Goal: Task Accomplishment & Management: Use online tool/utility

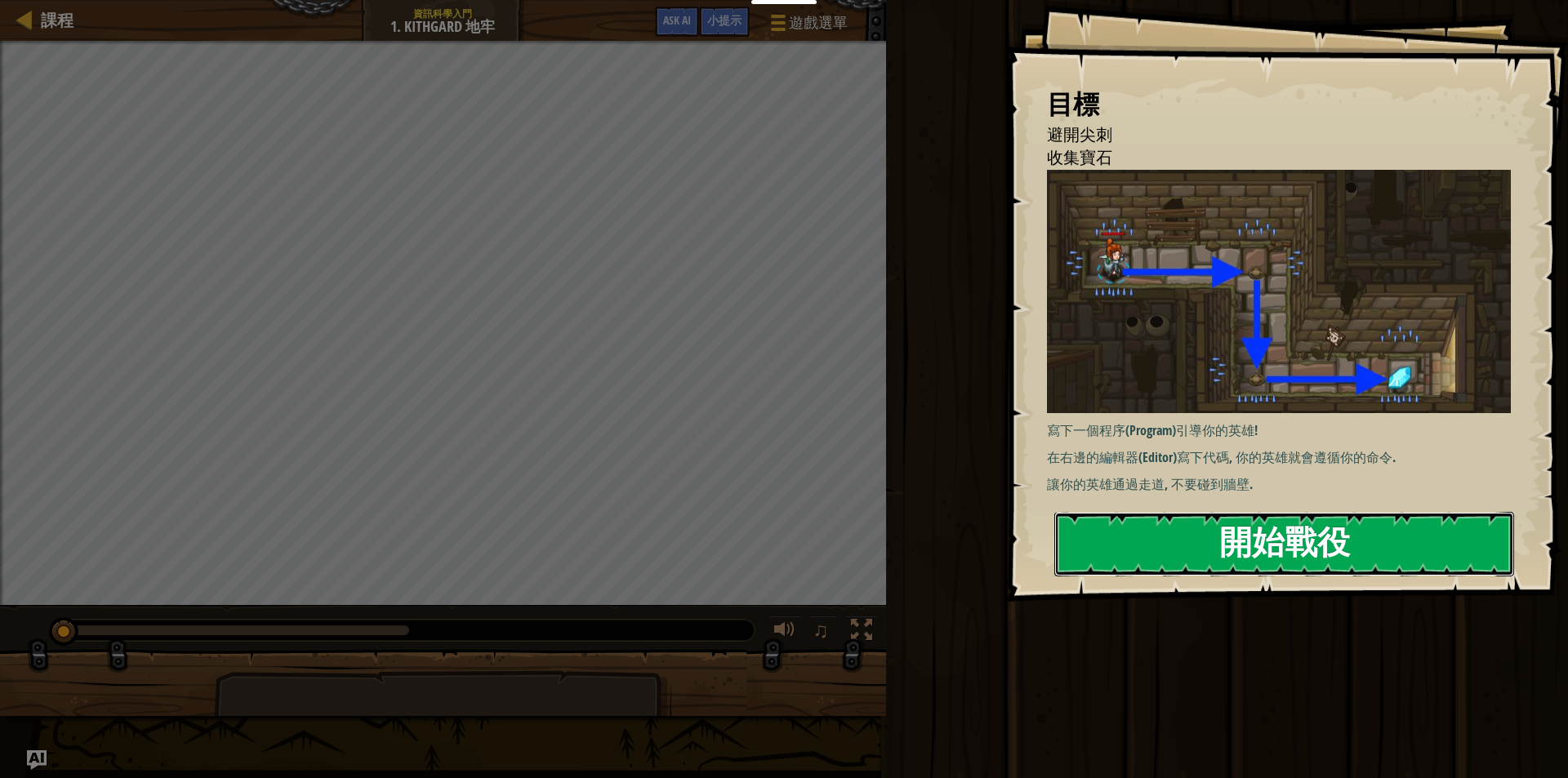
click at [1428, 537] on button "開始戰役" at bounding box center [1284, 544] width 459 height 64
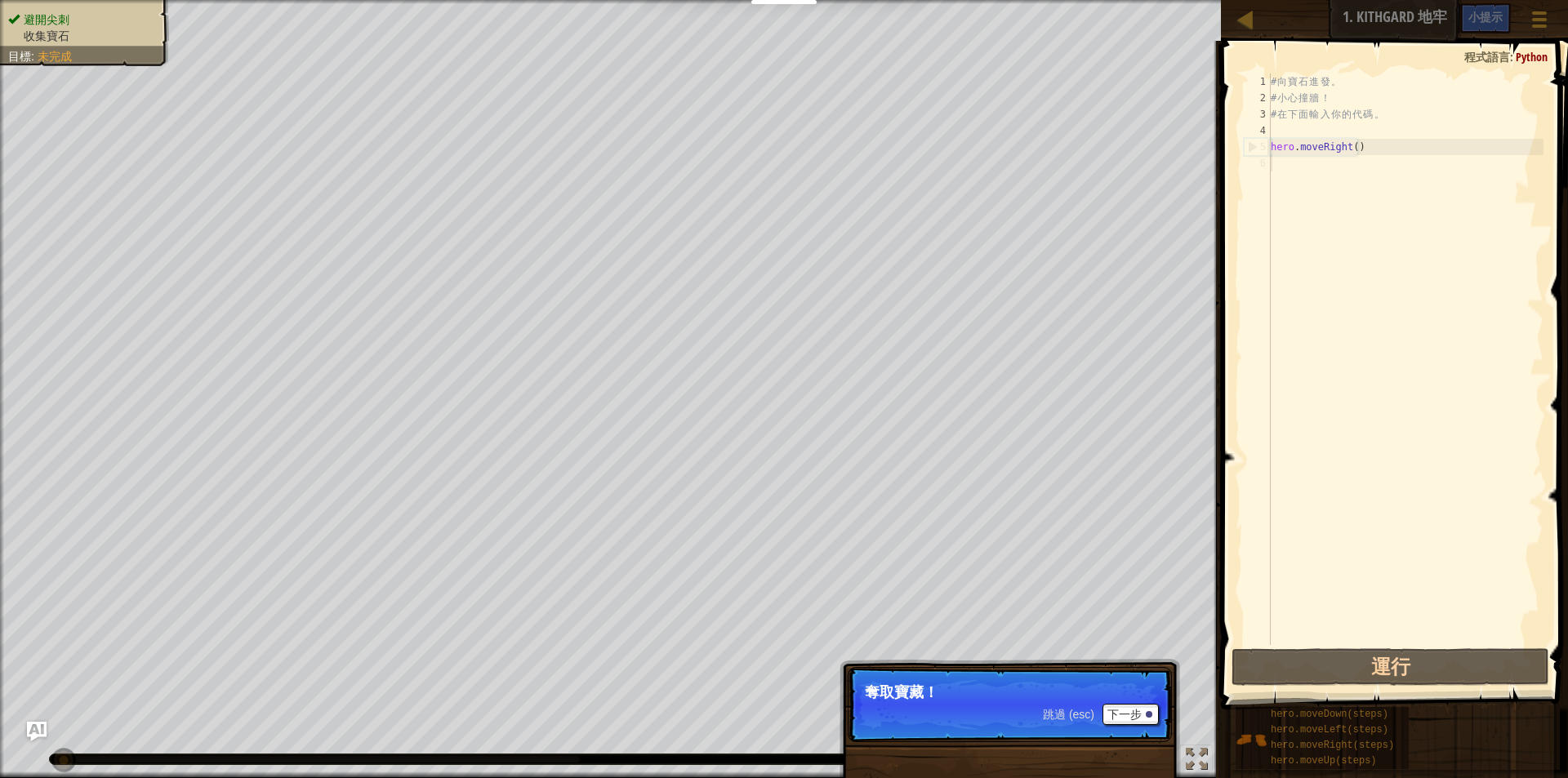
click at [1175, 668] on div "避開尖刺 收集寶石 目標 : 未完成 ♫ Anya 11 x: 7 y: 18 x: 18 y: 18 跳過 (esc) 下一步 奪取寶藏！" at bounding box center [784, 389] width 1568 height 778
click at [1117, 707] on button "下一步" at bounding box center [1131, 714] width 56 height 21
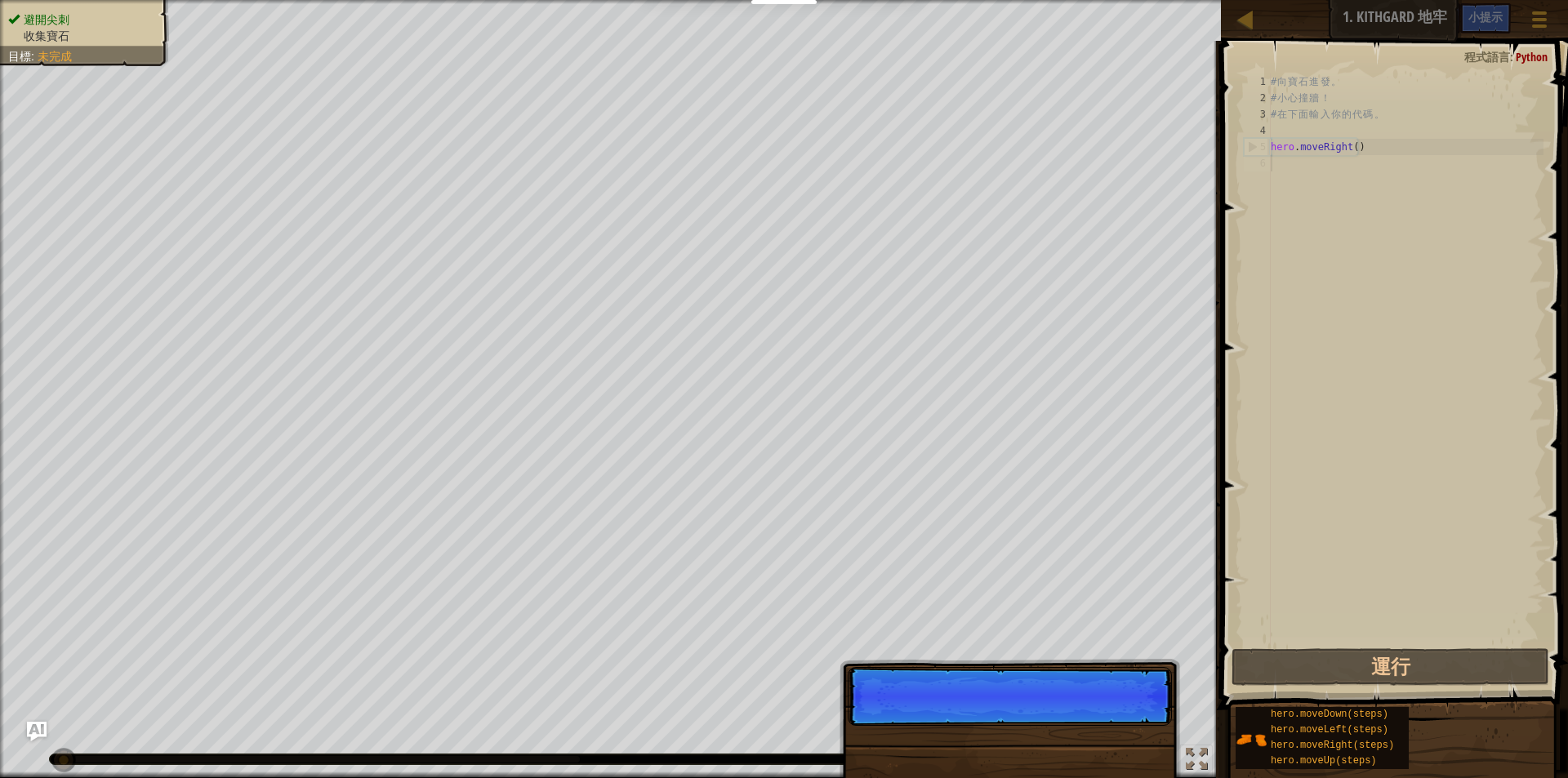
scroll to position [8, 0]
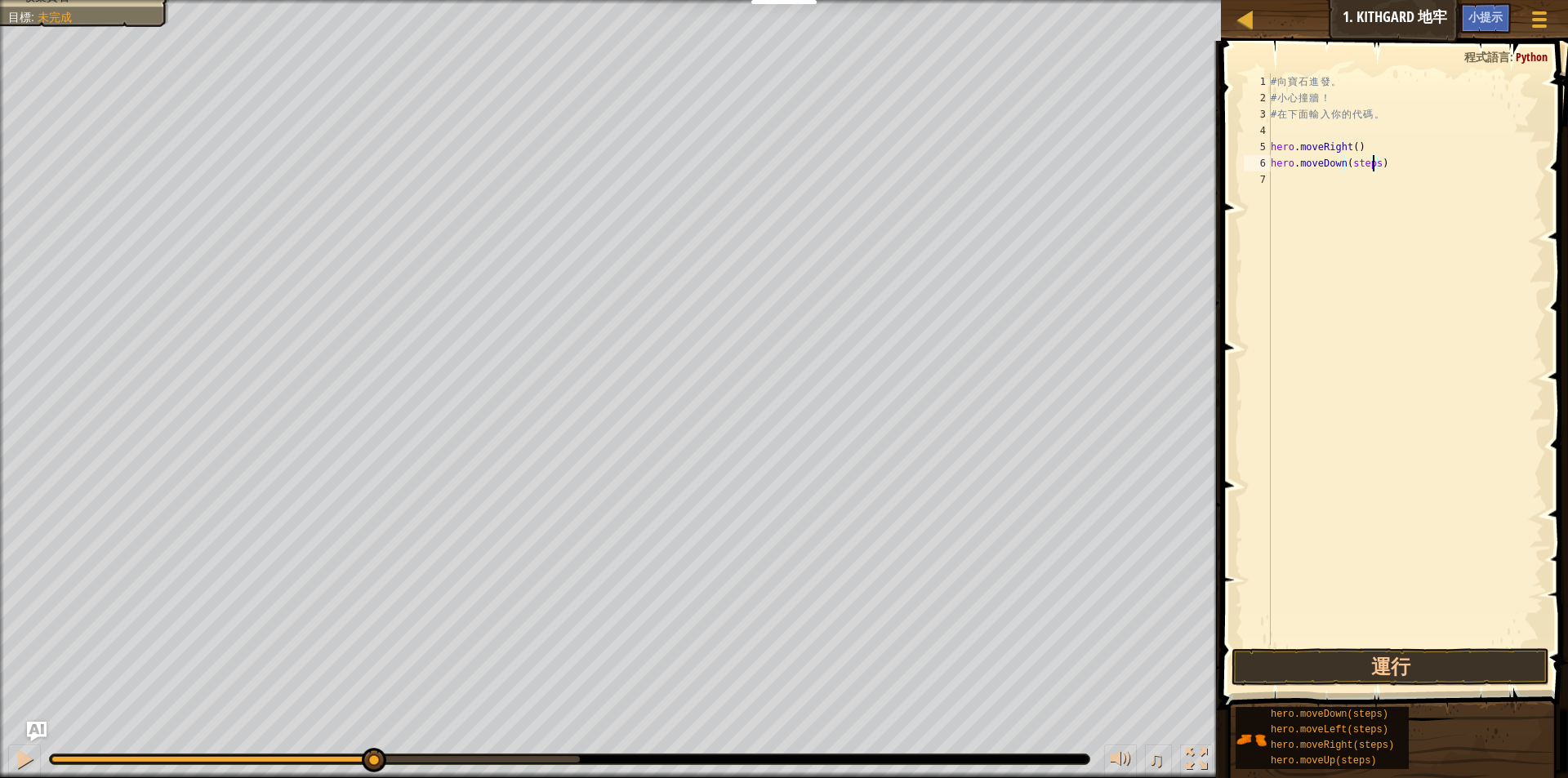
click at [1374, 163] on div "# 向 寶 石 進 發 。 # 小 心 撞 牆 ！ # 在 下 面 輸 入 你 的 代 碼 。 hero . moveRight ( ) hero . mov…" at bounding box center [1405, 375] width 276 height 604
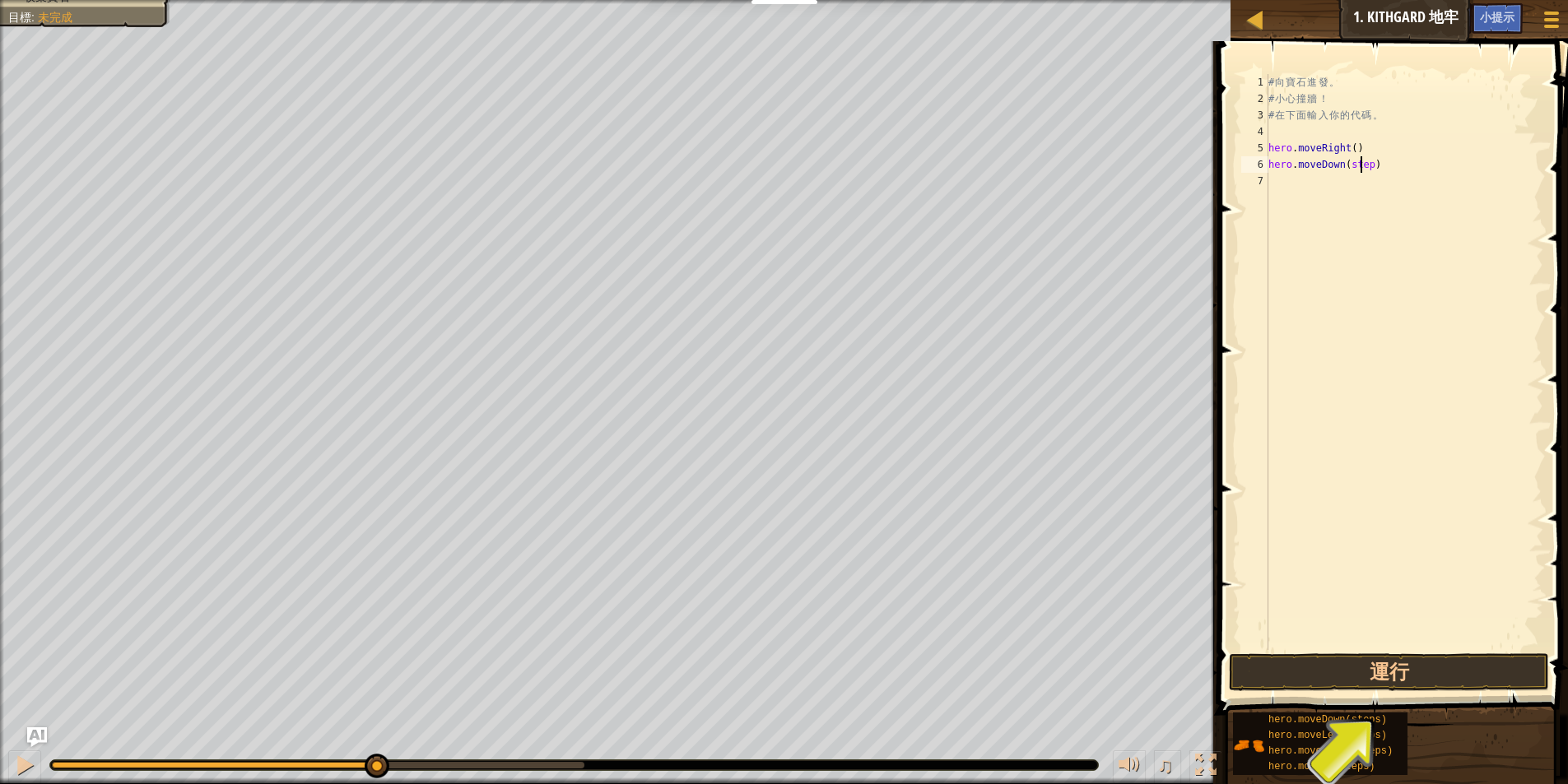
click at [1363, 162] on div "# 向 寶 石 進 發 。 # 小 心 撞 牆 ！ # 在 下 面 輸 入 你 的 代 碼 。 hero . moveRight ( ) hero . mov…" at bounding box center [1404, 378] width 278 height 608
click at [1351, 160] on div "# 向 寶 石 進 發 。 # 小 心 撞 牆 ！ # 在 下 面 輸 入 你 的 代 碼 。 hero . moveRight ( ) hero . mov…" at bounding box center [1404, 378] width 278 height 608
click at [1354, 160] on div "# 向 寶 石 進 發 。 # 小 心 撞 牆 ！ # 在 下 面 輸 入 你 的 代 碼 。 hero . moveRight ( ) hero . mov…" at bounding box center [1404, 378] width 278 height 608
click at [1365, 667] on button "運行" at bounding box center [1389, 671] width 320 height 38
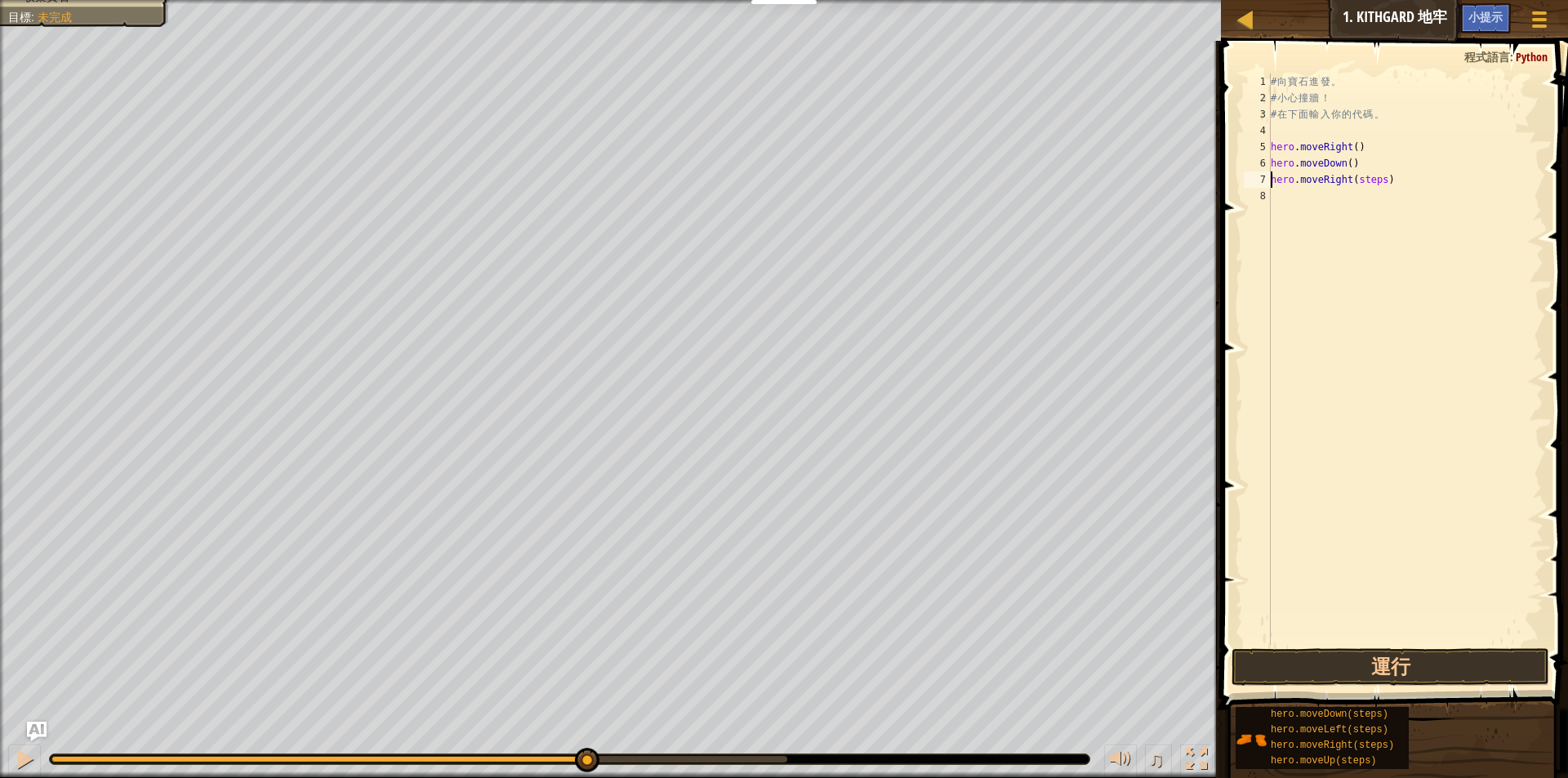
click at [1379, 179] on div "# 向 寶 石 進 發 。 # 小 心 撞 牆 ！ # 在 下 面 輸 入 你 的 代 碼 。 hero . moveRight ( ) hero . mov…" at bounding box center [1405, 375] width 276 height 604
type textarea "hero.moveRight()"
drag, startPoint x: 1267, startPoint y: 664, endPoint x: 1259, endPoint y: 659, distance: 9.4
click at [1259, 659] on button "運行" at bounding box center [1391, 666] width 318 height 37
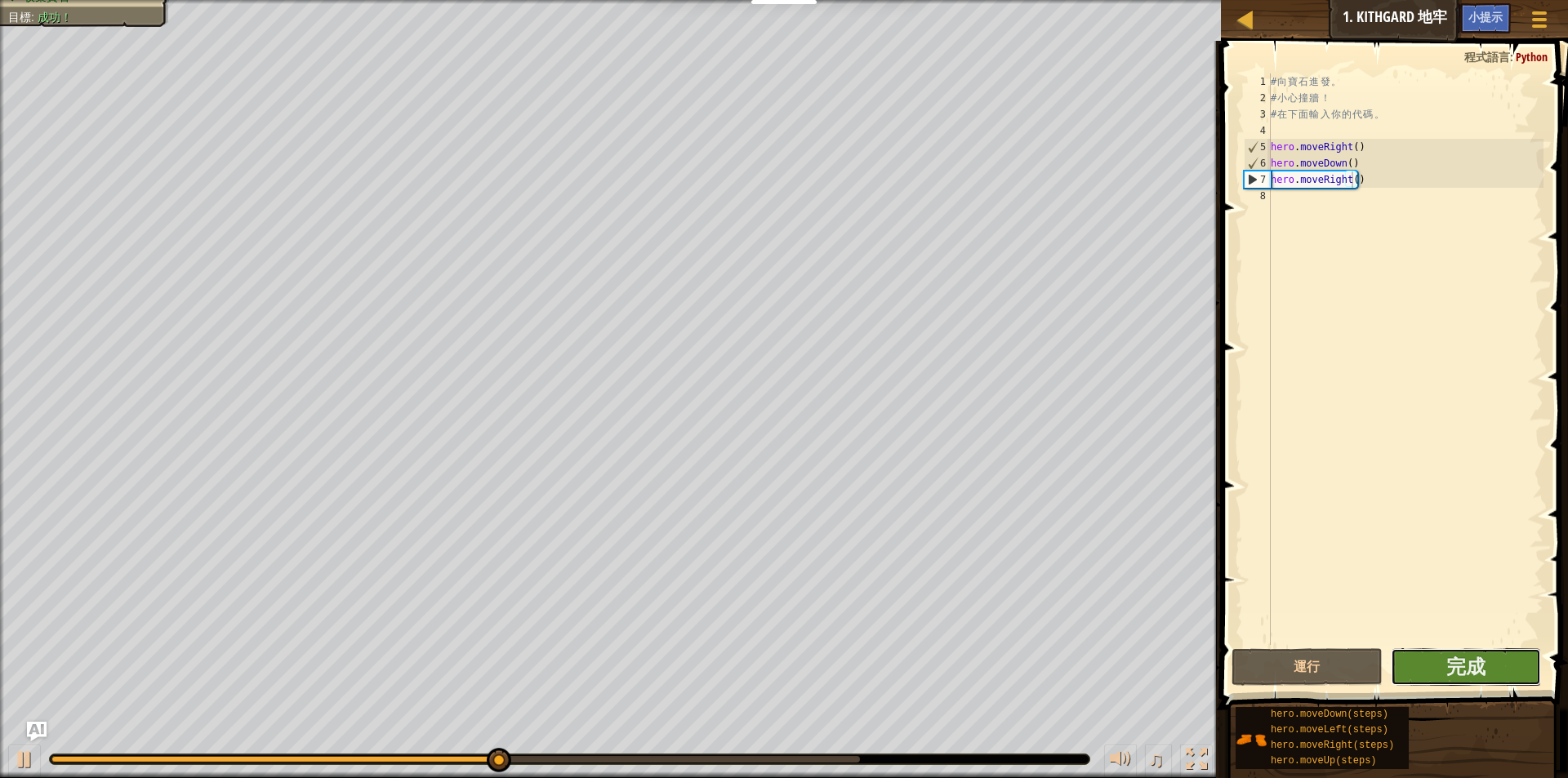
click at [1490, 658] on button "完成" at bounding box center [1466, 666] width 150 height 37
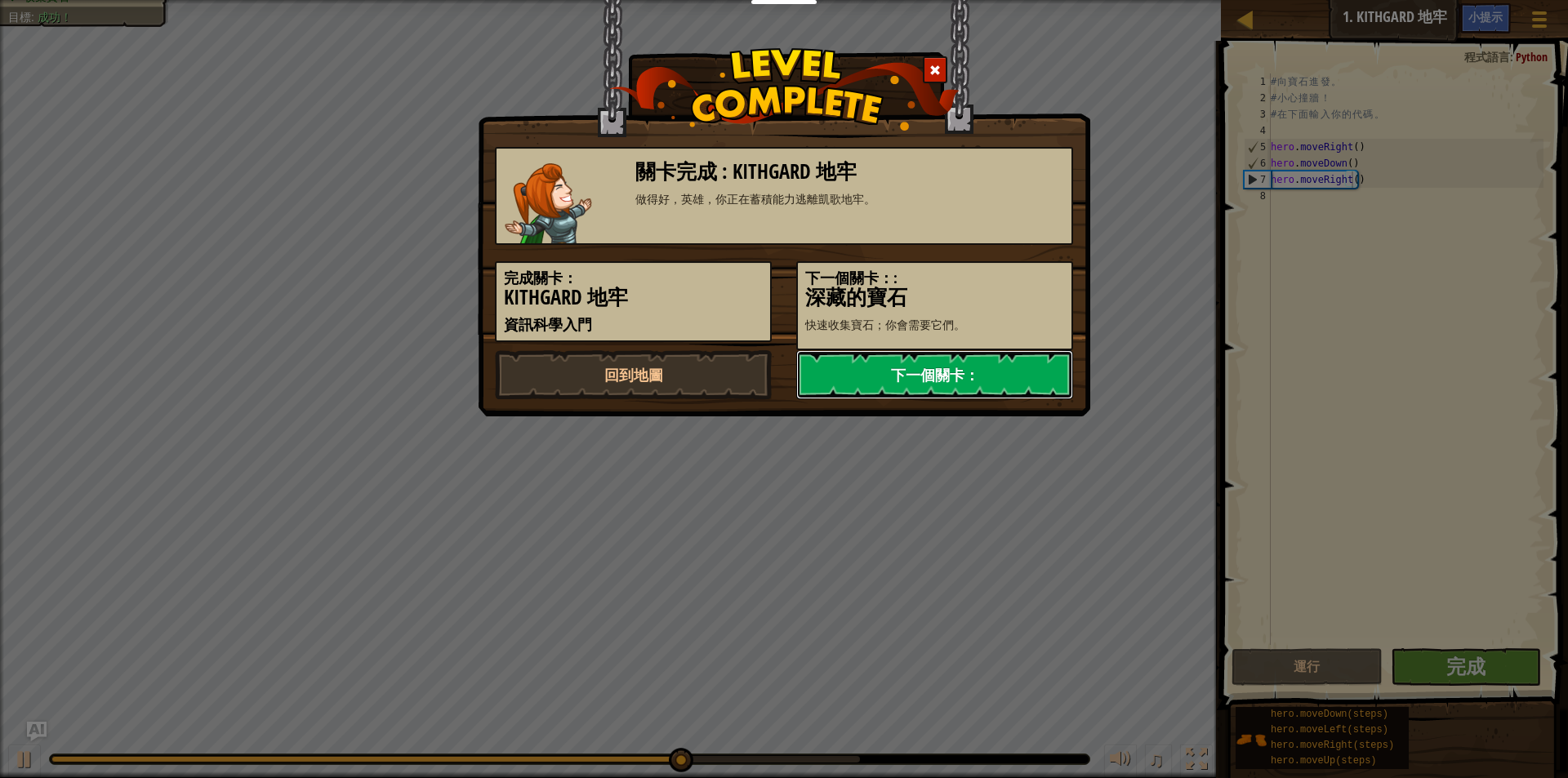
click at [1013, 379] on link "下一個關卡：" at bounding box center [934, 374] width 277 height 49
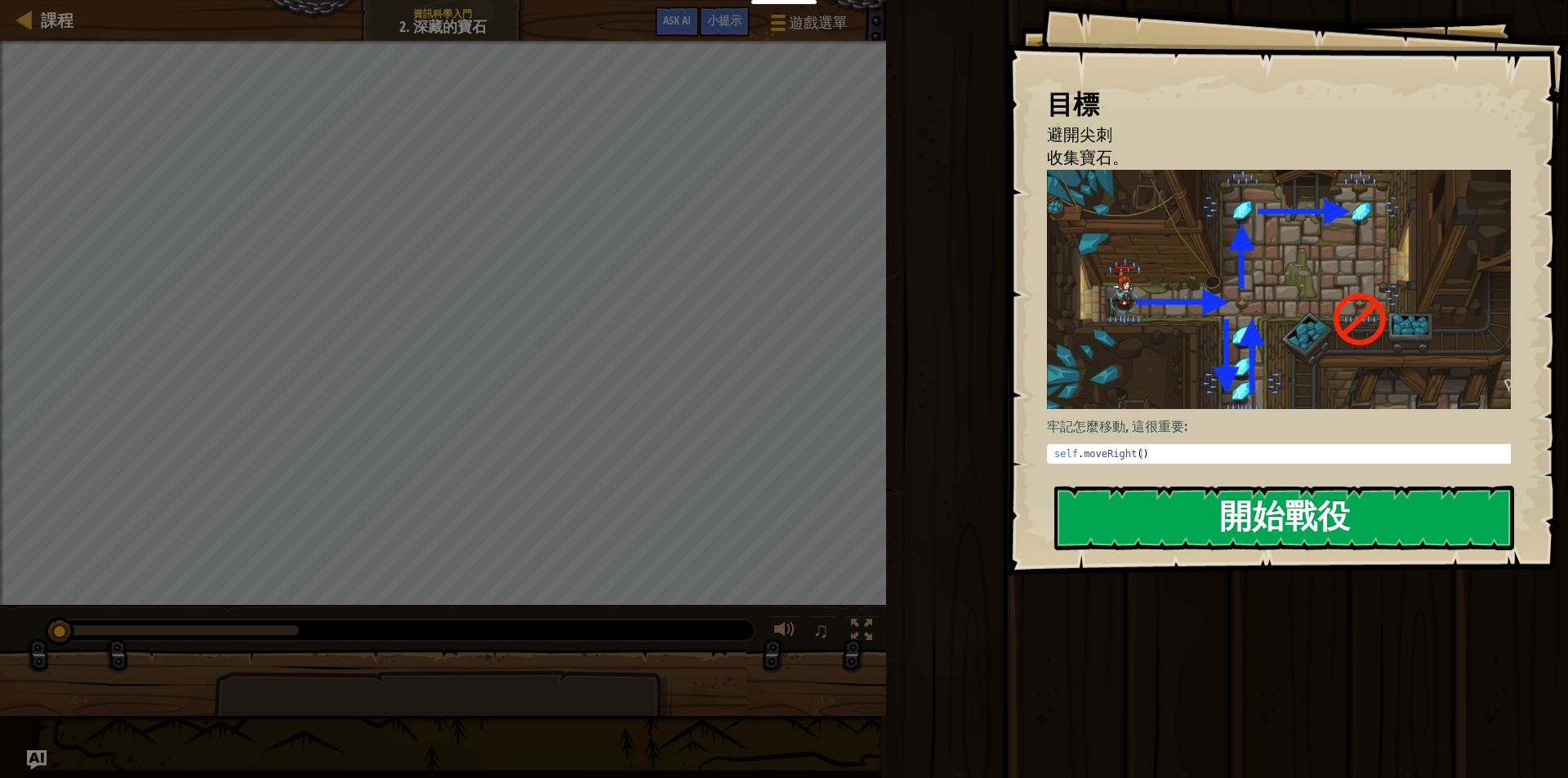
click at [1243, 514] on button "開始戰役" at bounding box center [1284, 518] width 459 height 64
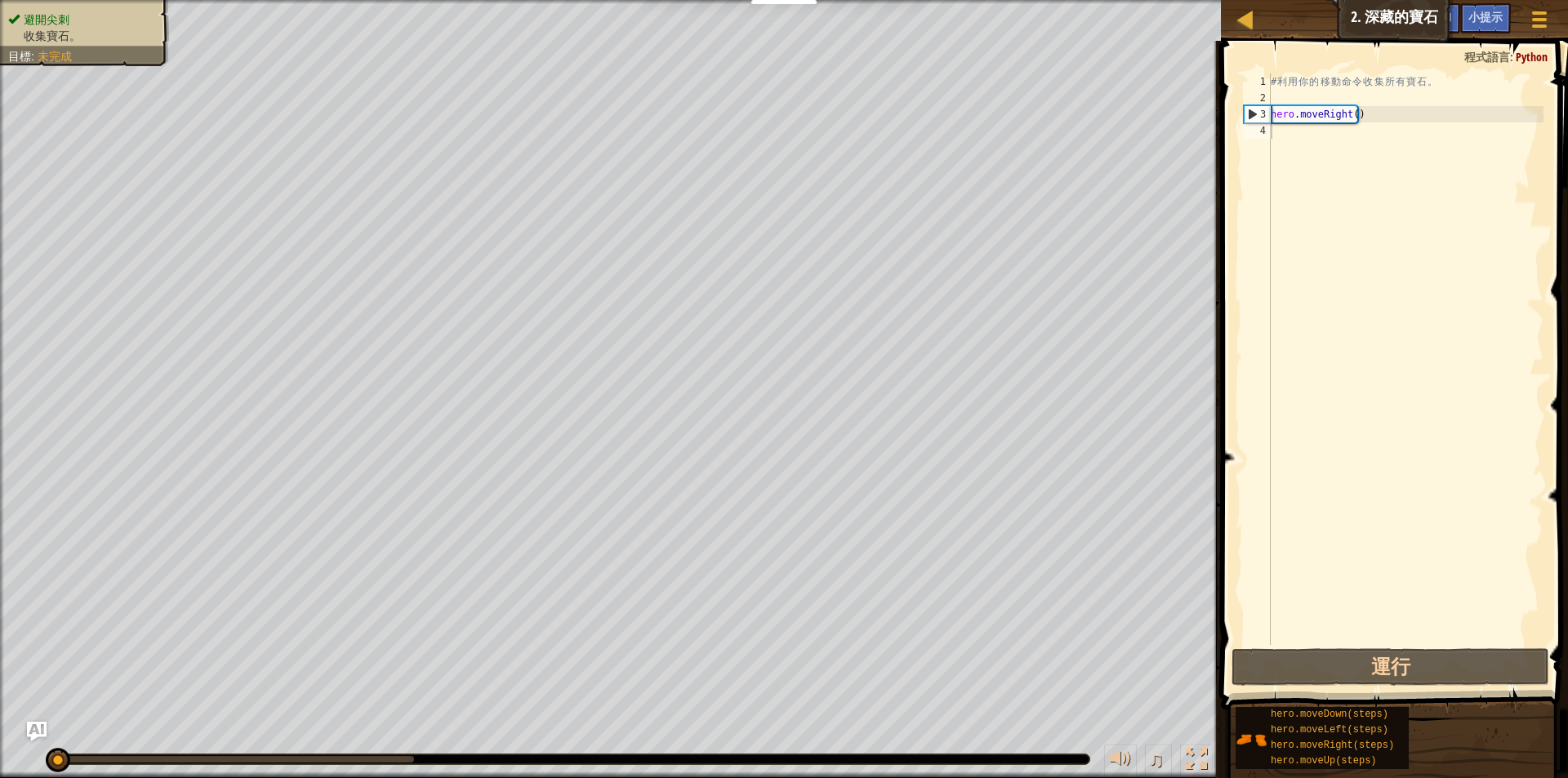
drag, startPoint x: 1327, startPoint y: 705, endPoint x: 1347, endPoint y: 696, distance: 21.9
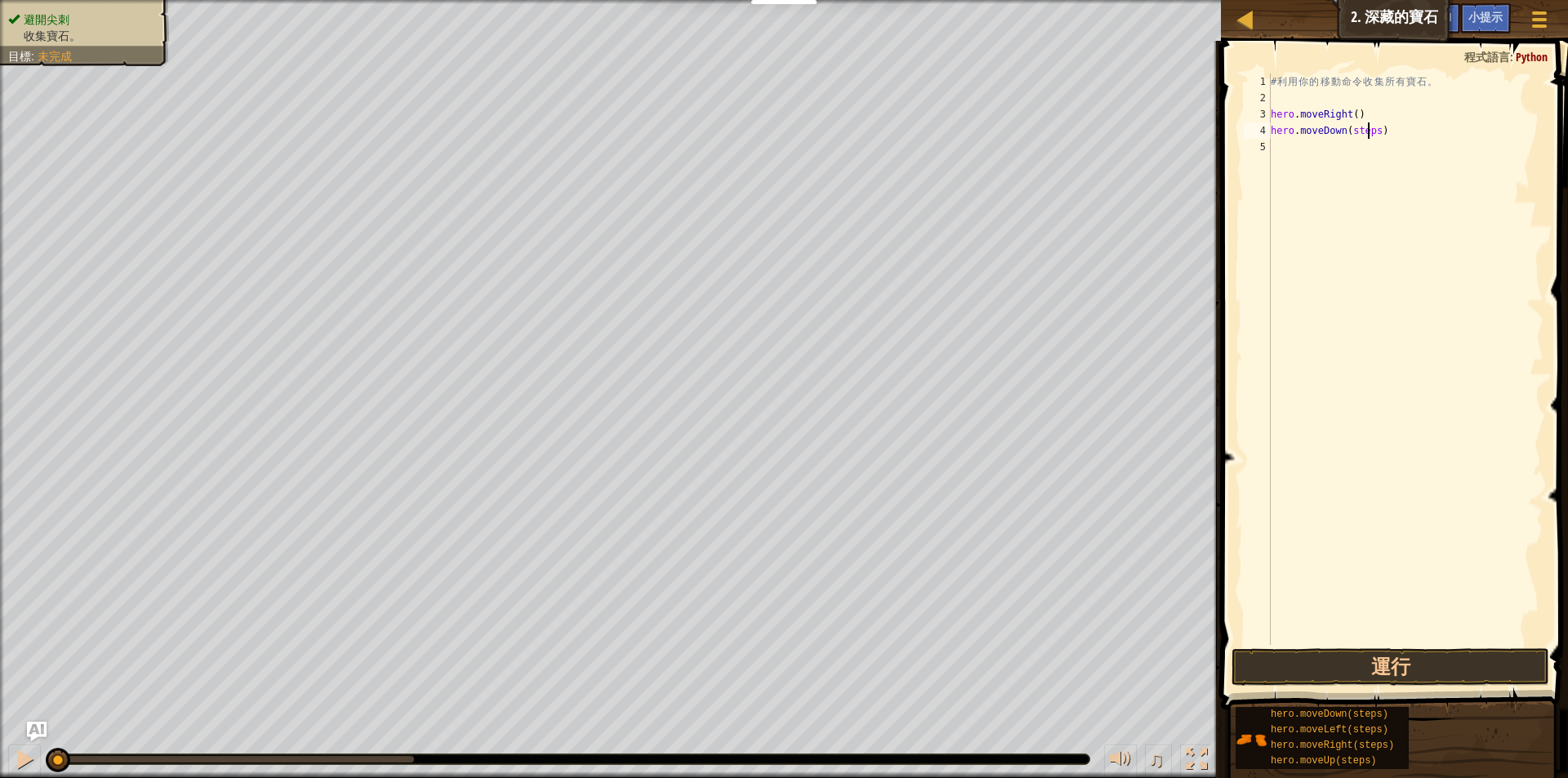
click at [1366, 131] on div "# 利 用 你 的 移 動 命 令 收 集 所 有 寶 石 。 hero . moveRight ( ) hero . moveDown ( steps )" at bounding box center [1405, 375] width 276 height 604
click at [1371, 129] on div "# 利 用 你 的 移 動 命 令 收 集 所 有 寶 石 。 hero . moveRight ( ) hero . moveDown ( steps )" at bounding box center [1405, 375] width 276 height 604
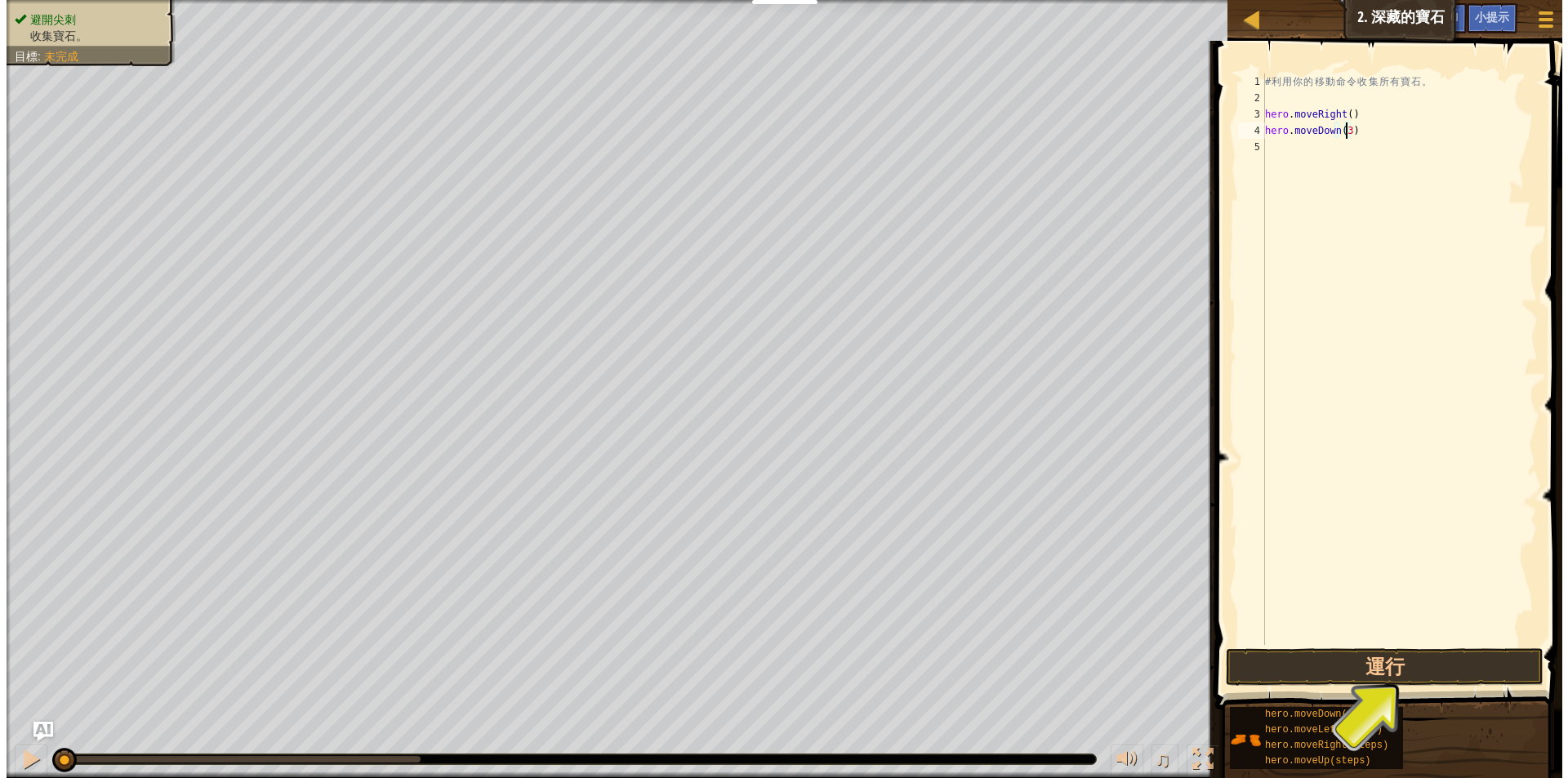
scroll to position [8, 6]
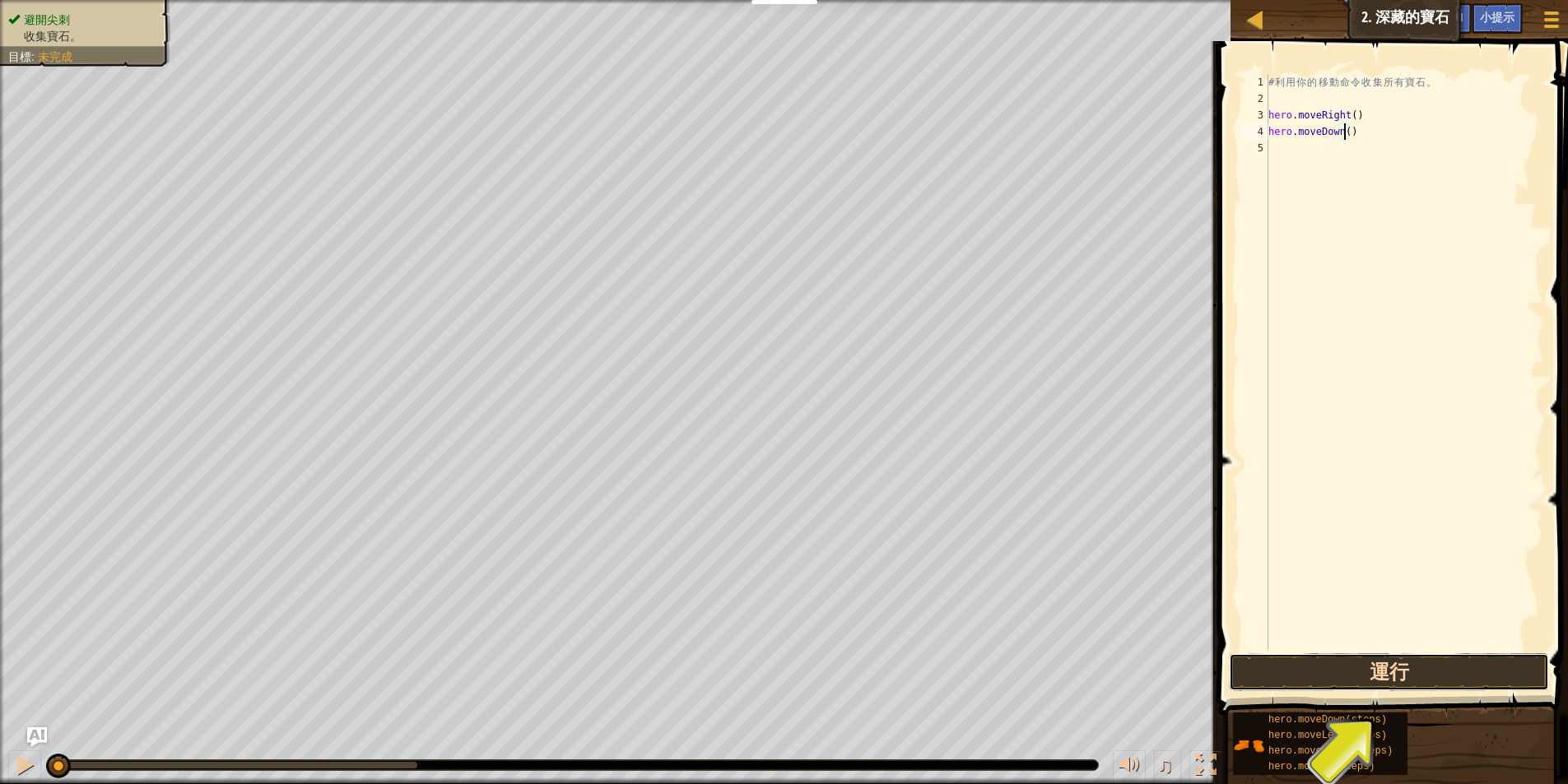
click at [1493, 674] on button "運行" at bounding box center [1389, 671] width 320 height 38
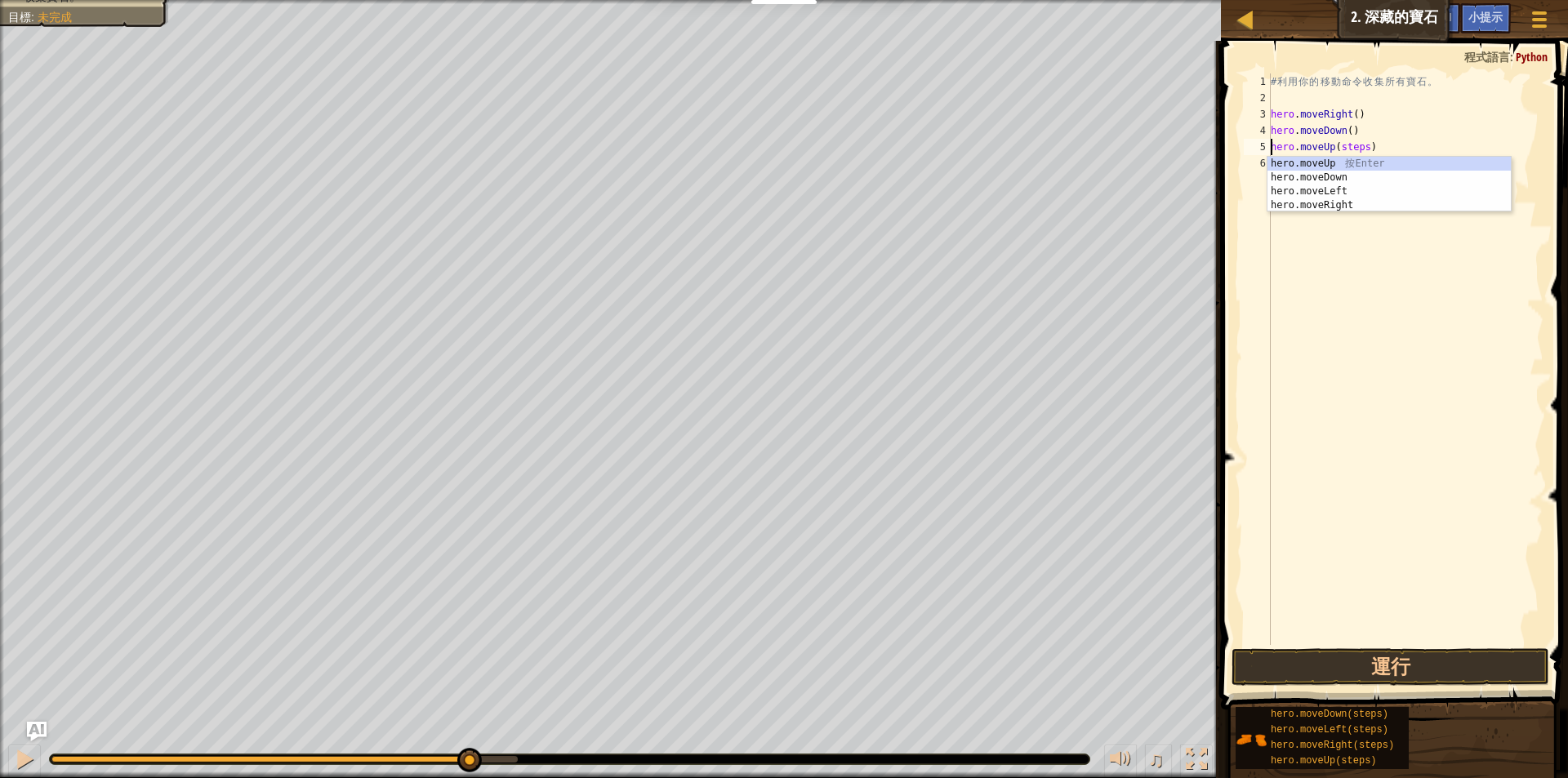
click at [1362, 144] on div "# 利 用 你 的 移 動 命 令 收 集 所 有 寶 石 。 hero . moveRight ( ) hero . moveDown ( ) hero .…" at bounding box center [1405, 375] width 276 height 604
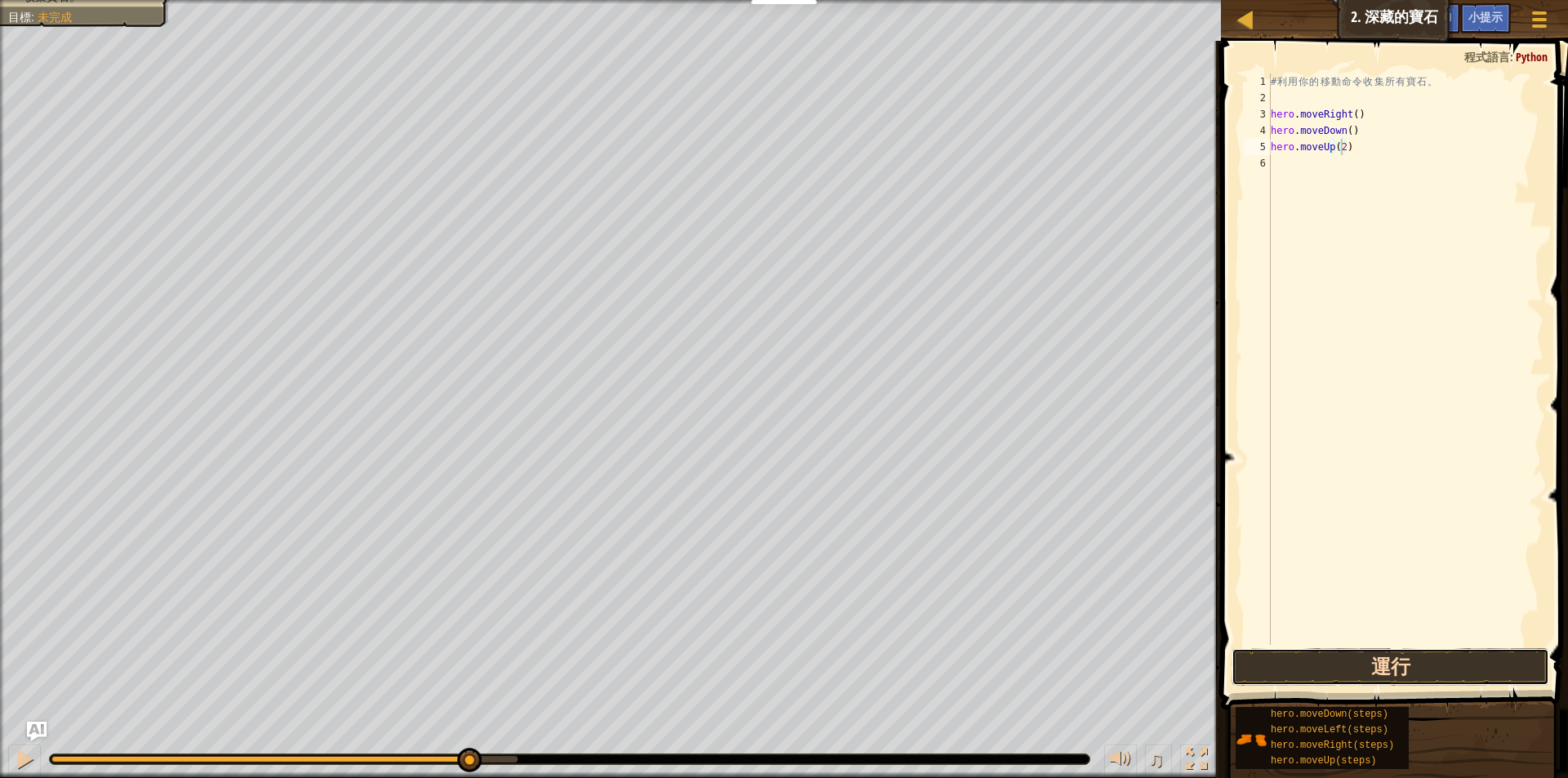
click at [1404, 658] on button "運行" at bounding box center [1391, 666] width 318 height 37
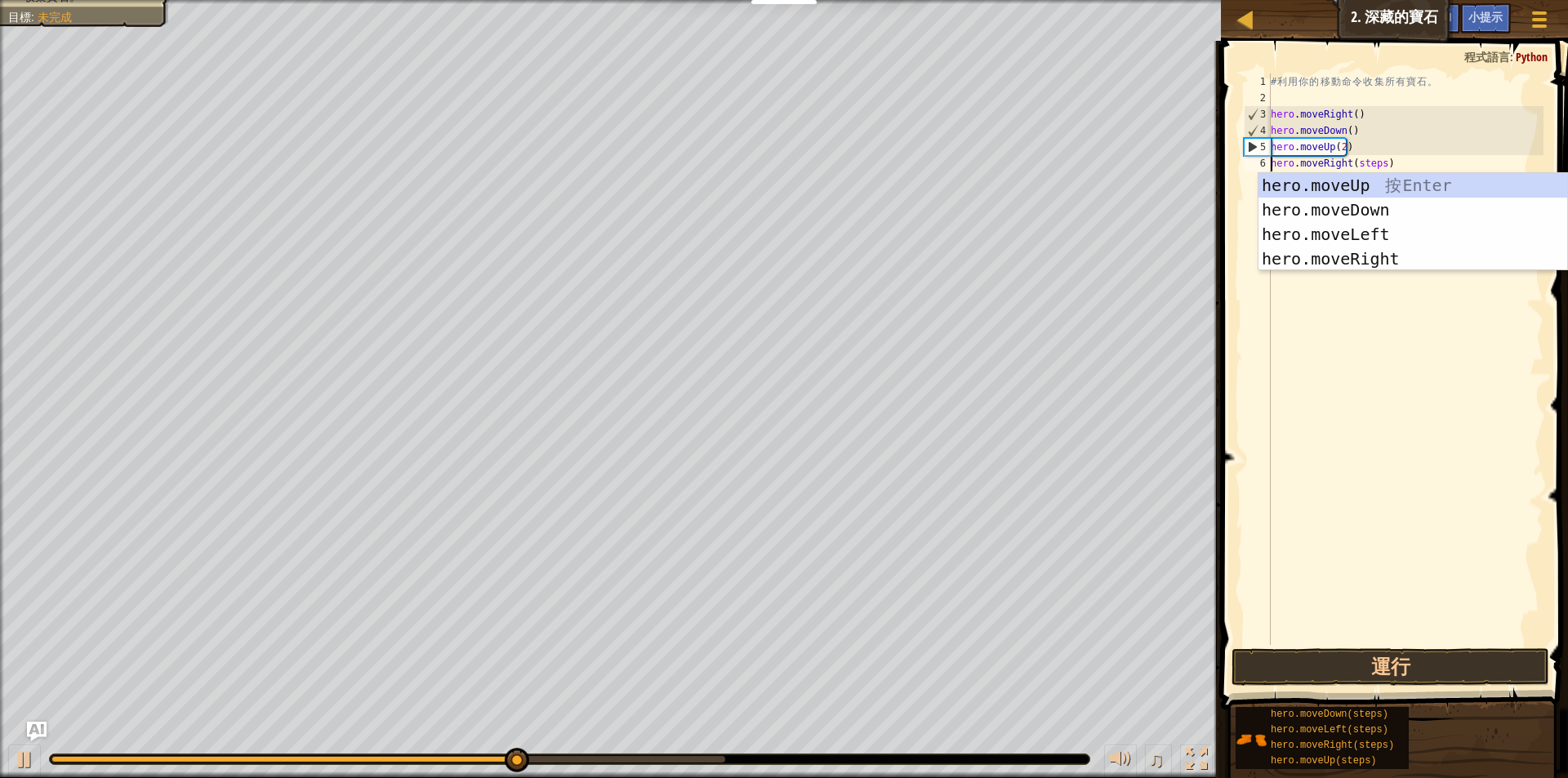
click at [1378, 164] on div "# 利 用 你 的 移 動 命 令 收 集 所 有 寶 石 。 hero . moveRight ( ) hero . moveDown ( ) hero .…" at bounding box center [1405, 375] width 276 height 604
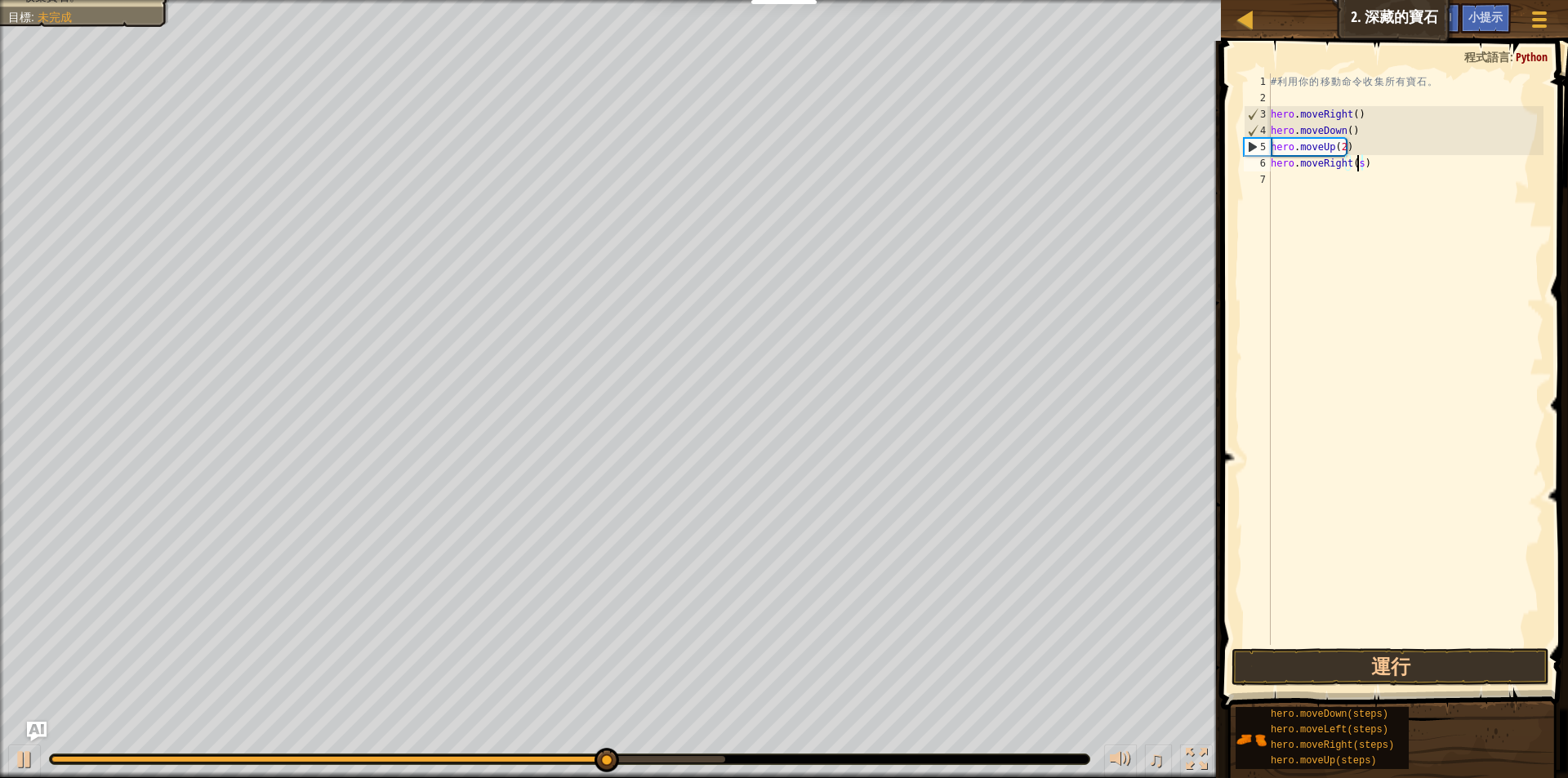
type textarea "hero.moveRight()"
click at [1499, 671] on button "運行" at bounding box center [1391, 666] width 318 height 37
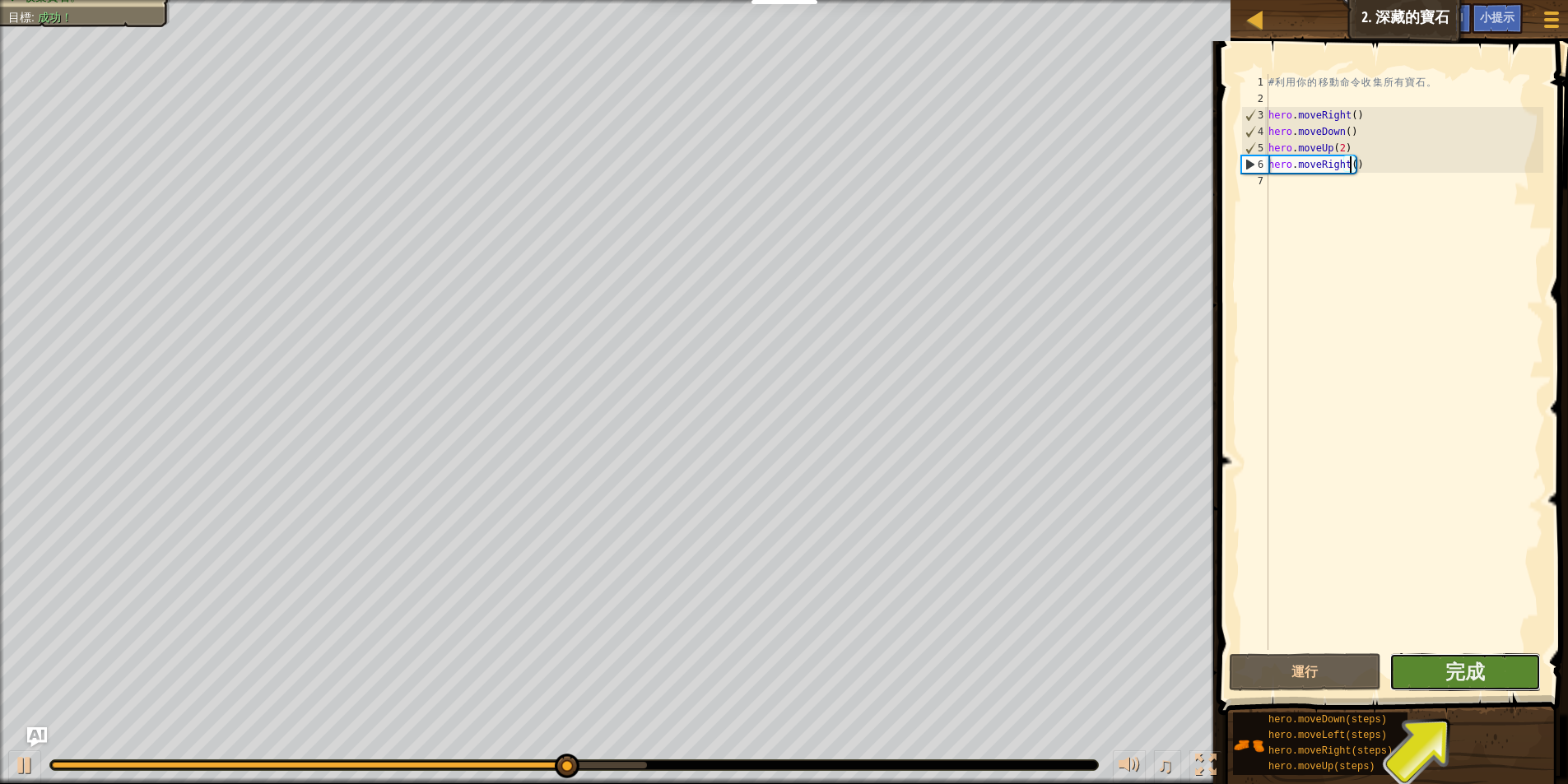
click at [1519, 681] on button "完成" at bounding box center [1465, 671] width 151 height 38
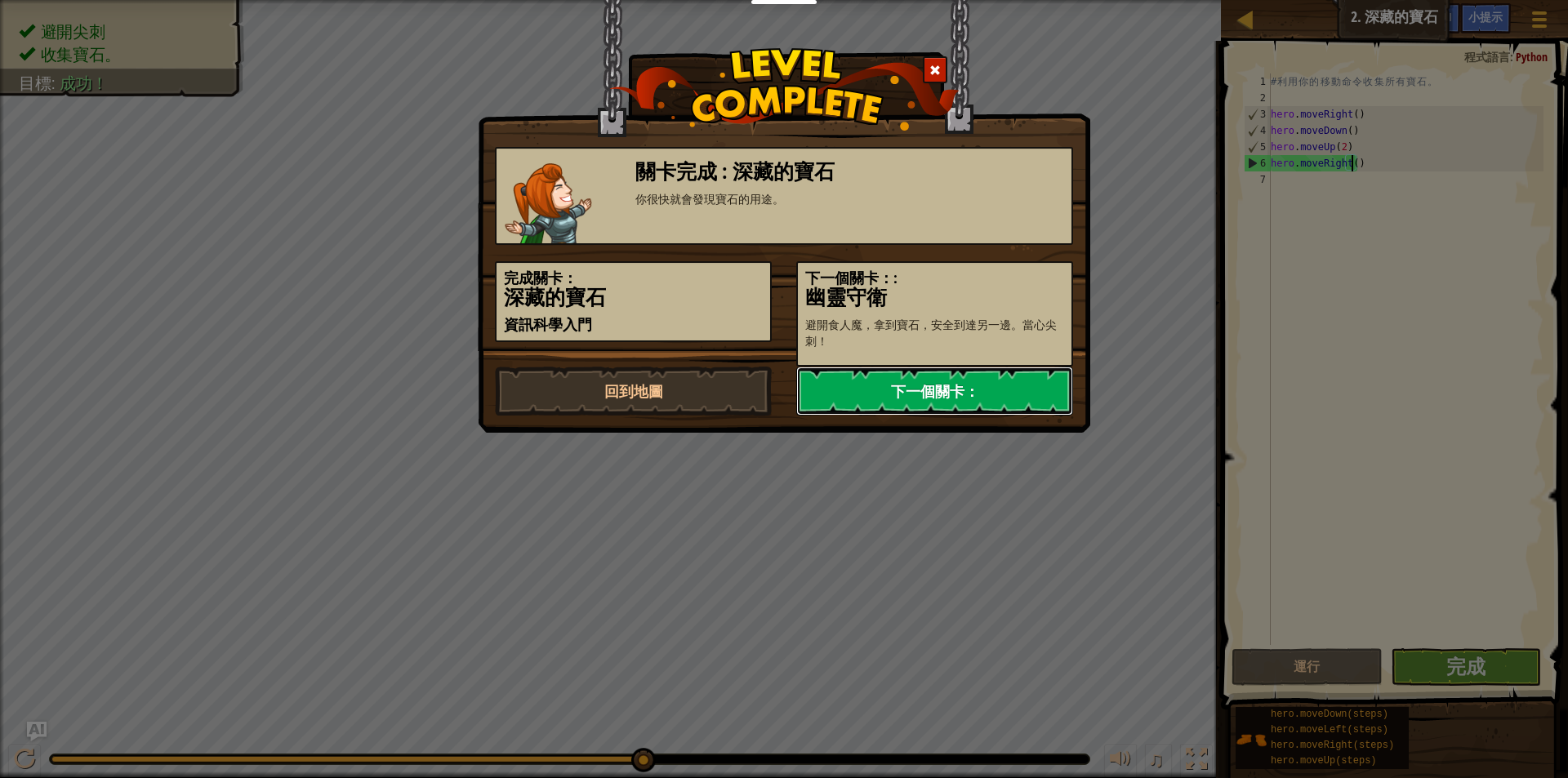
click at [1046, 397] on link "下一個關卡：" at bounding box center [934, 390] width 277 height 49
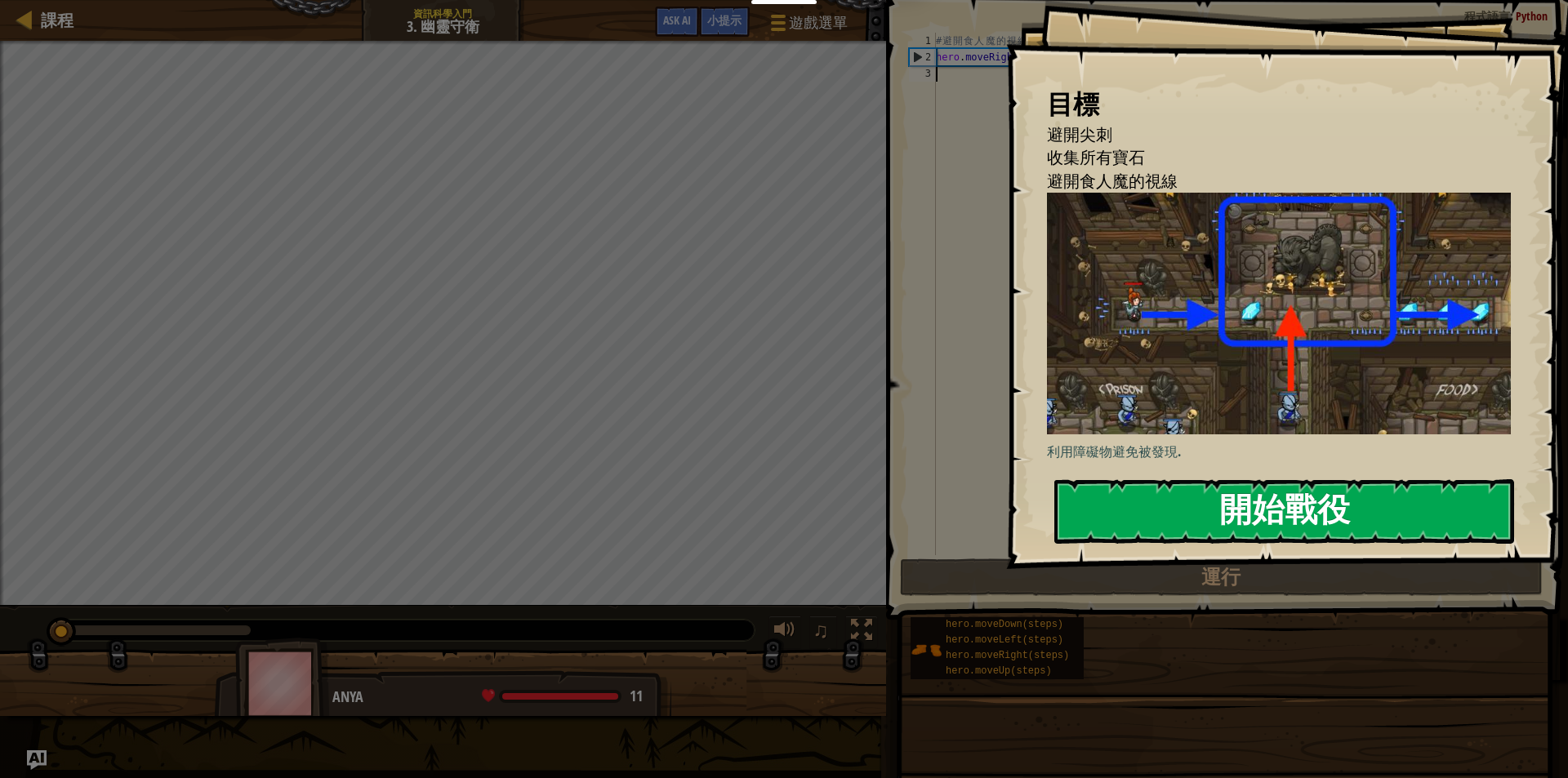
click at [1204, 514] on button "開始戰役" at bounding box center [1284, 511] width 459 height 64
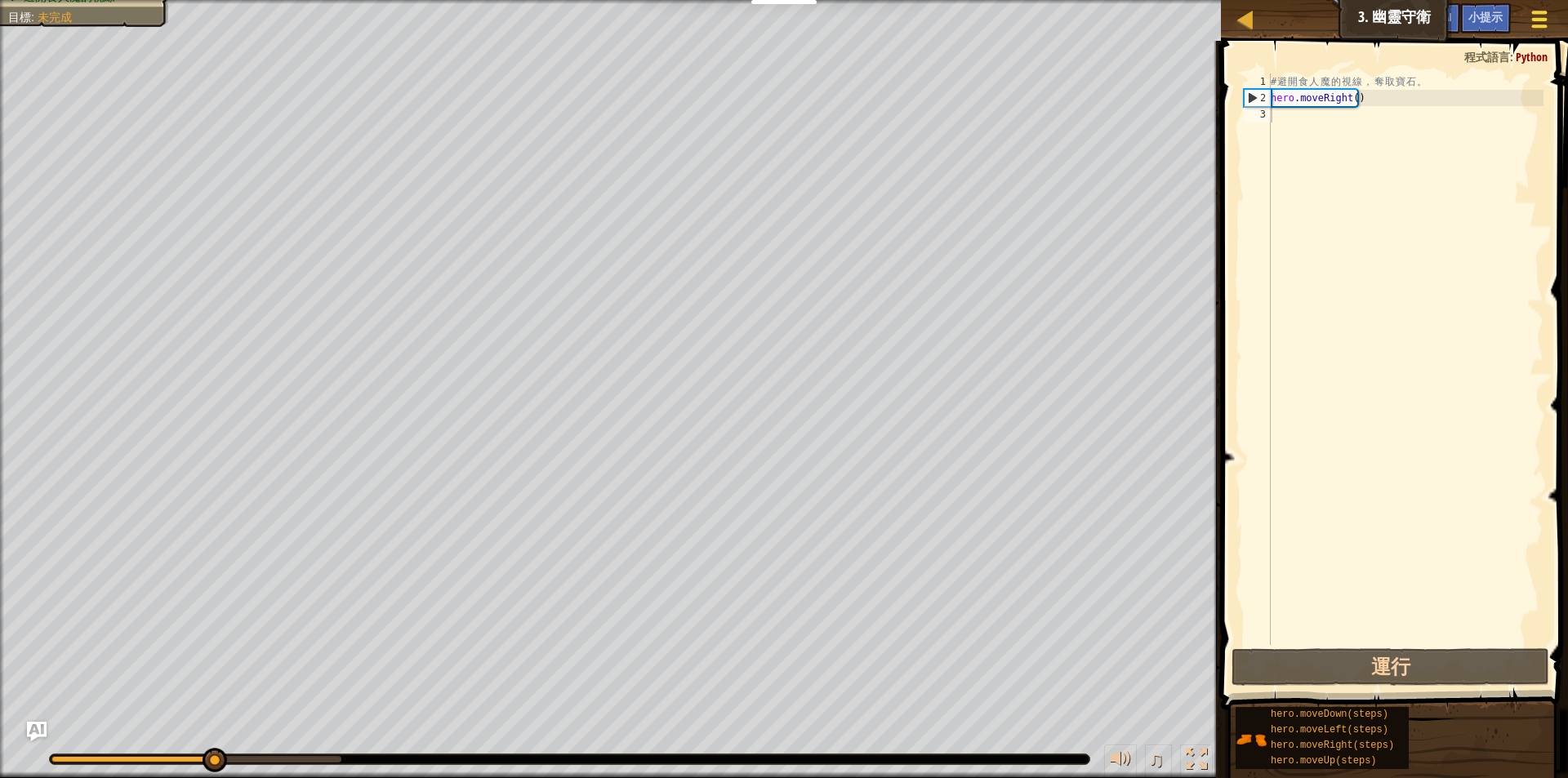
click at [1534, 15] on div at bounding box center [1538, 19] width 22 height 24
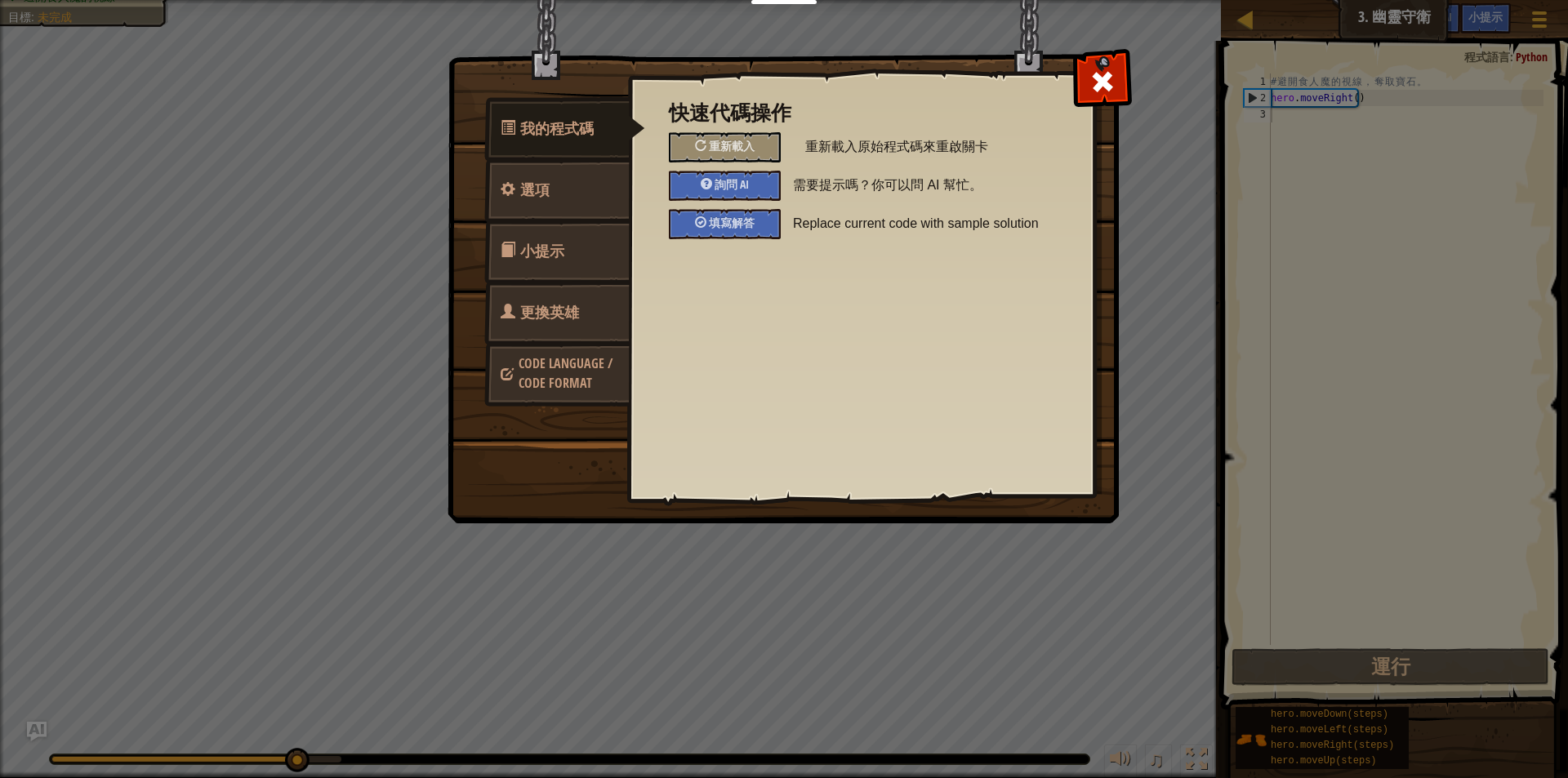
click at [596, 303] on link "更換英雄" at bounding box center [557, 312] width 146 height 64
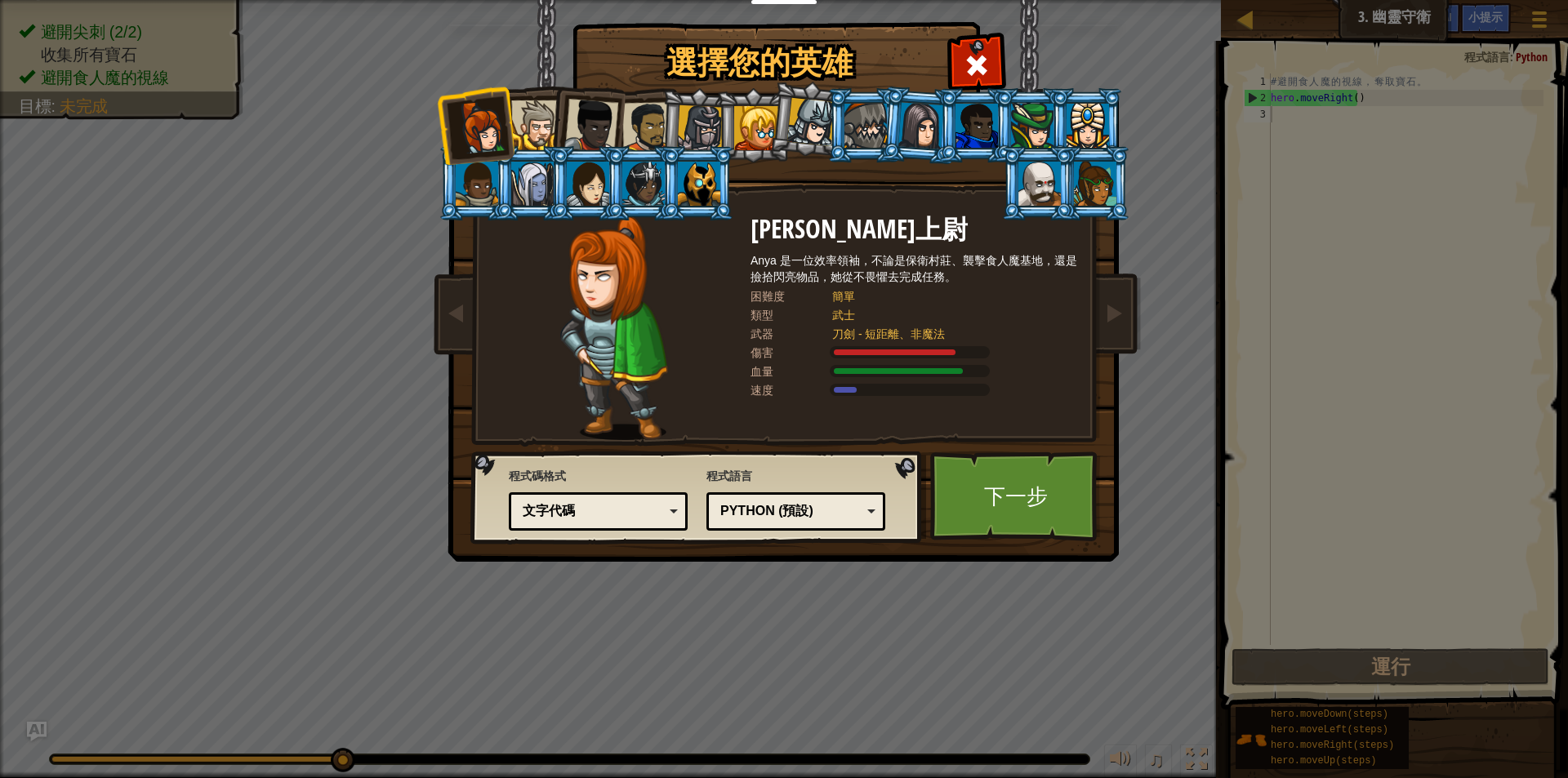
click at [540, 122] on div at bounding box center [536, 125] width 50 height 50
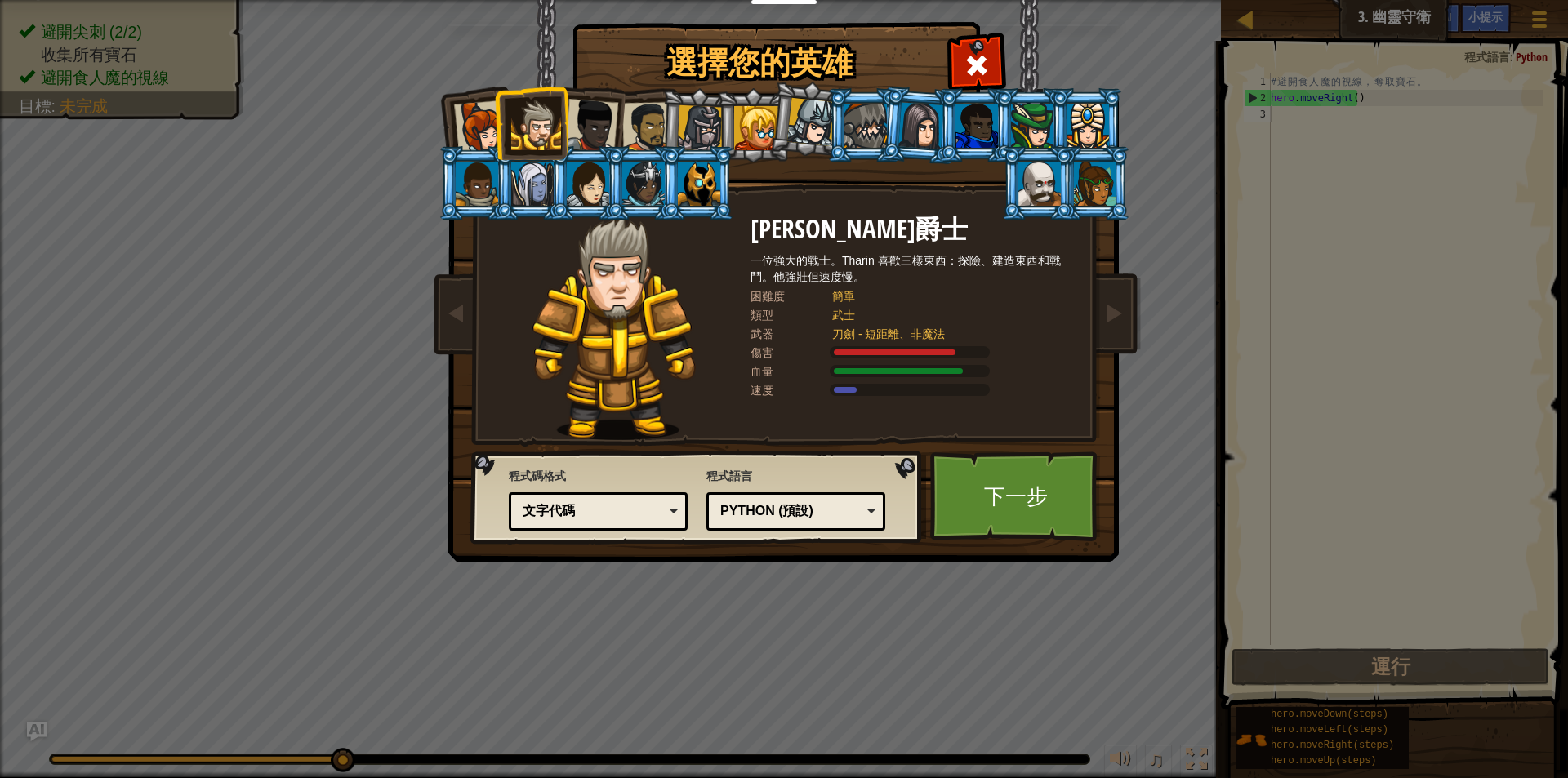
click at [599, 123] on div at bounding box center [592, 125] width 54 height 54
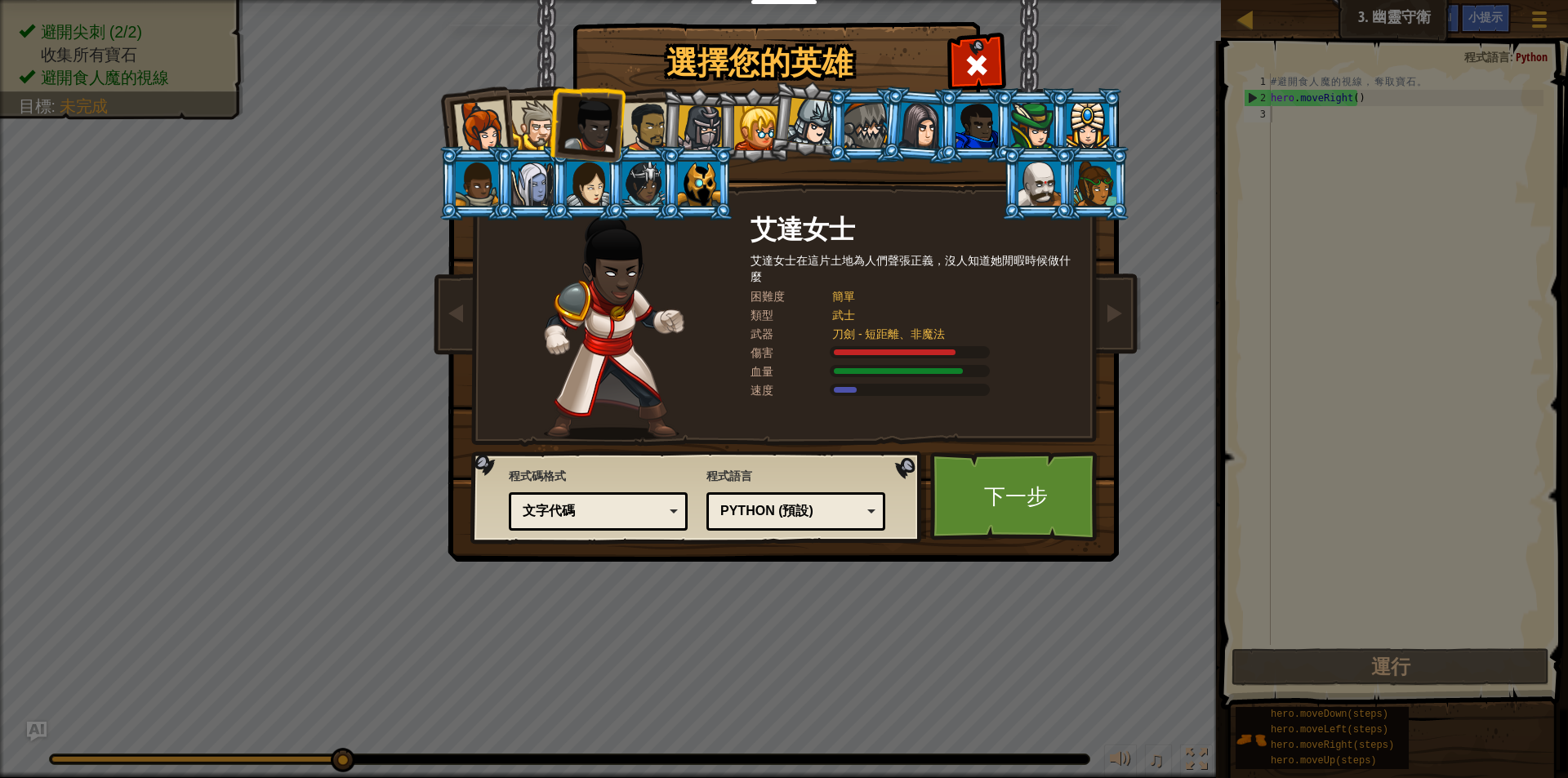
click at [655, 129] on div at bounding box center [647, 127] width 51 height 51
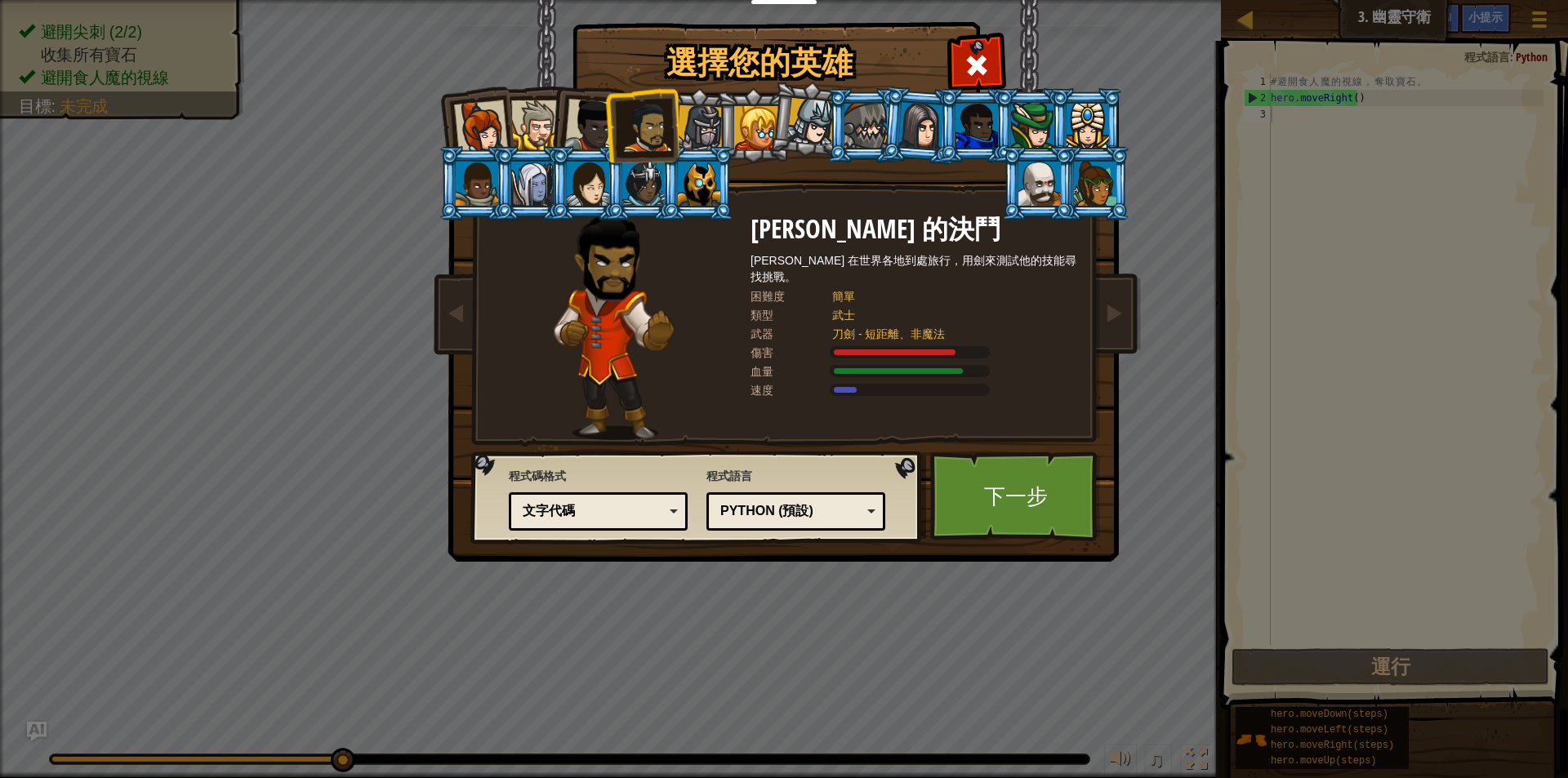
click at [694, 122] on div at bounding box center [700, 128] width 47 height 47
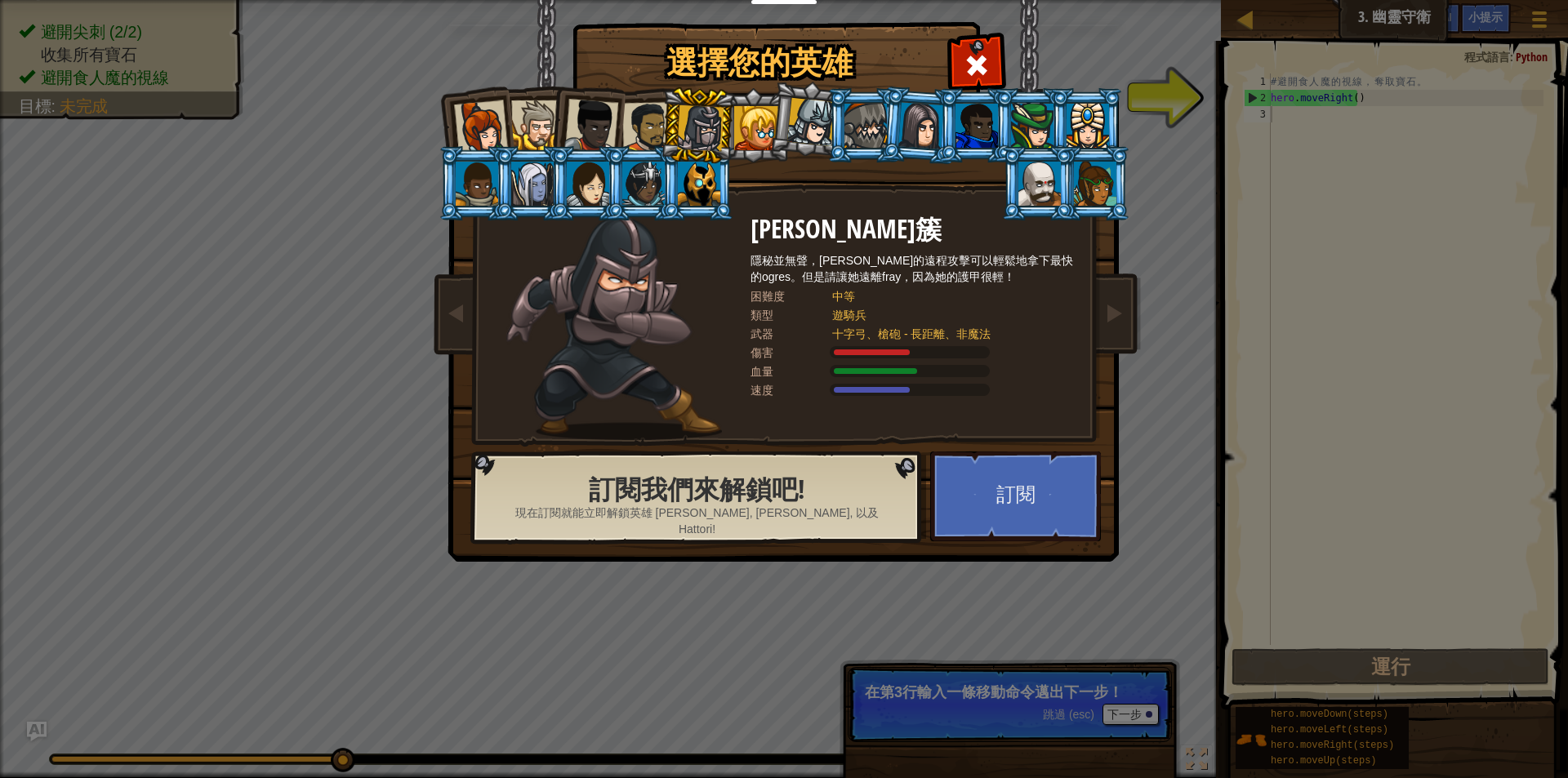
click at [764, 114] on div at bounding box center [756, 128] width 44 height 44
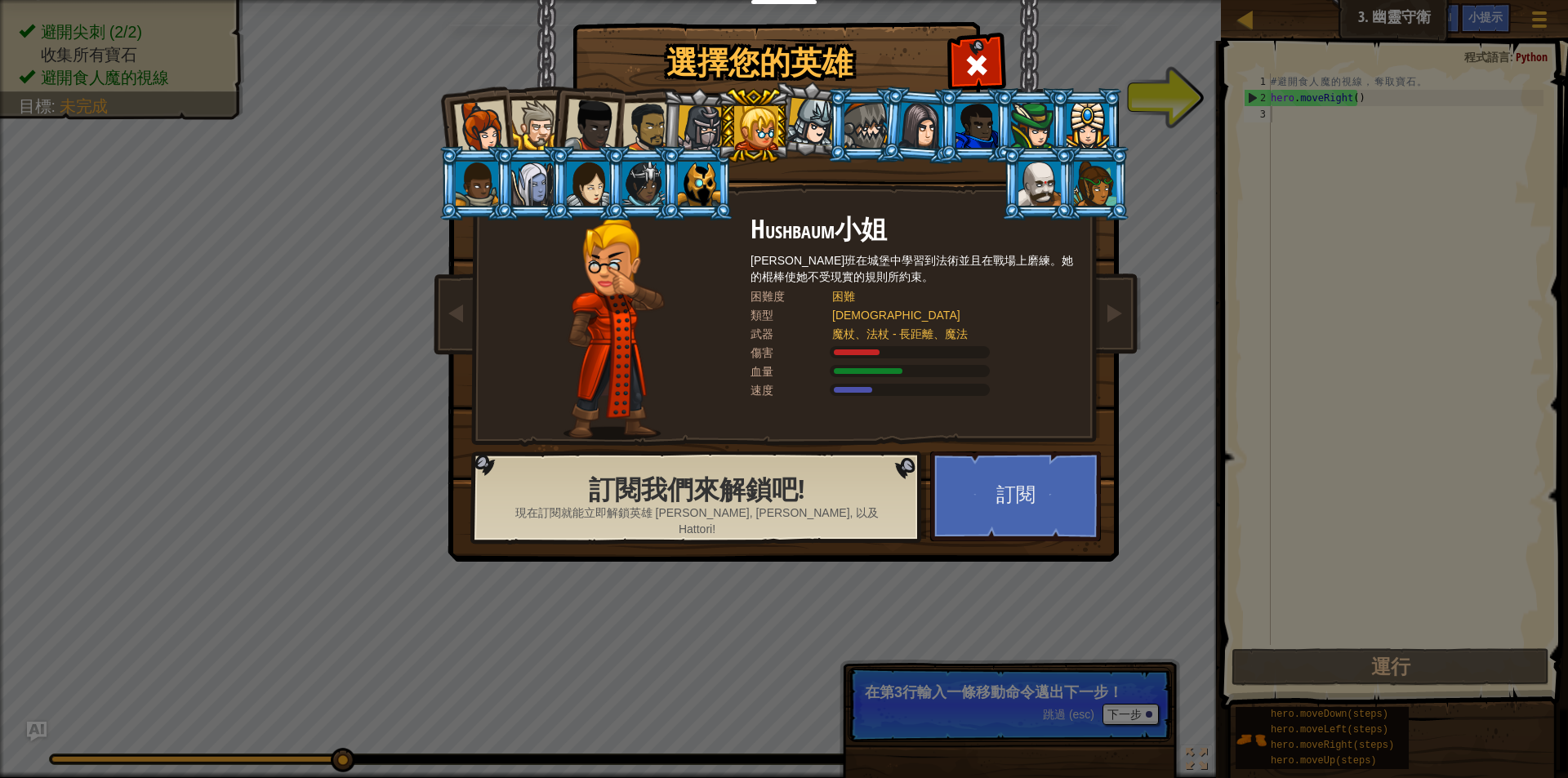
click at [819, 126] on div at bounding box center [811, 122] width 48 height 48
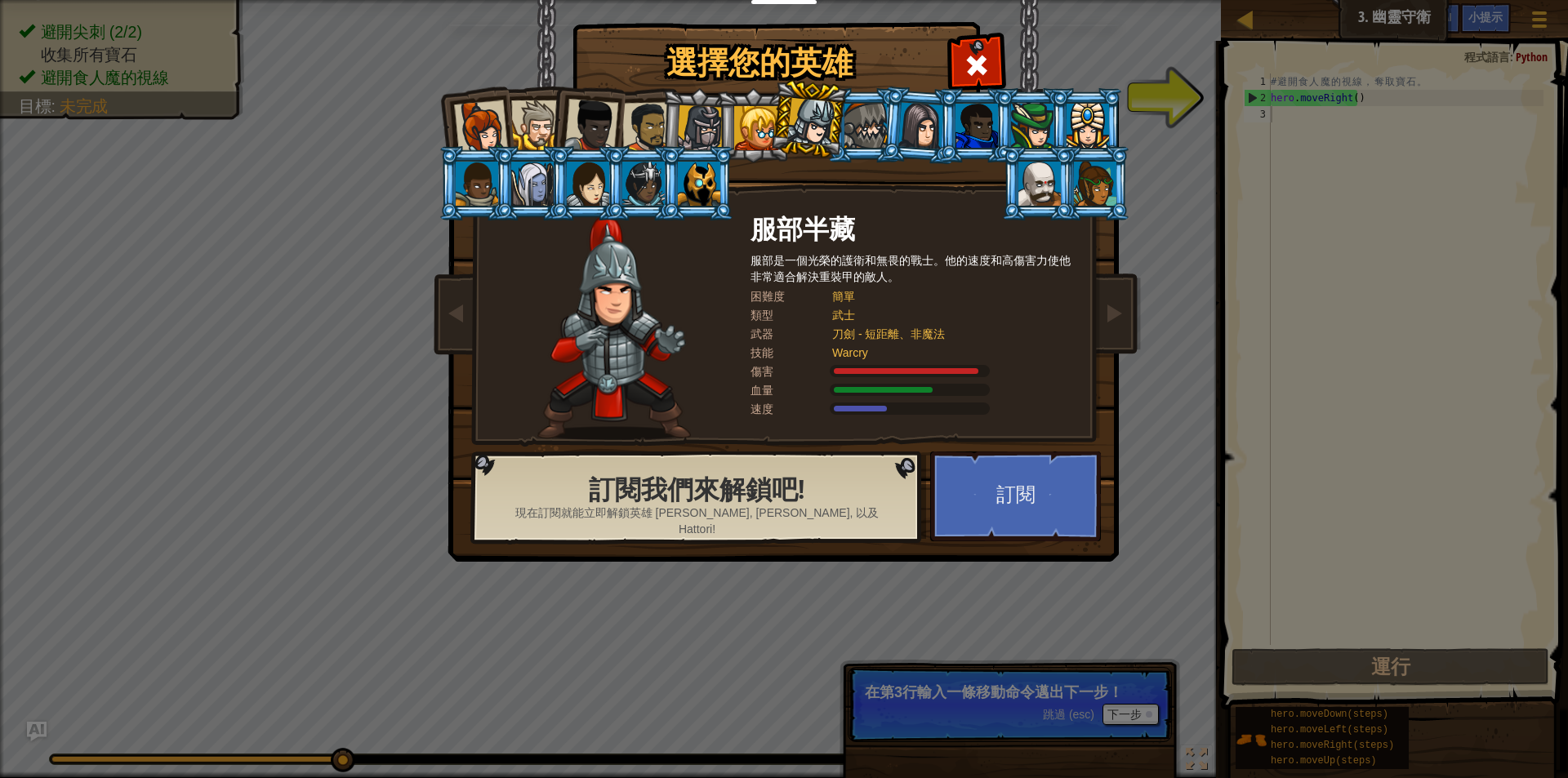
click at [462, 117] on div at bounding box center [481, 127] width 54 height 54
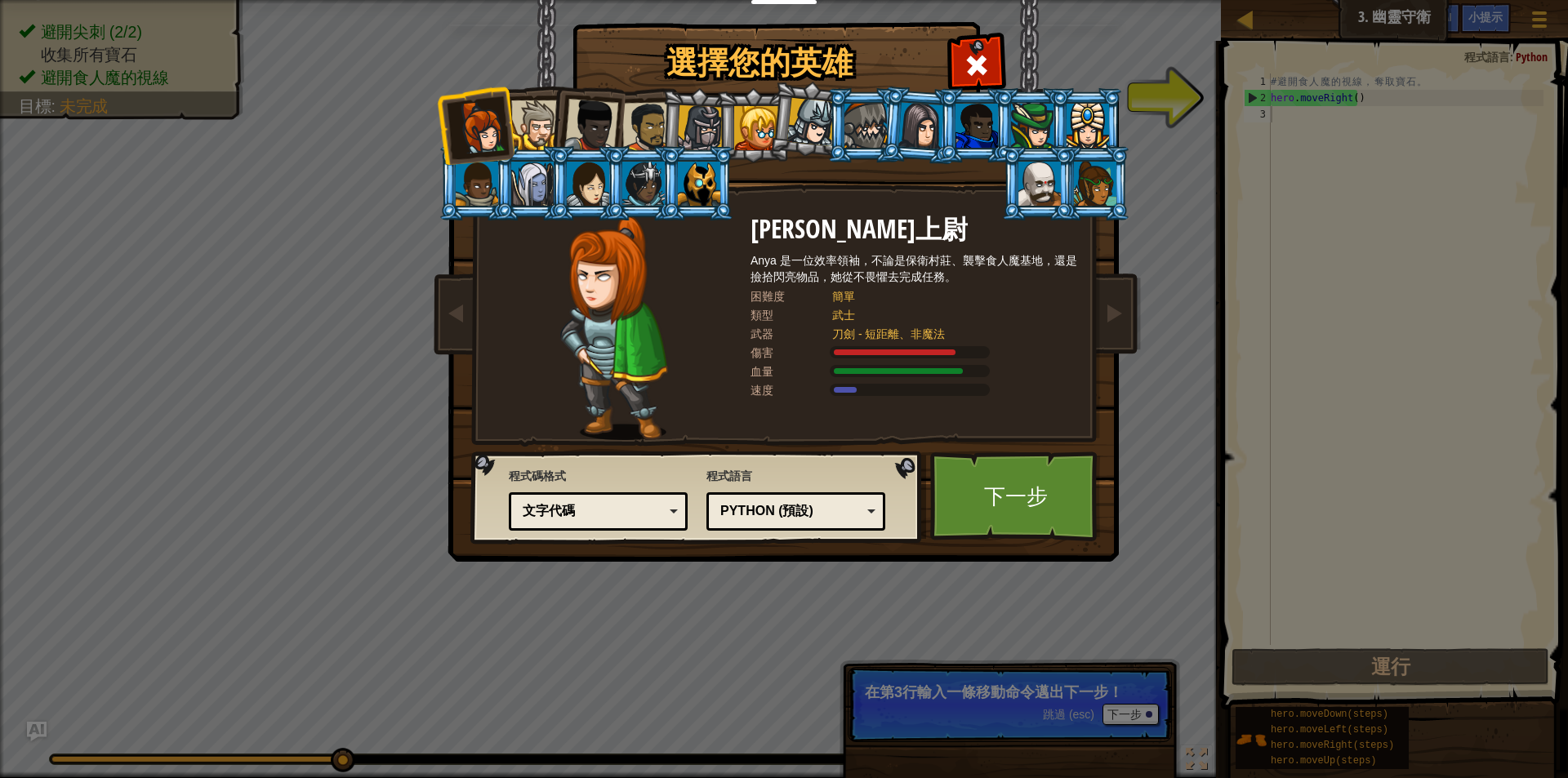
drag, startPoint x: 526, startPoint y: 126, endPoint x: 536, endPoint y: 131, distance: 11.2
click at [536, 131] on div at bounding box center [536, 125] width 50 height 50
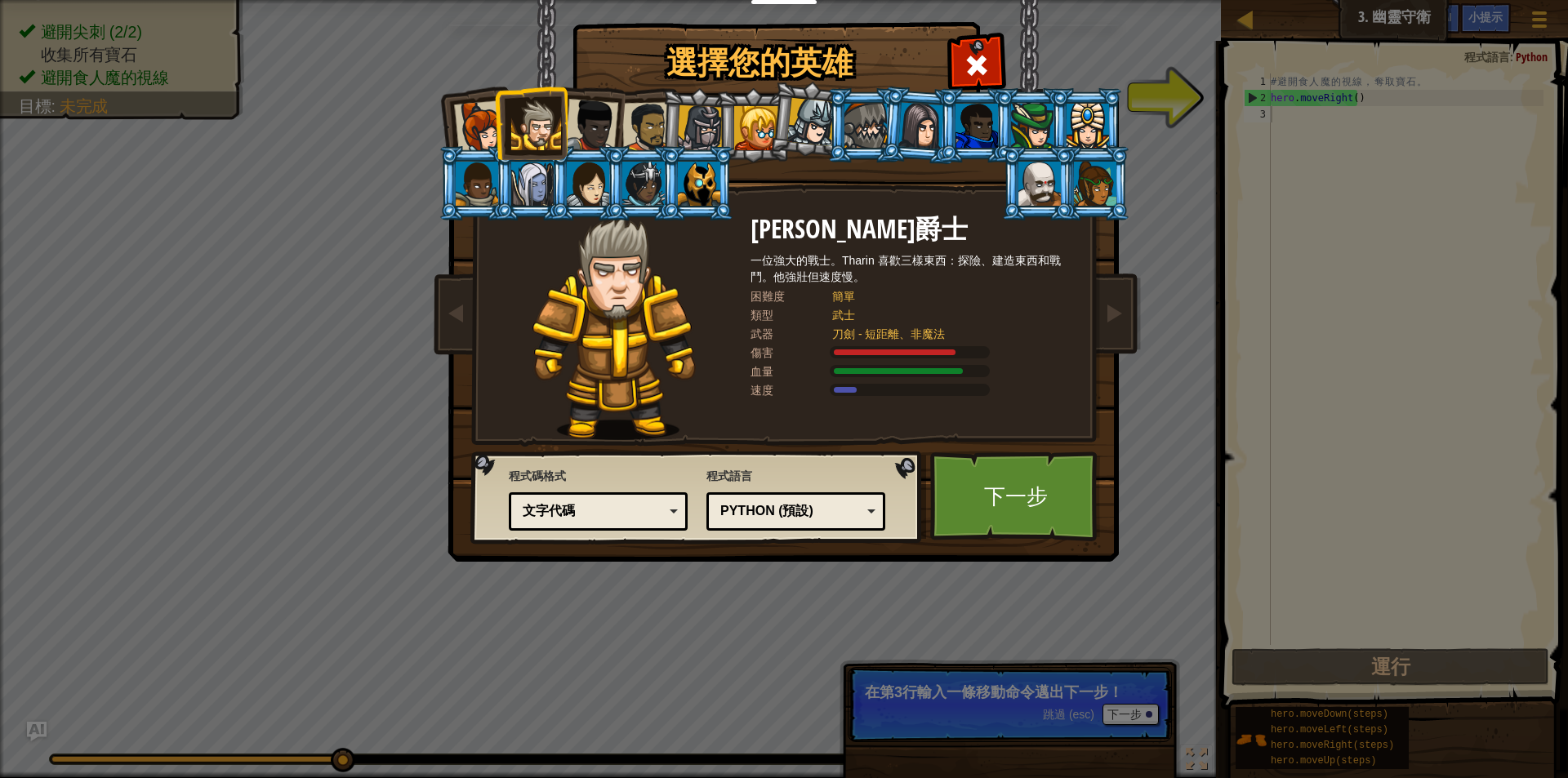
click at [581, 121] on div at bounding box center [592, 125] width 54 height 54
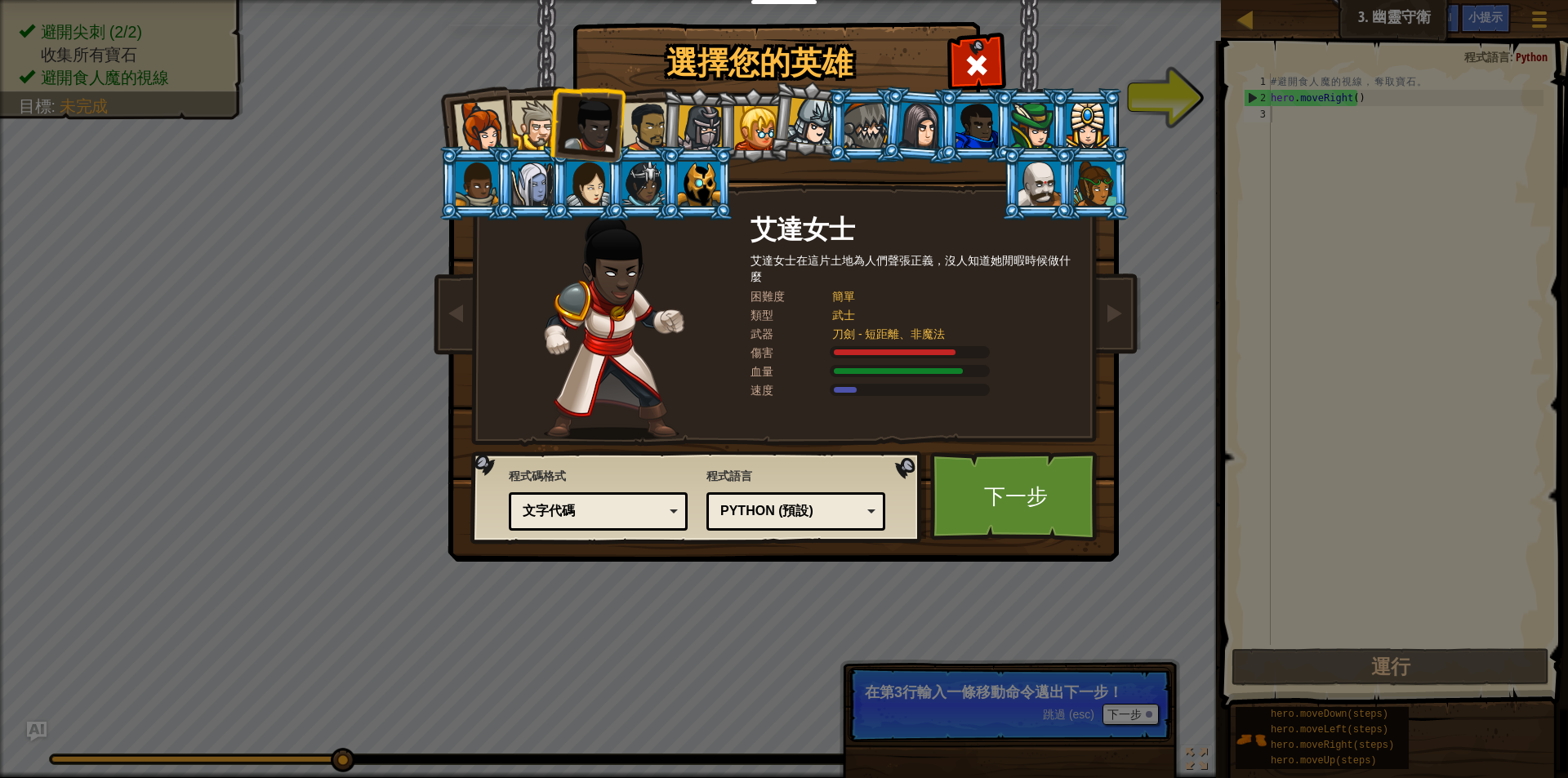
click at [633, 117] on div at bounding box center [647, 127] width 51 height 51
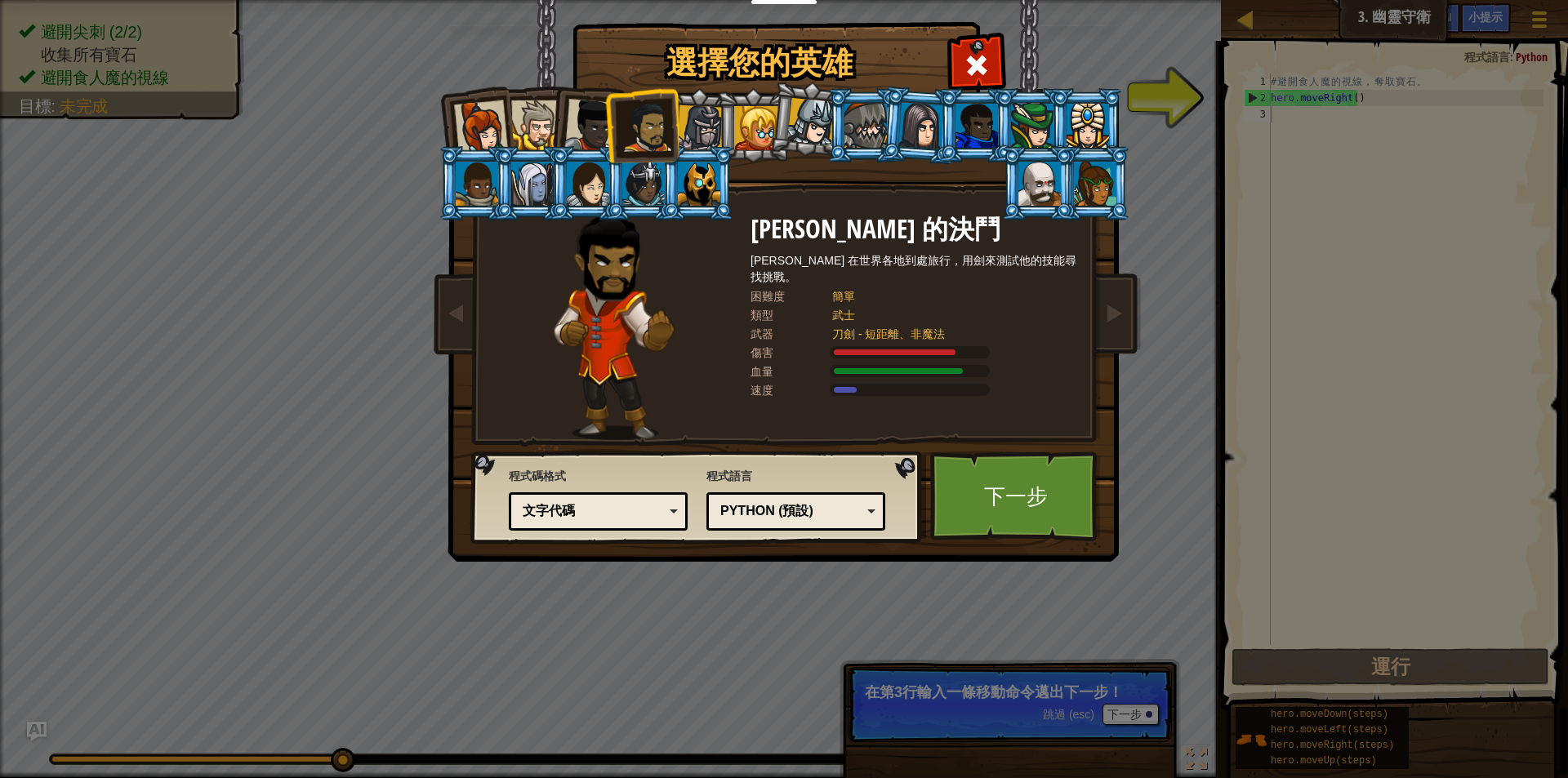
click at [706, 115] on div at bounding box center [700, 128] width 47 height 47
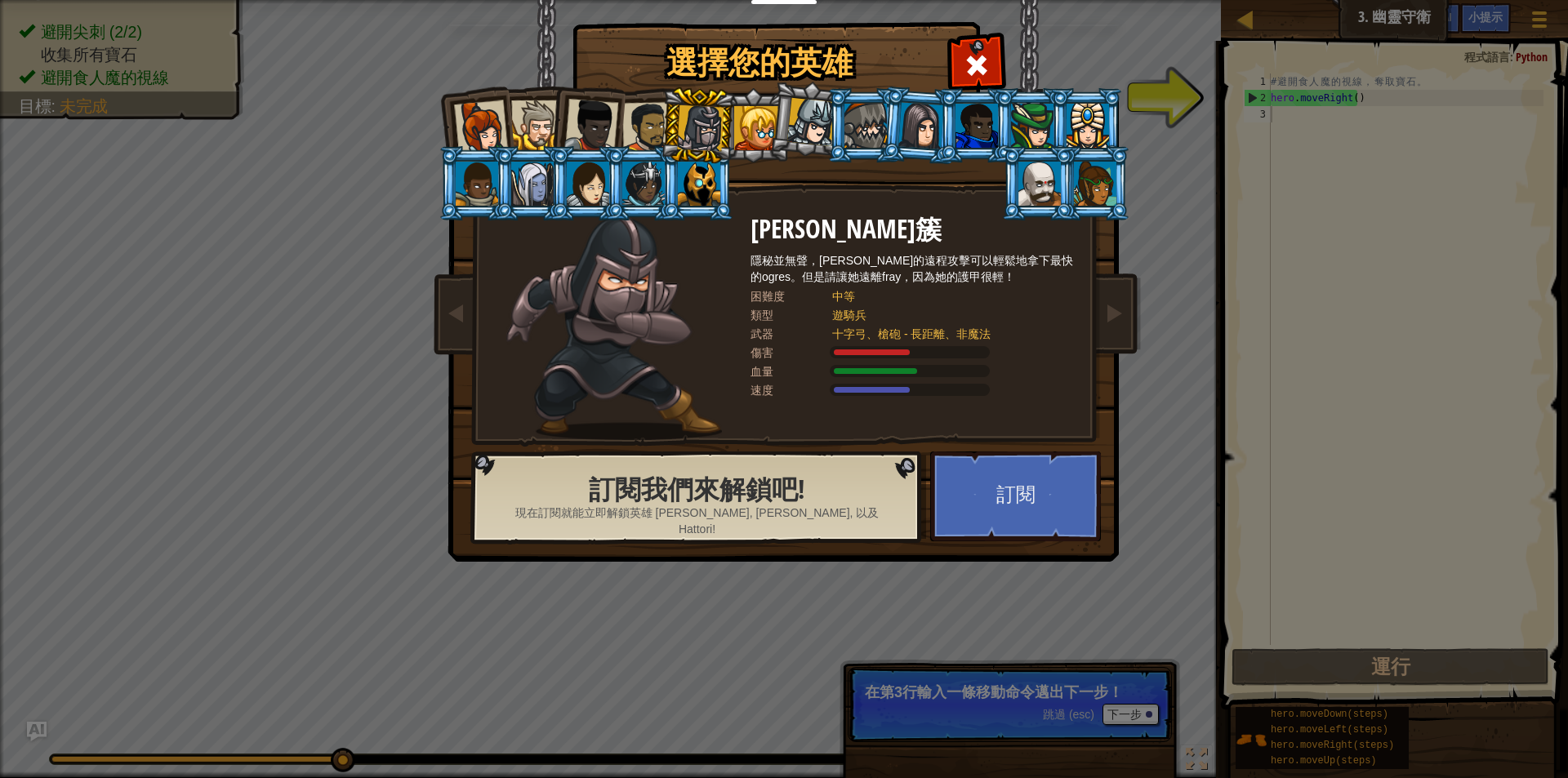
click at [771, 117] on li at bounding box center [808, 119] width 80 height 81
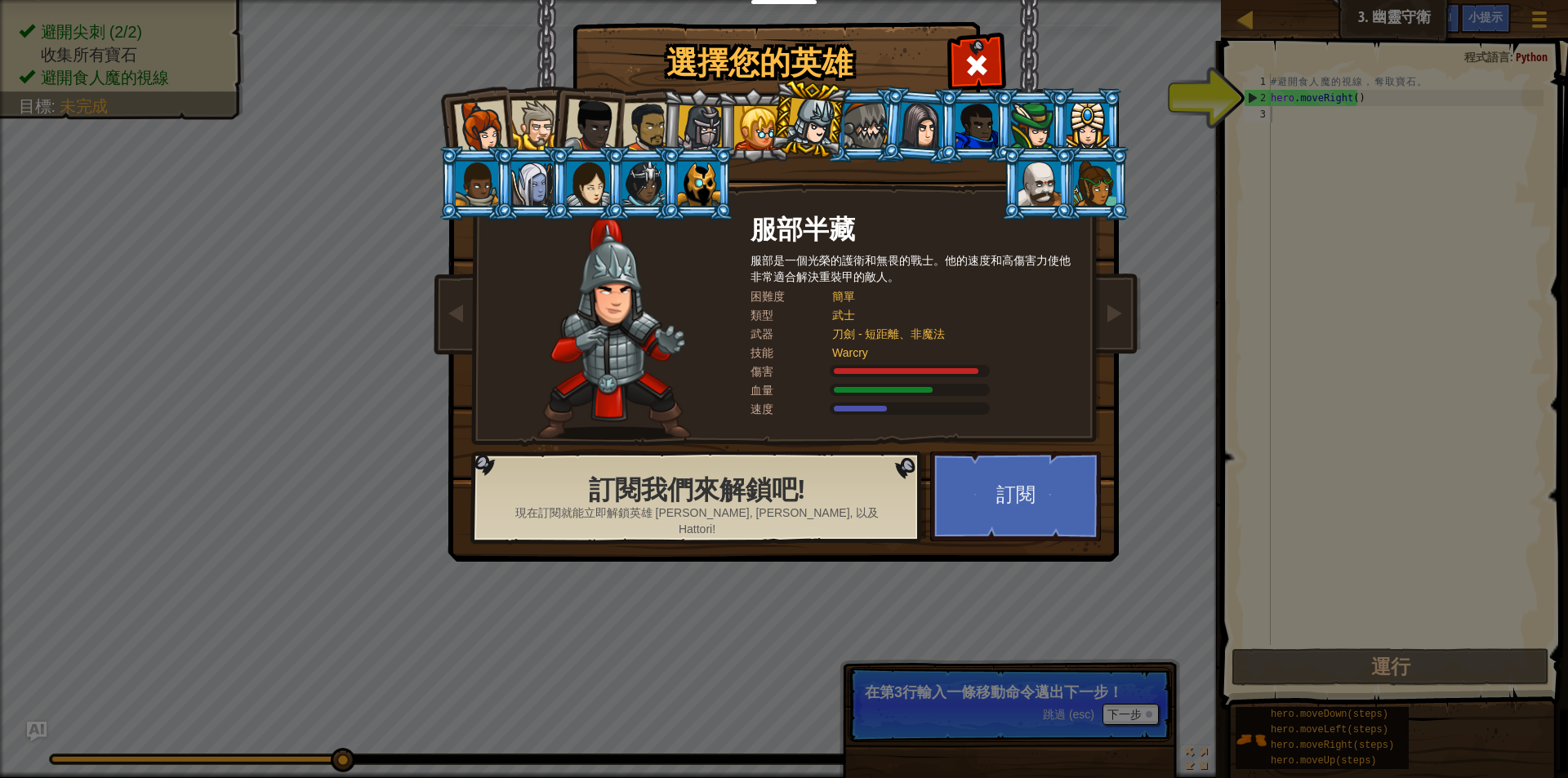
click at [767, 122] on div at bounding box center [756, 128] width 44 height 44
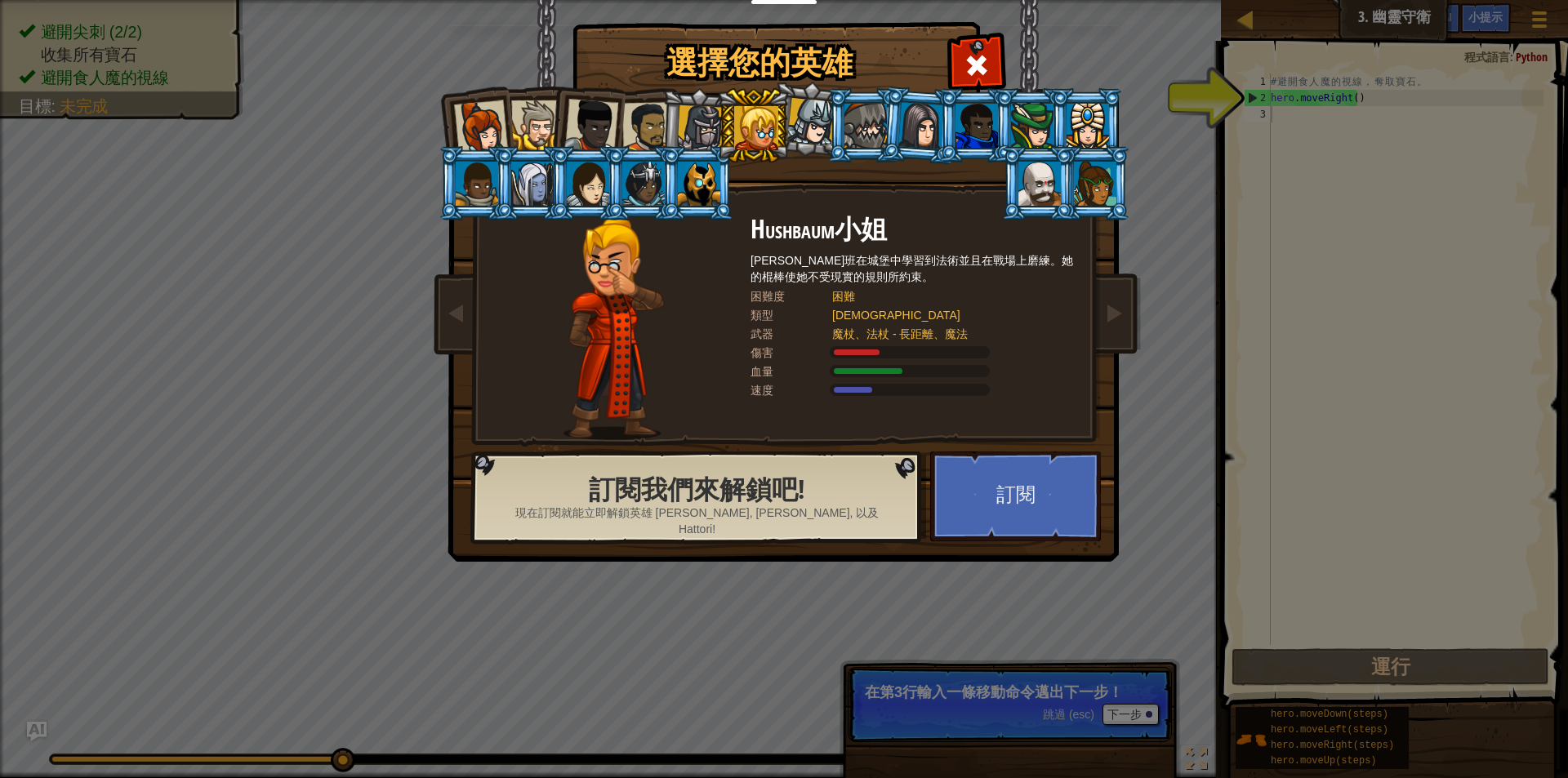
click at [816, 115] on div at bounding box center [811, 122] width 48 height 48
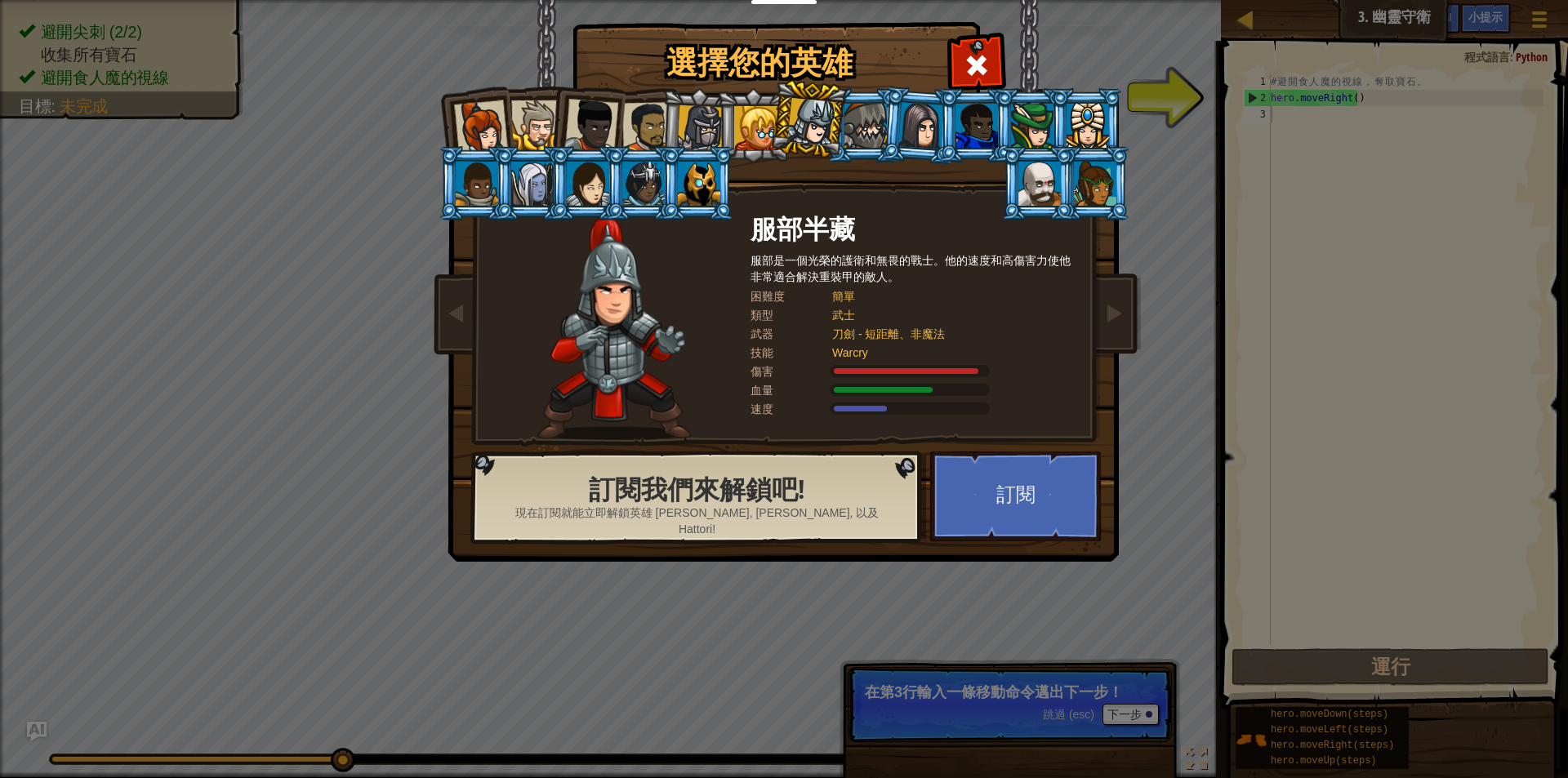
click at [867, 113] on div at bounding box center [865, 125] width 42 height 44
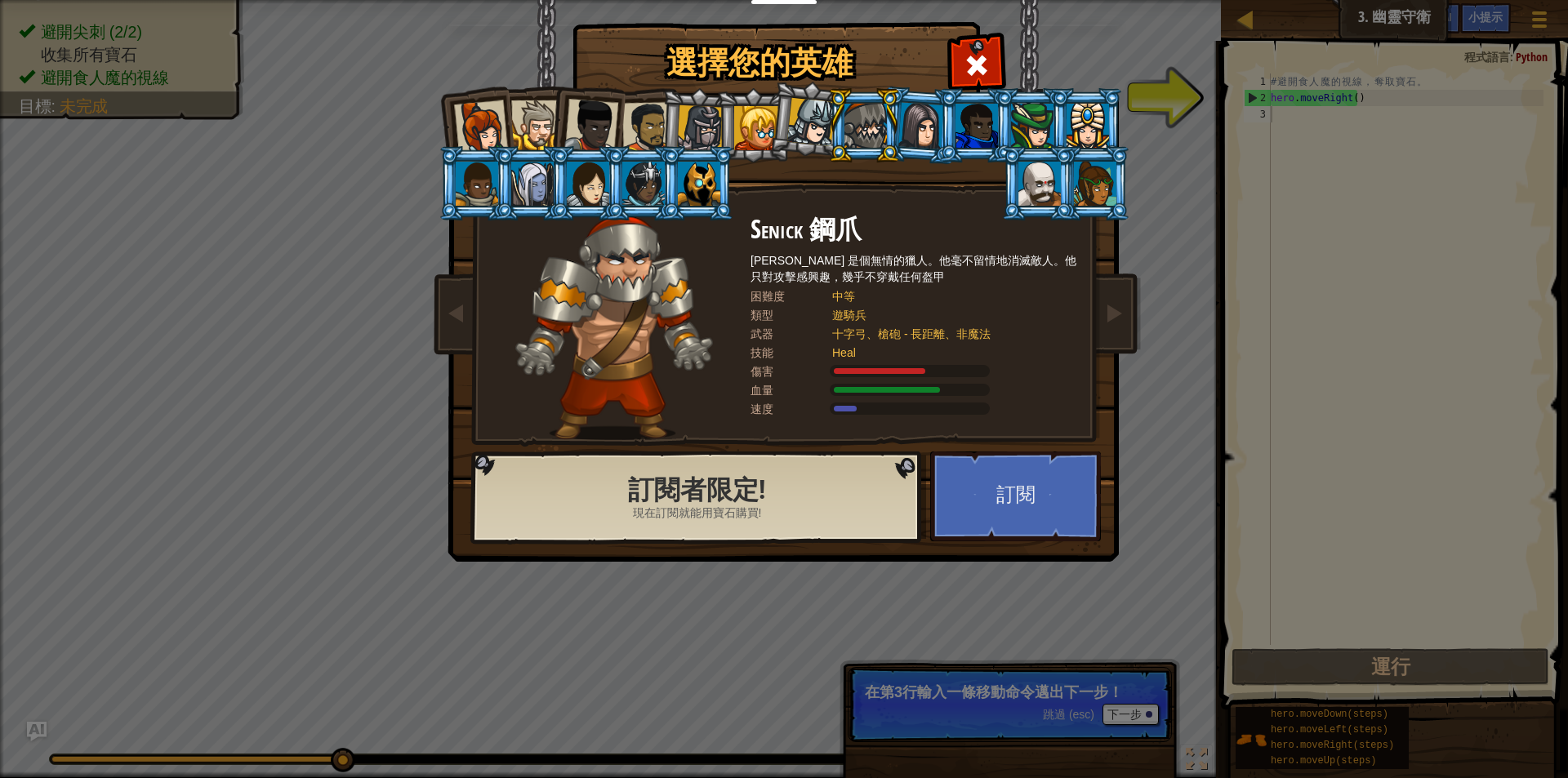
click at [912, 131] on div at bounding box center [921, 125] width 46 height 47
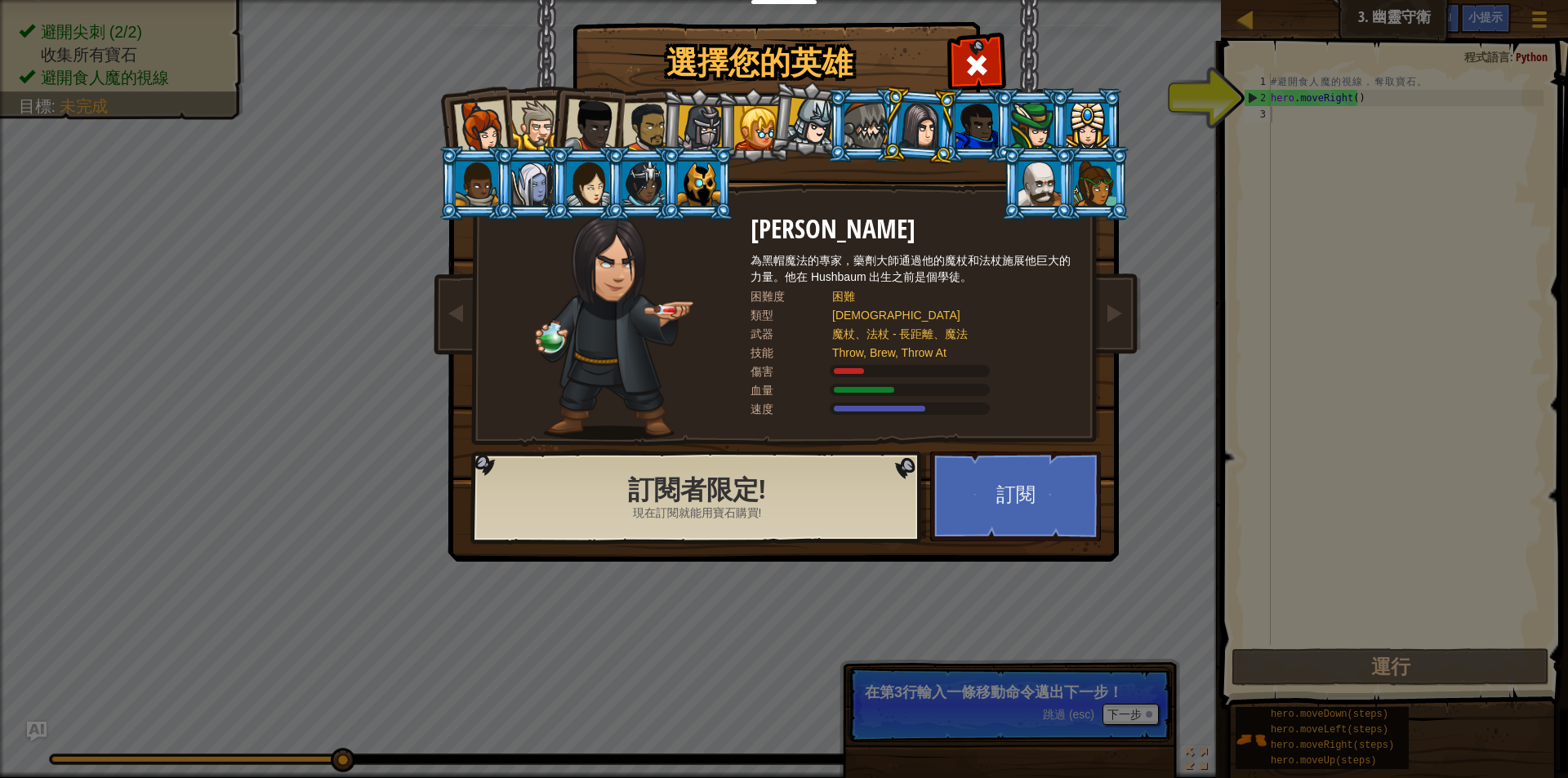
drag, startPoint x: 960, startPoint y: 140, endPoint x: 952, endPoint y: 140, distance: 8.0
click at [953, 88] on ol at bounding box center [785, 88] width 674 height 0
click at [994, 131] on li at bounding box center [1030, 125] width 74 height 75
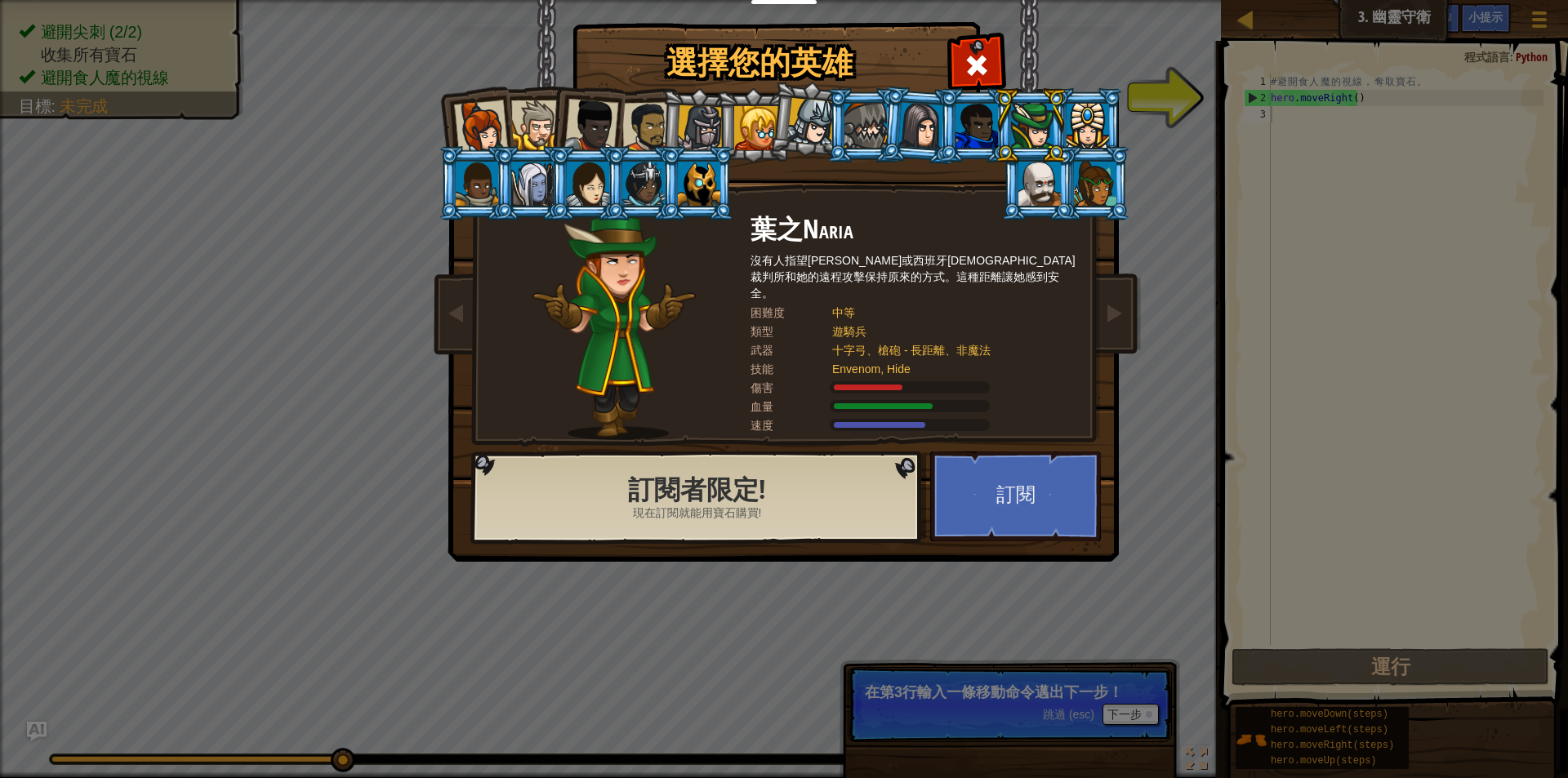
click at [976, 120] on div at bounding box center [976, 125] width 42 height 44
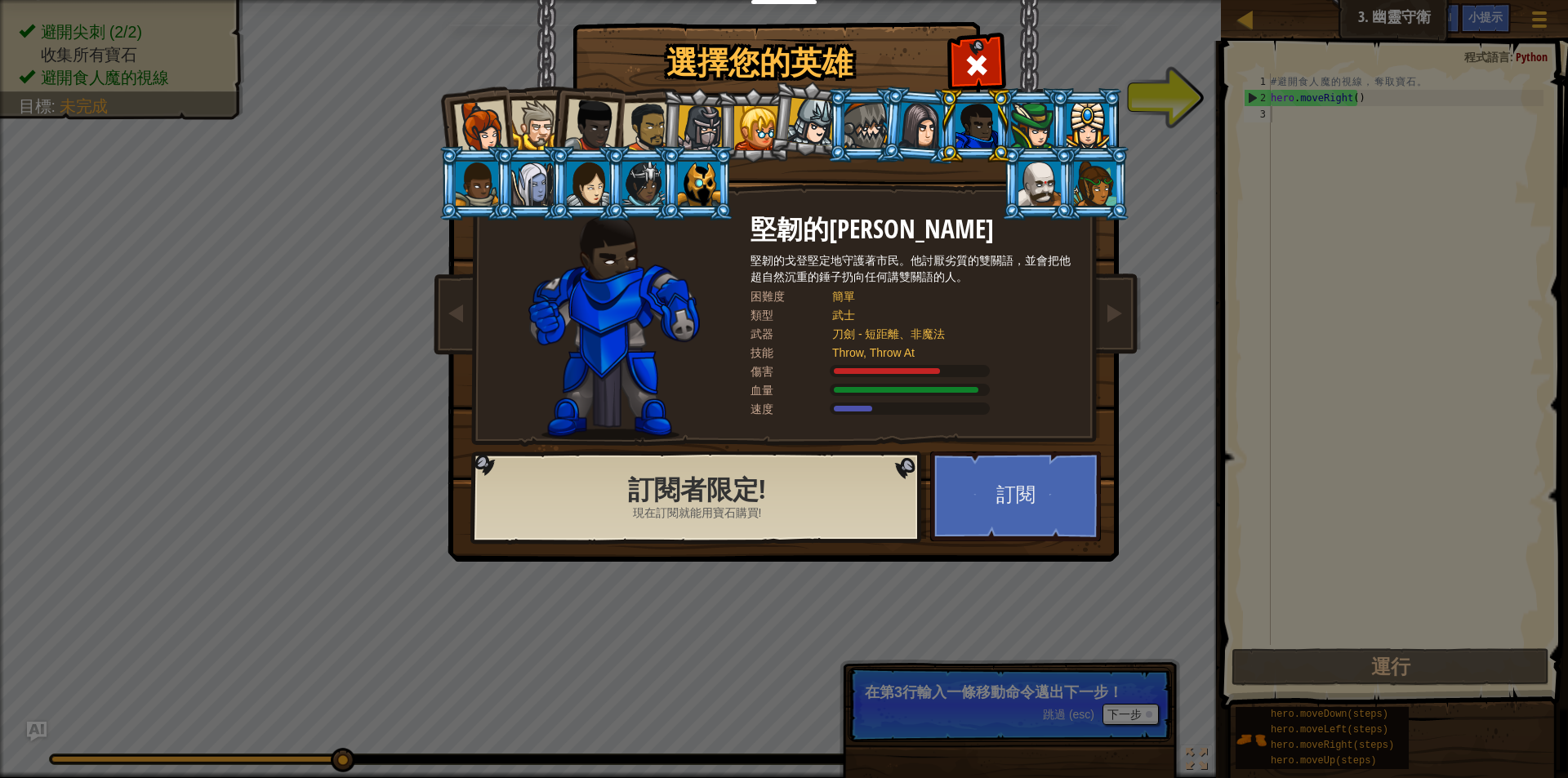
click at [1050, 128] on li at bounding box center [1086, 125] width 74 height 75
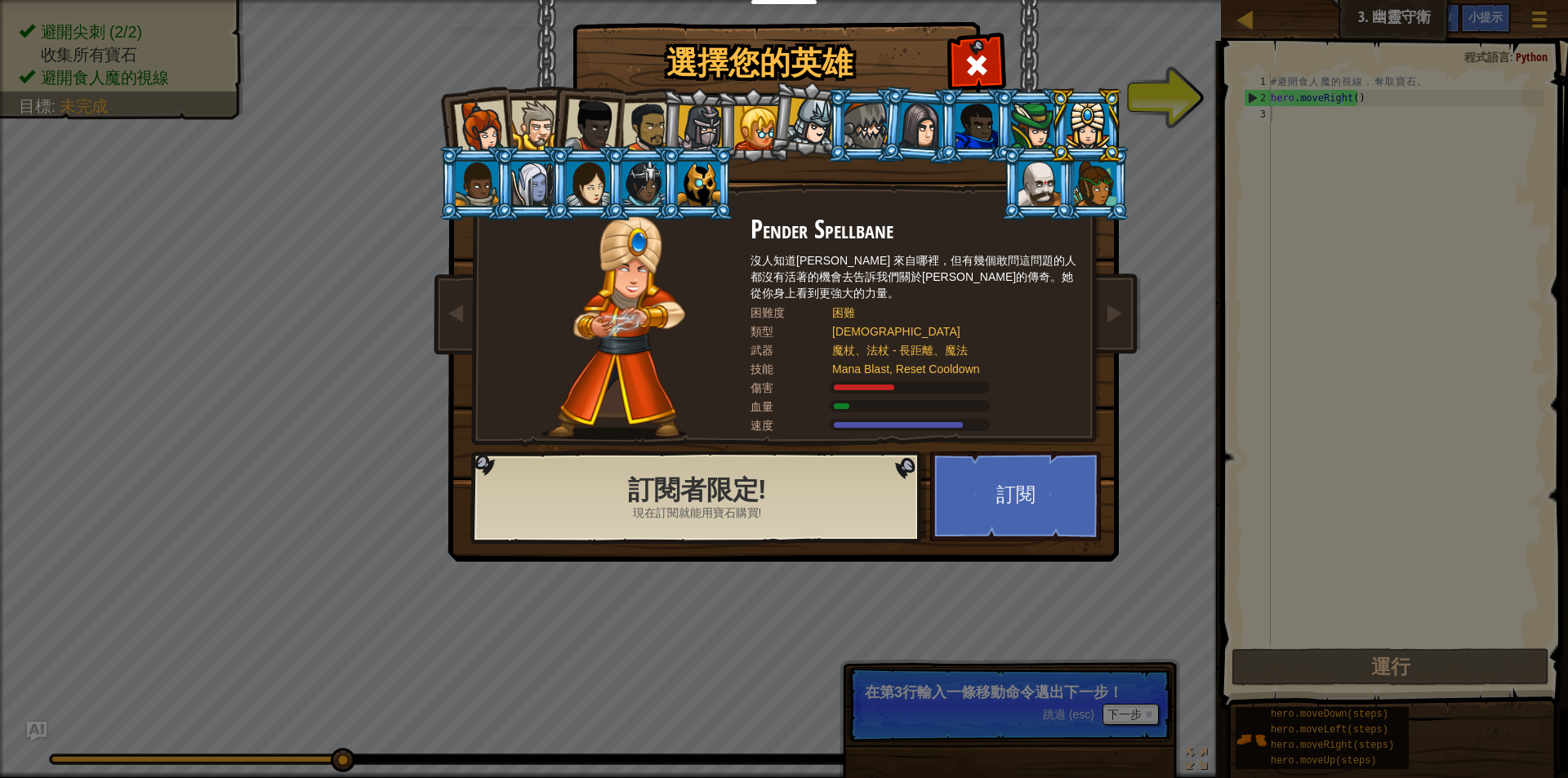
click at [1080, 119] on div at bounding box center [1087, 125] width 42 height 44
click at [1107, 132] on div at bounding box center [1087, 125] width 42 height 44
click at [505, 178] on li at bounding box center [530, 184] width 74 height 75
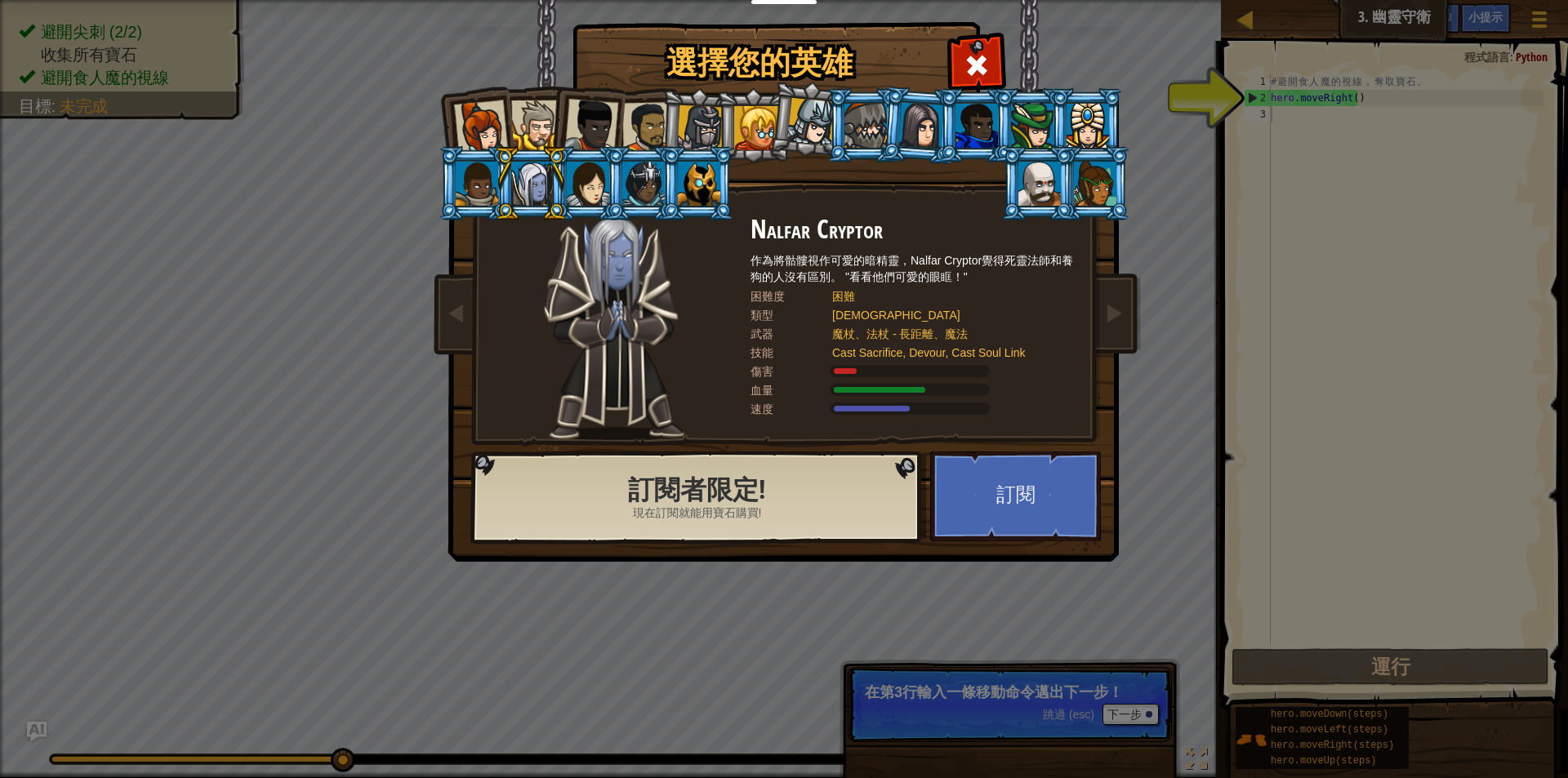
click at [491, 179] on div at bounding box center [477, 184] width 42 height 44
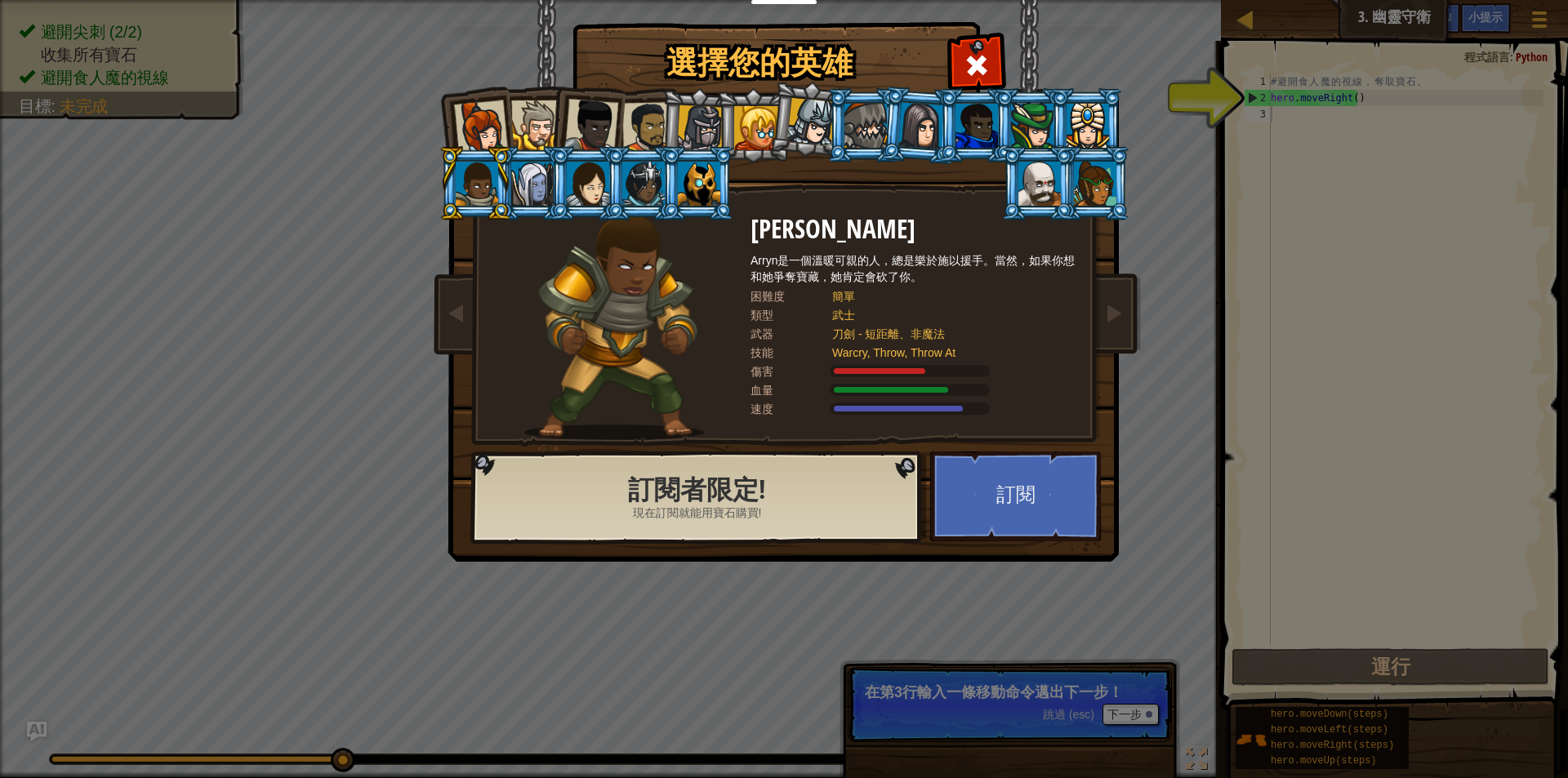
click at [533, 201] on div at bounding box center [532, 184] width 42 height 44
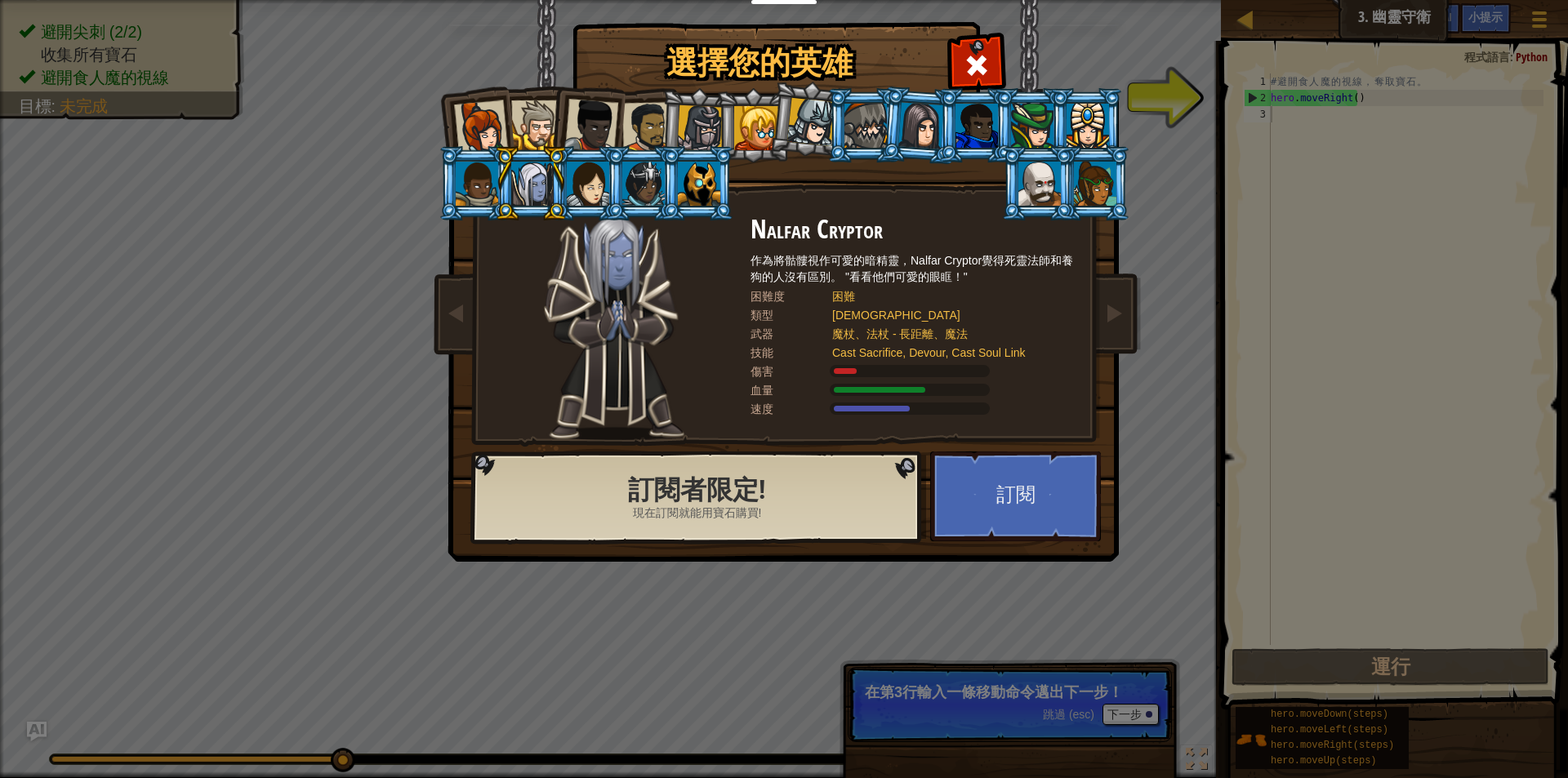
click at [576, 183] on div at bounding box center [588, 184] width 42 height 44
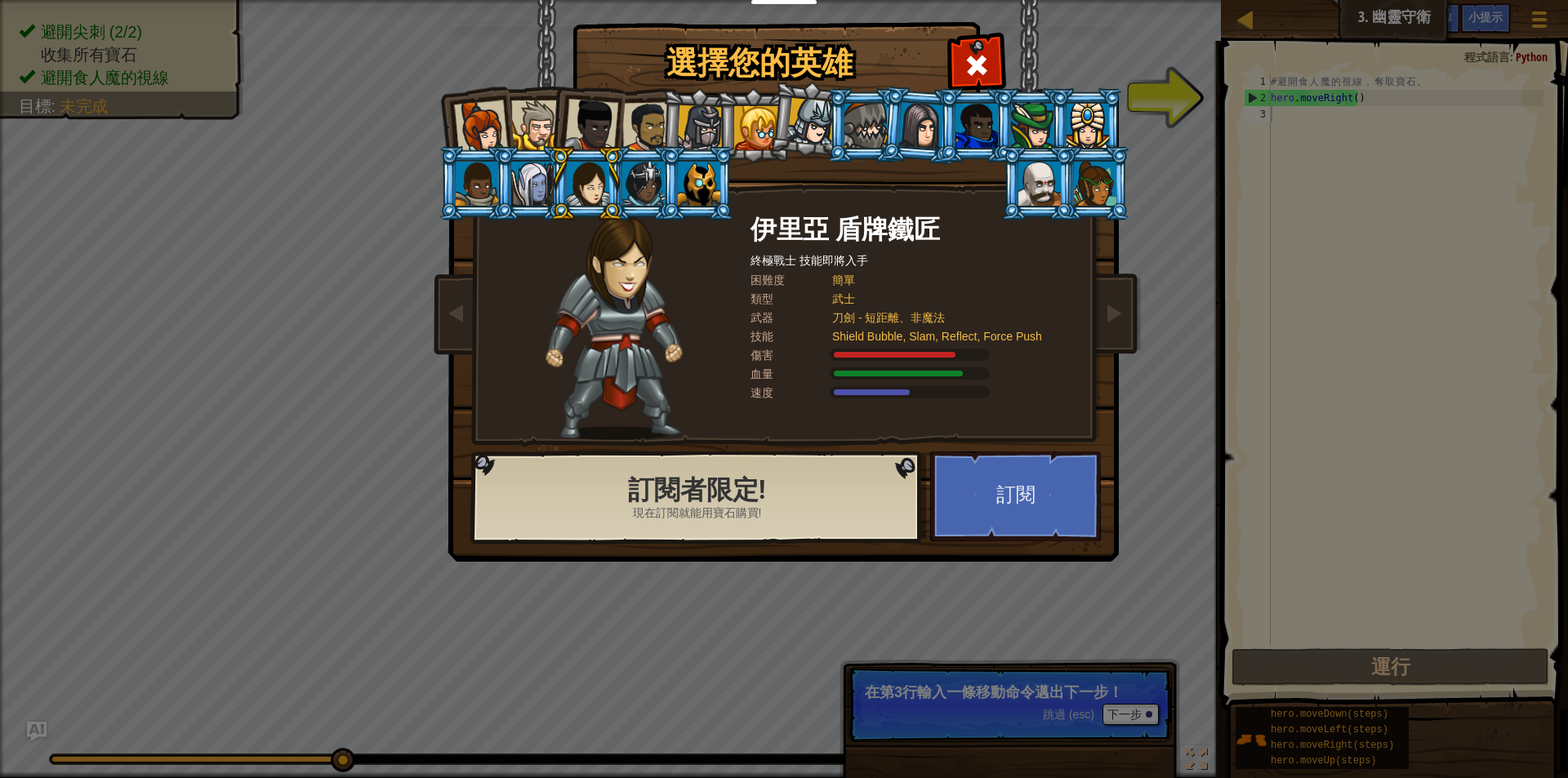
click at [648, 196] on div at bounding box center [643, 184] width 42 height 44
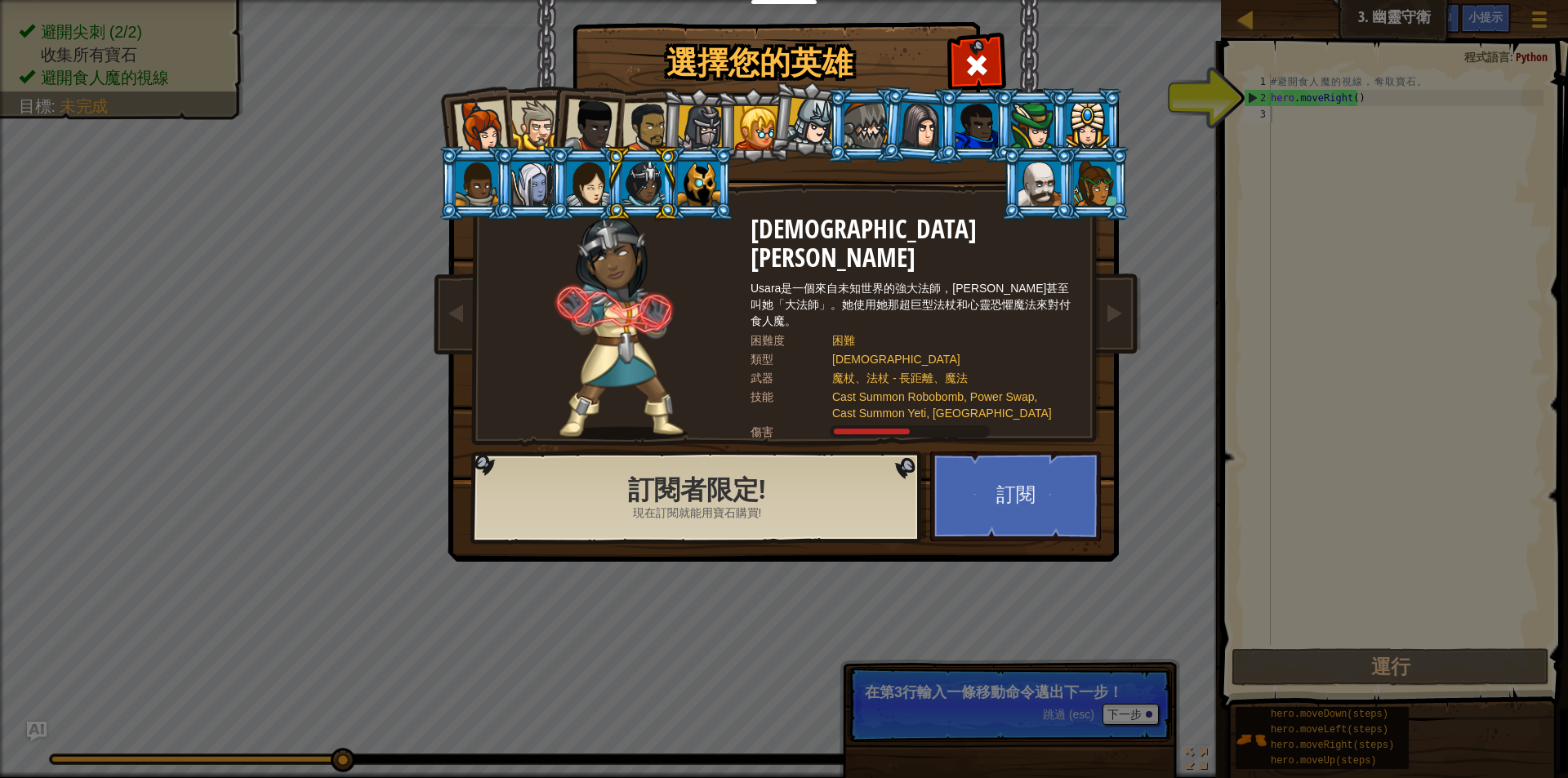
click at [688, 184] on div at bounding box center [699, 184] width 42 height 44
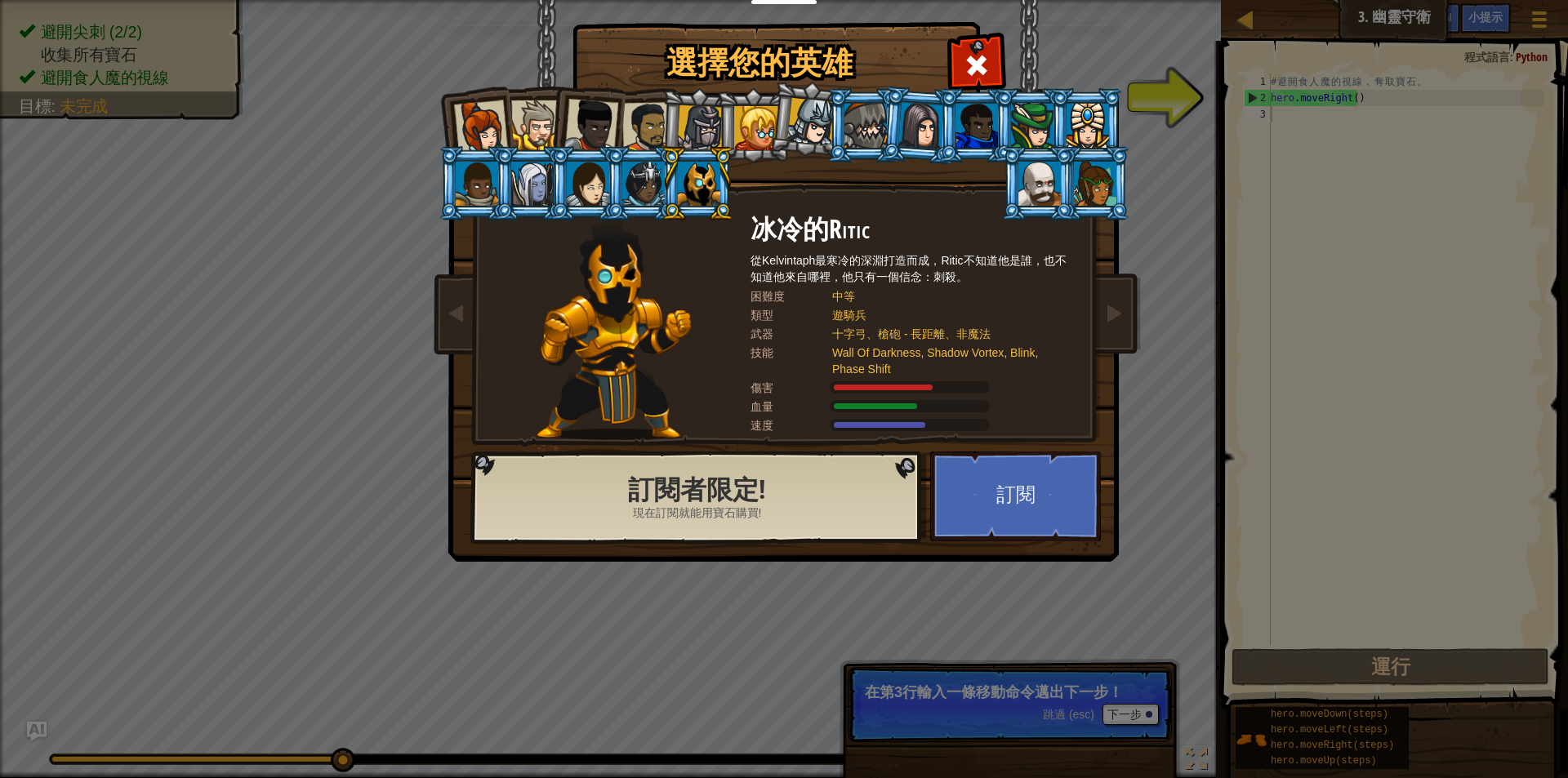
click at [1044, 187] on div at bounding box center [1040, 184] width 42 height 44
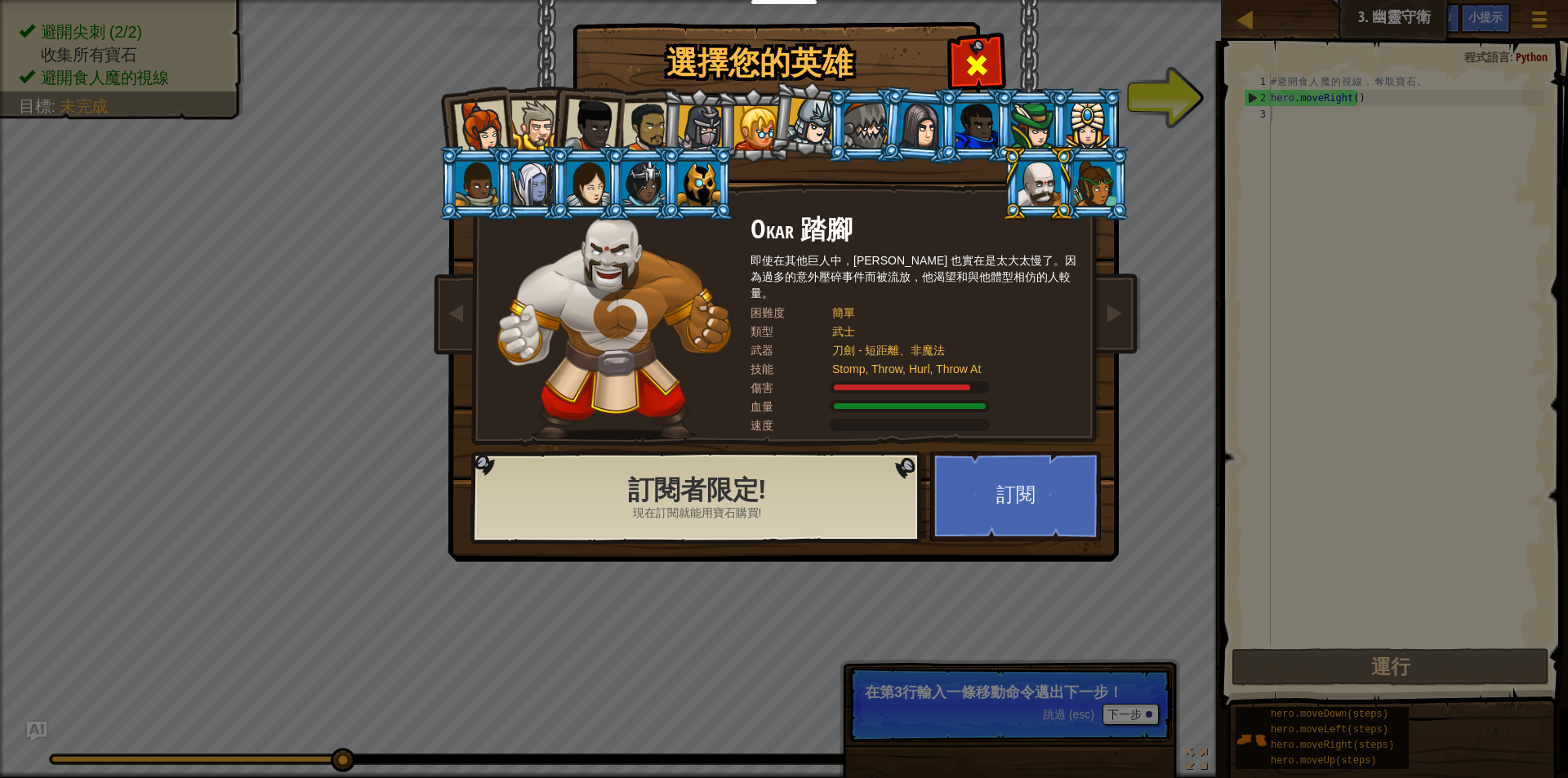
click at [966, 58] on span at bounding box center [976, 65] width 26 height 26
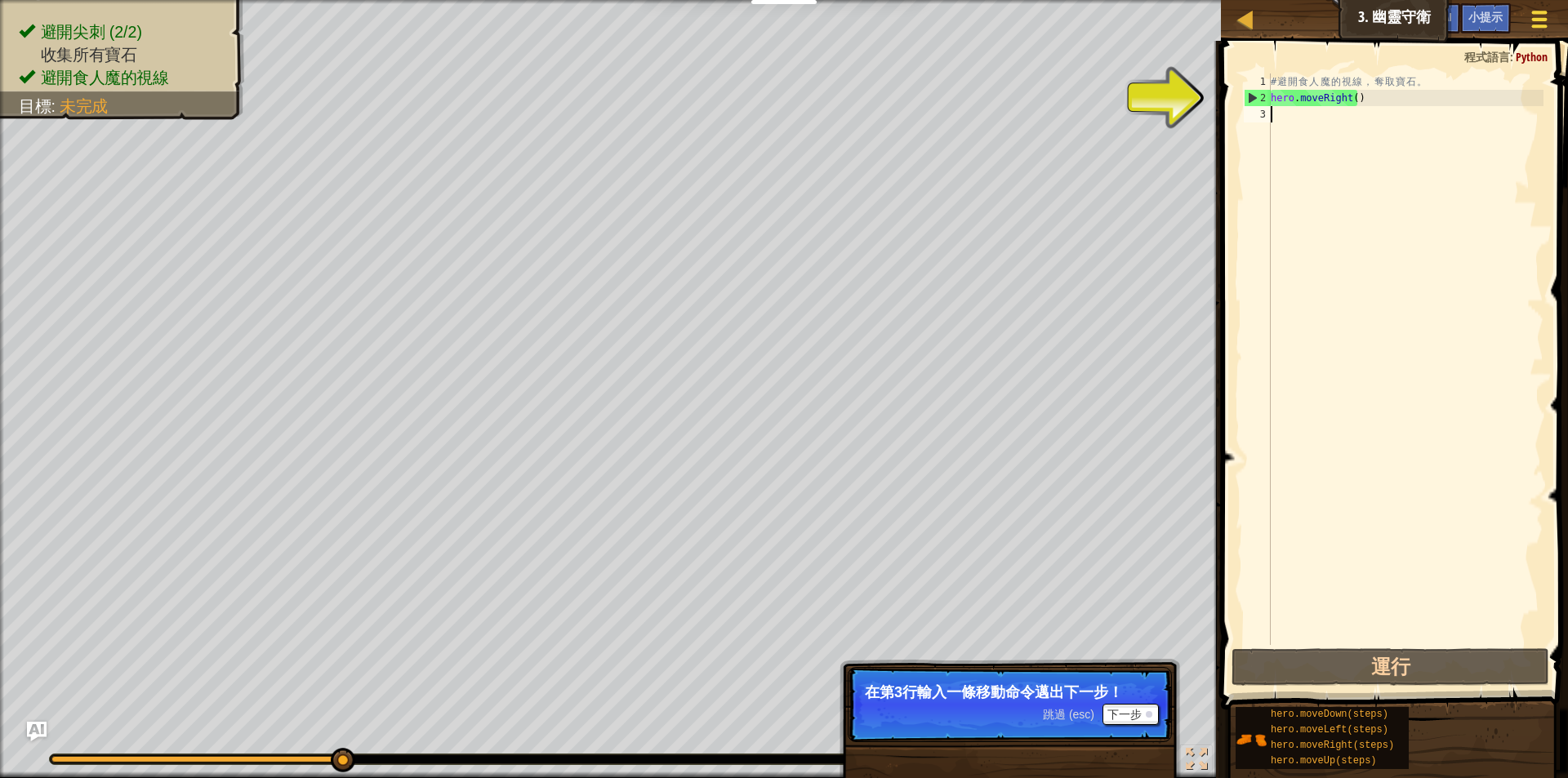
click at [1526, 10] on button "遊戲選單" at bounding box center [1539, 23] width 43 height 40
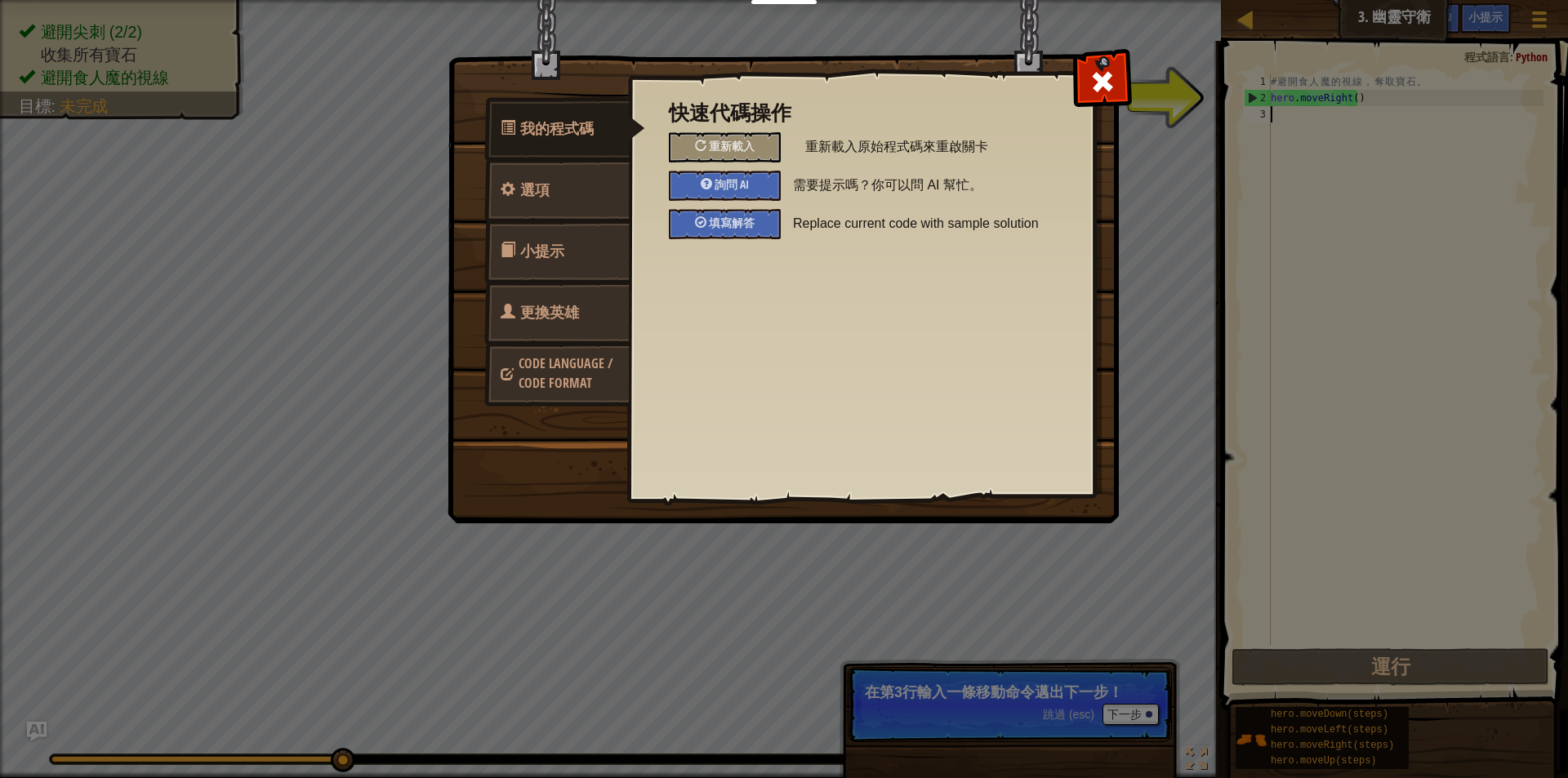
click at [529, 335] on link "更換英雄" at bounding box center [557, 312] width 146 height 64
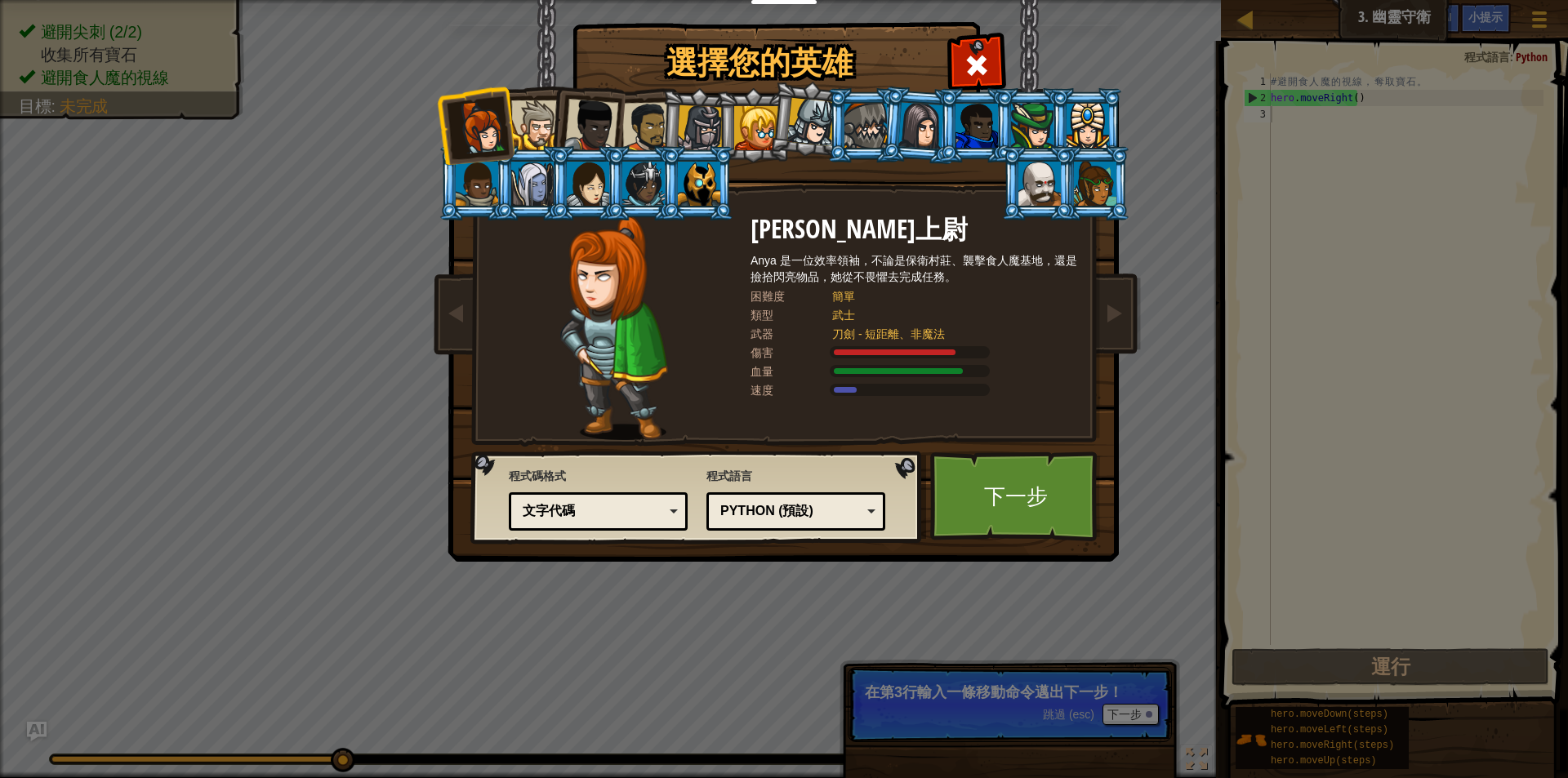
click at [1055, 187] on div at bounding box center [1040, 184] width 42 height 44
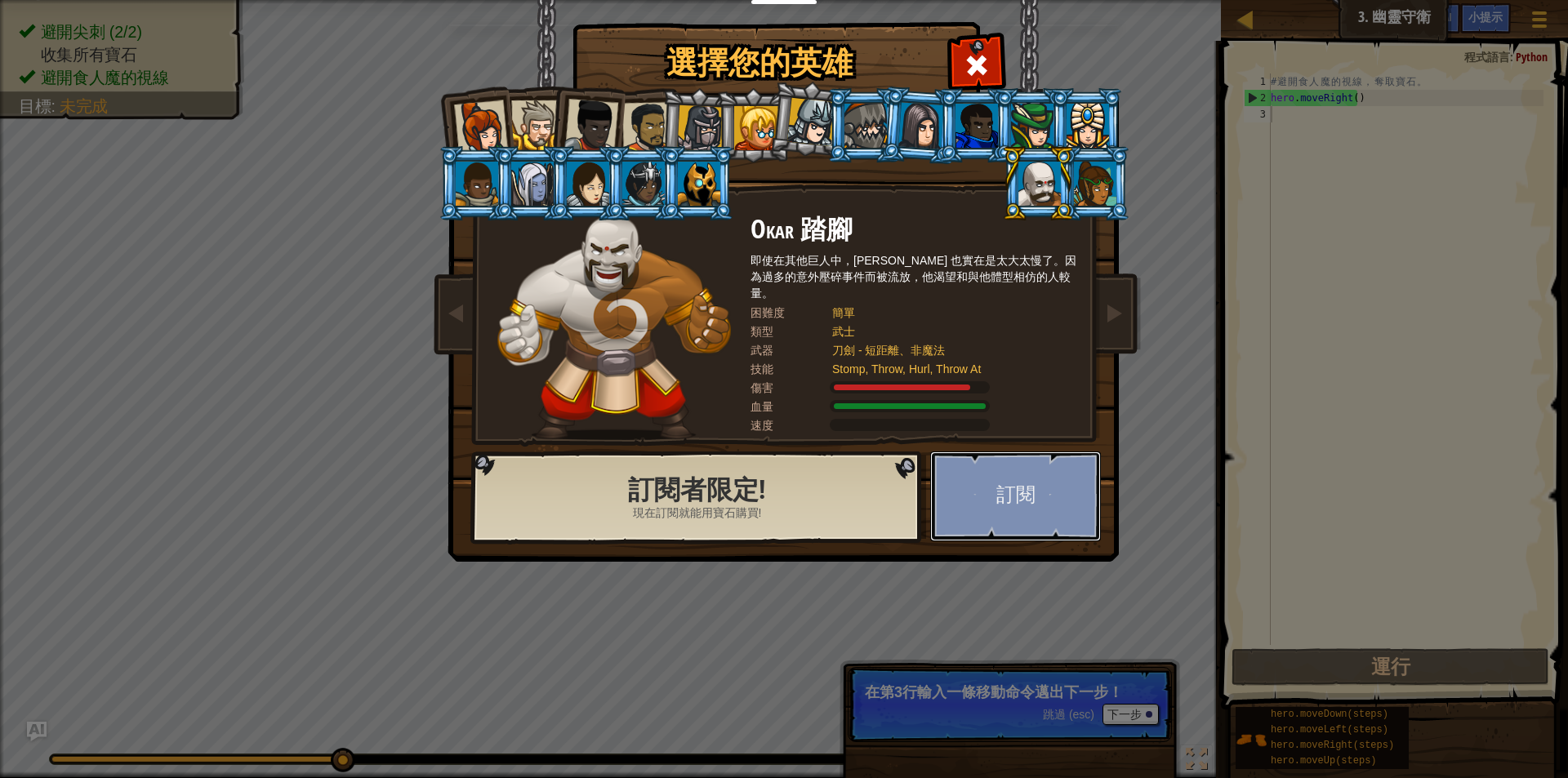
click at [1012, 474] on button "訂閱" at bounding box center [1016, 497] width 170 height 90
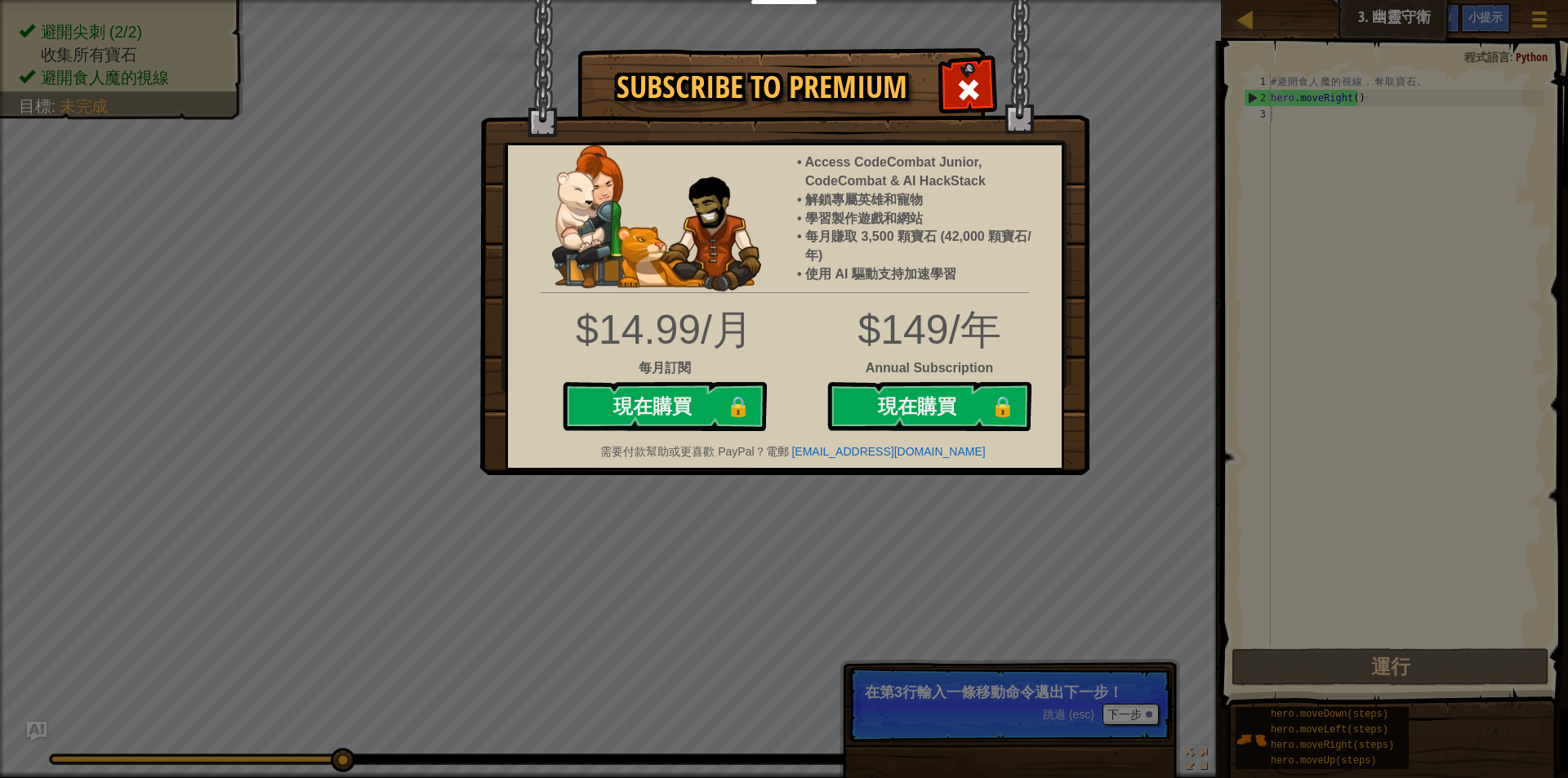
click at [814, 459] on p "需要付款幫助或更喜歡 PayPal？電郵 [EMAIL_ADDRESS][DOMAIN_NAME]" at bounding box center [793, 451] width 537 height 16
click at [981, 97] on span at bounding box center [968, 89] width 26 height 26
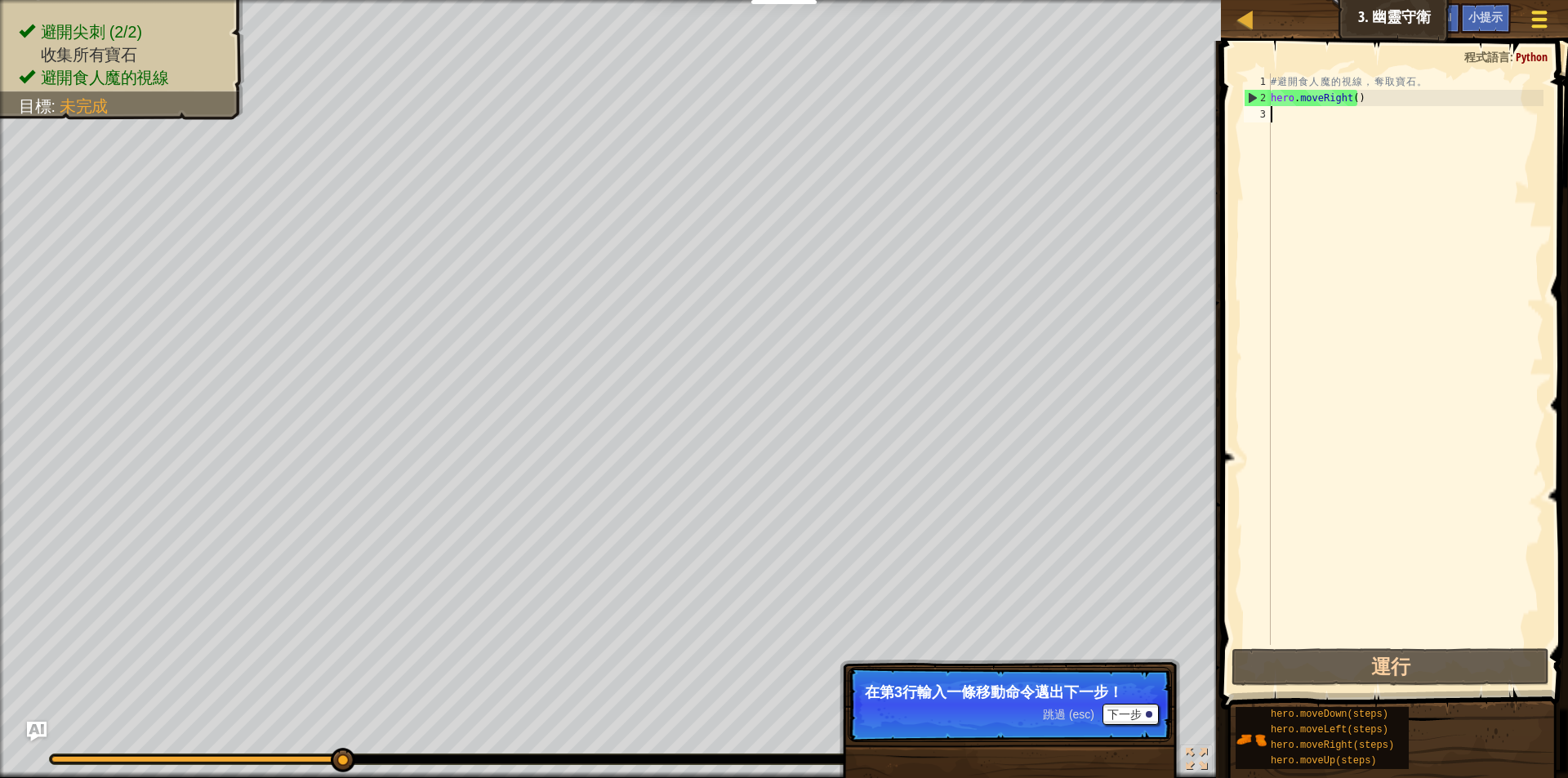
click at [1542, 14] on div at bounding box center [1538, 19] width 22 height 24
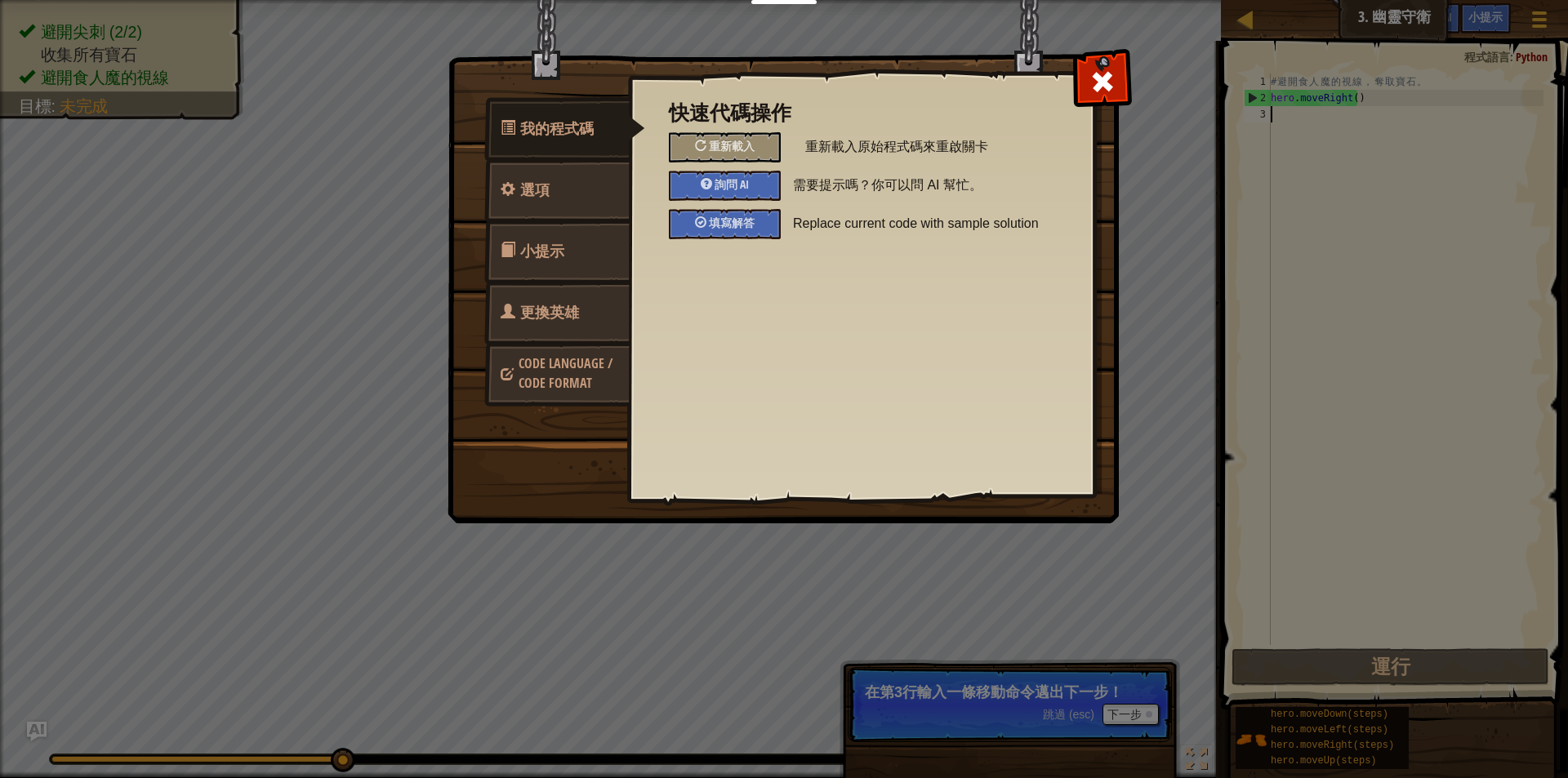
click at [537, 300] on link "更換英雄" at bounding box center [557, 312] width 146 height 64
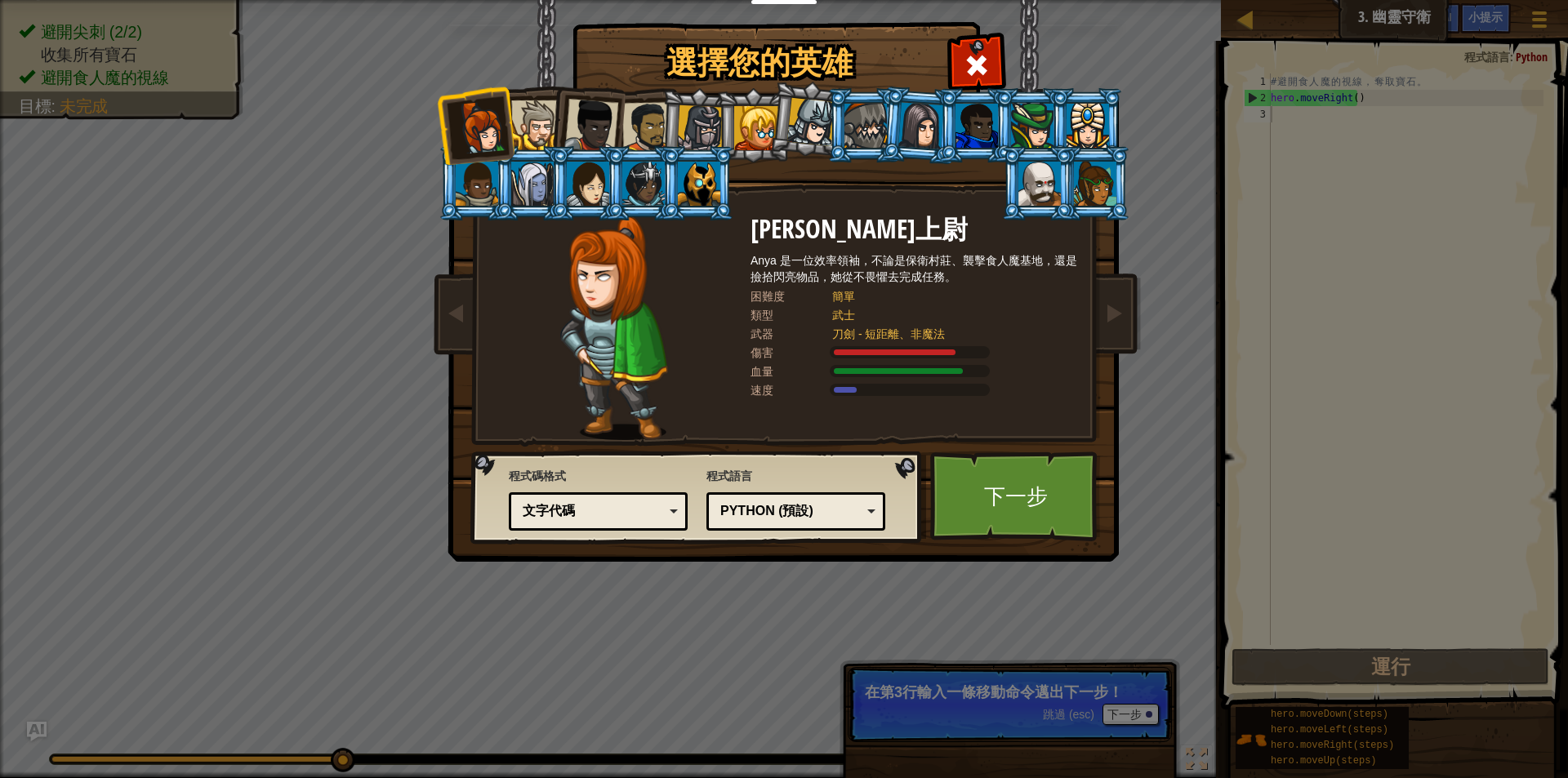
click at [1039, 183] on div at bounding box center [1040, 184] width 42 height 44
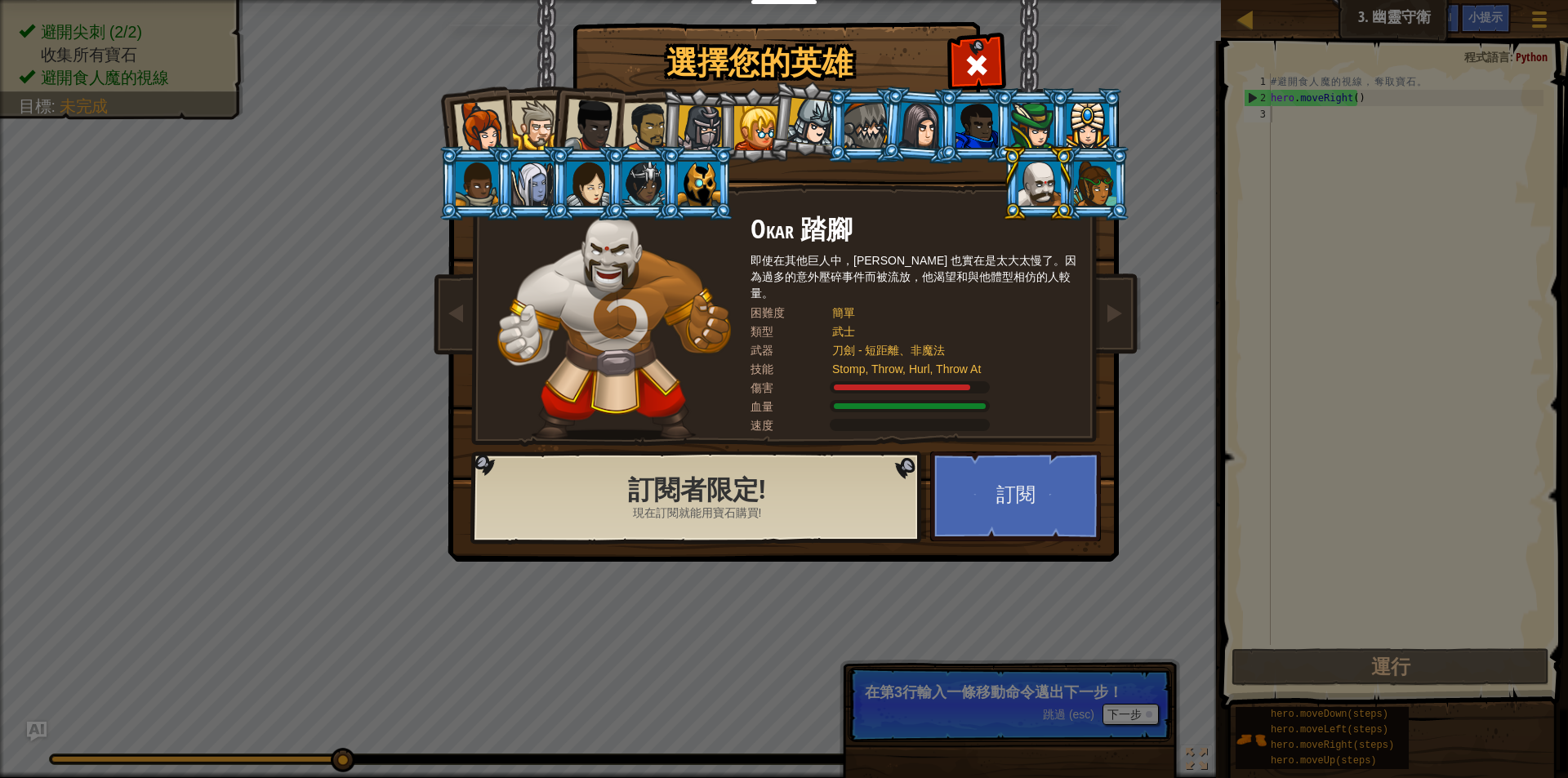
click at [1039, 183] on div at bounding box center [1040, 184] width 42 height 44
click at [787, 470] on div "訂閱者限定! 現在訂閱就能用寶石購買!" at bounding box center [697, 499] width 442 height 79
click at [659, 498] on h2 "訂閱者限定!" at bounding box center [697, 490] width 376 height 29
drag, startPoint x: 659, startPoint y: 498, endPoint x: 672, endPoint y: 496, distance: 13.2
click at [672, 496] on h2 "訂閱者限定!" at bounding box center [697, 490] width 376 height 29
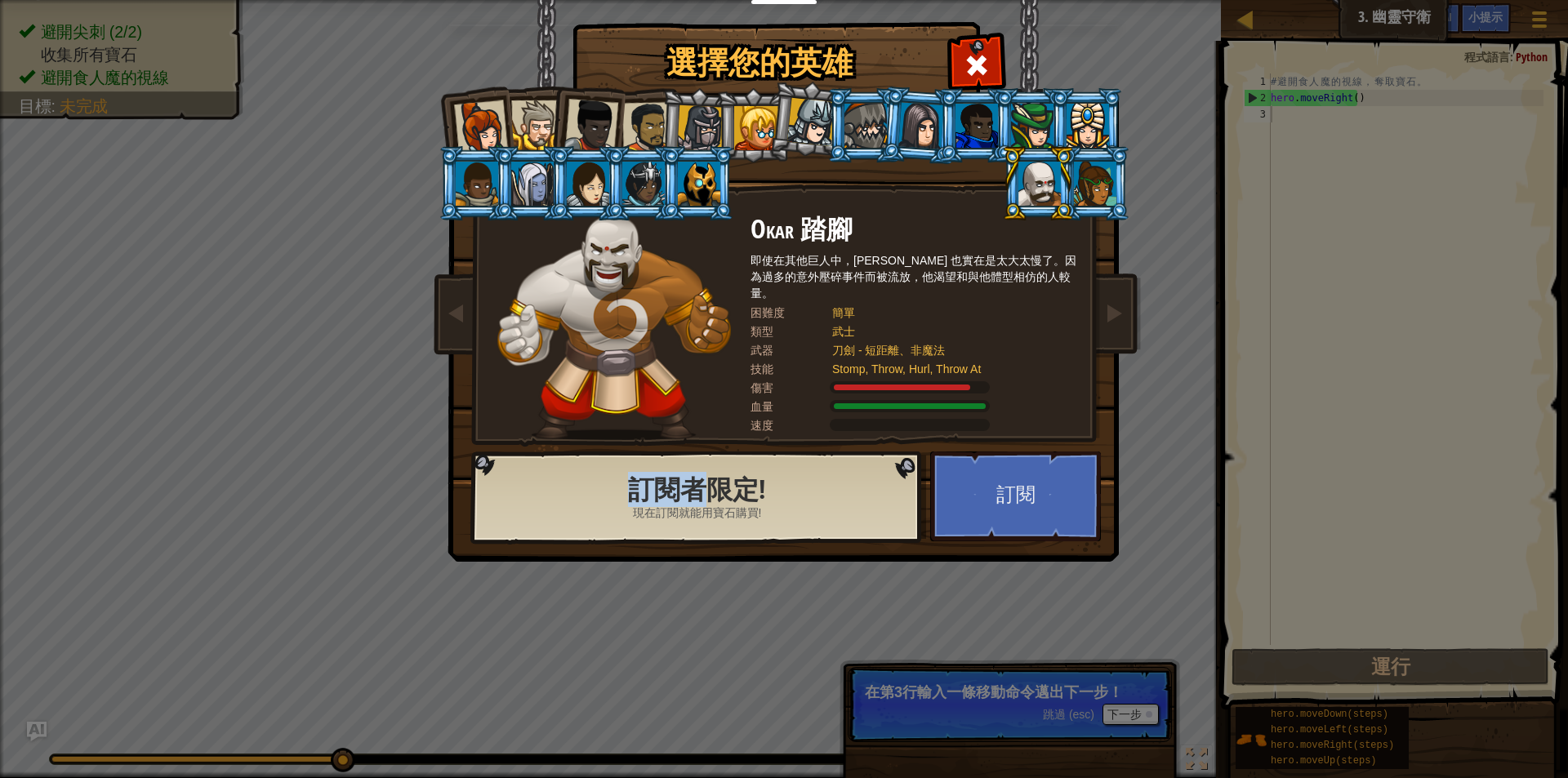
click at [1055, 181] on div at bounding box center [1040, 184] width 42 height 44
click at [1050, 182] on div at bounding box center [1040, 184] width 42 height 44
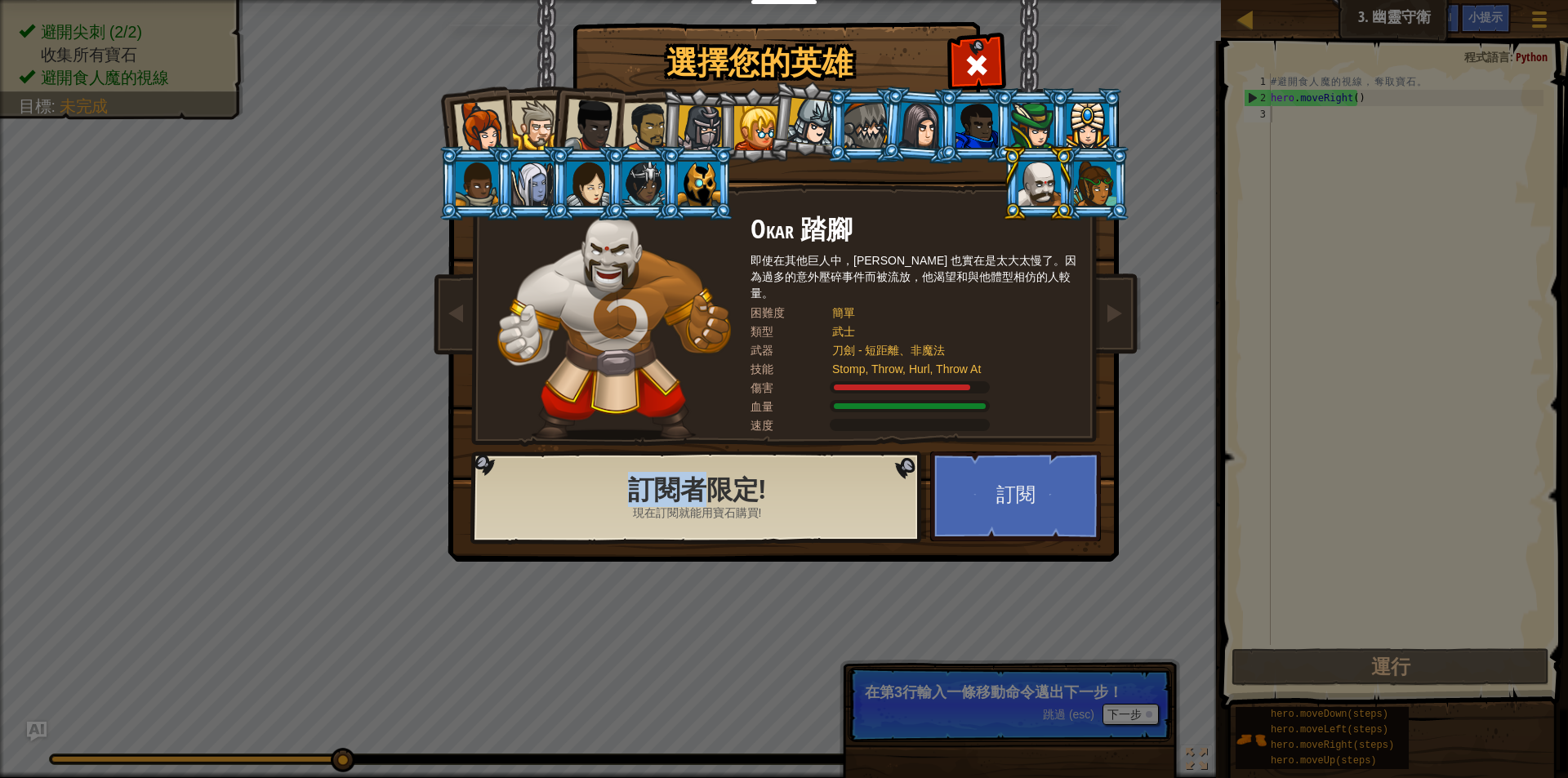
click at [1050, 182] on div at bounding box center [1040, 184] width 42 height 44
drag, startPoint x: 1236, startPoint y: 439, endPoint x: 1236, endPoint y: 451, distance: 12.0
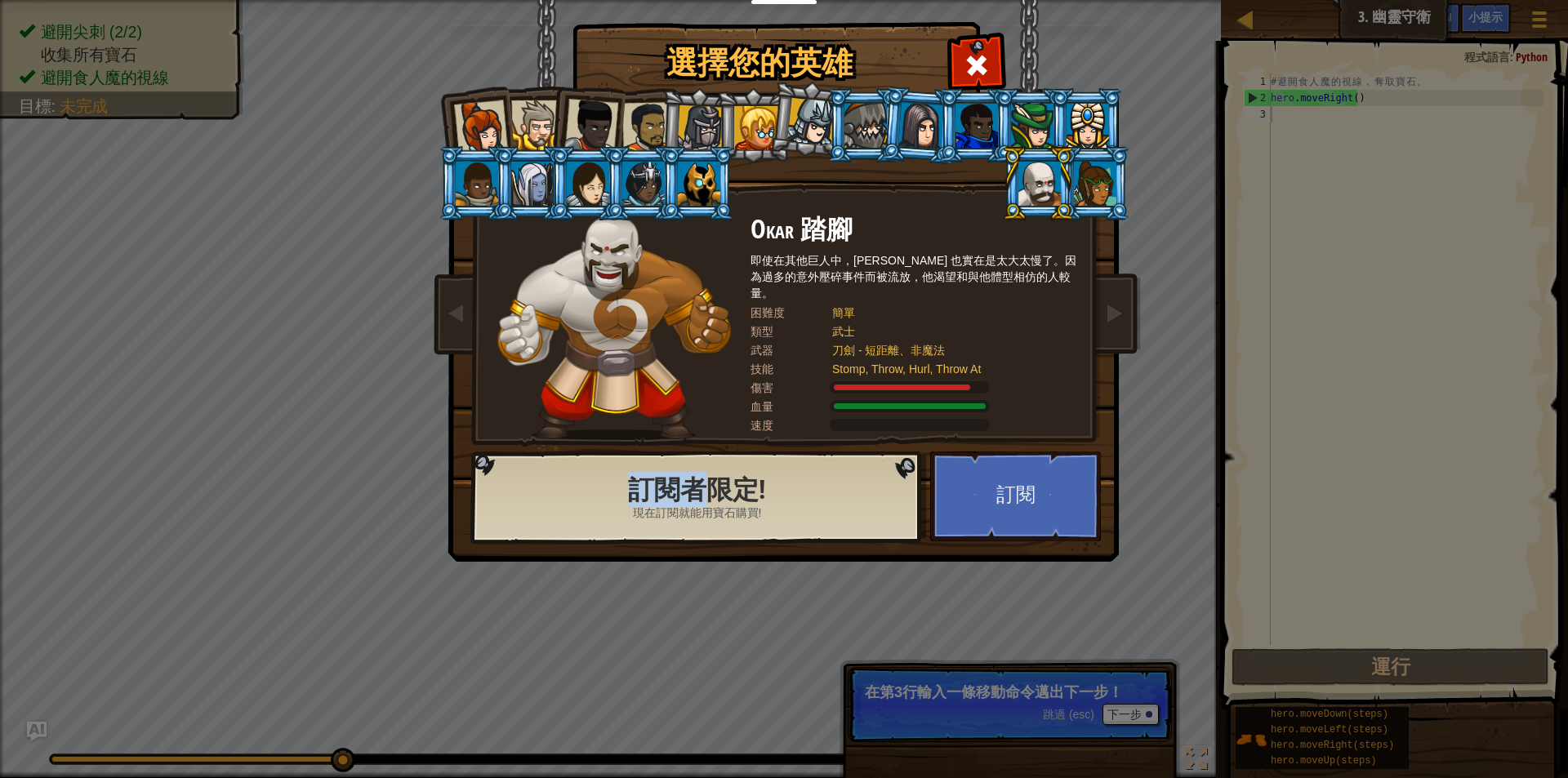
click at [1236, 451] on div "選擇您的英雄 0 [PERSON_NAME]上尉 [PERSON_NAME] 是一位效率領袖，不論是保衛村莊、襲擊食人魔基地，還是撿拾閃亮物品，她從不畏懼去完…" at bounding box center [784, 389] width 1568 height 778
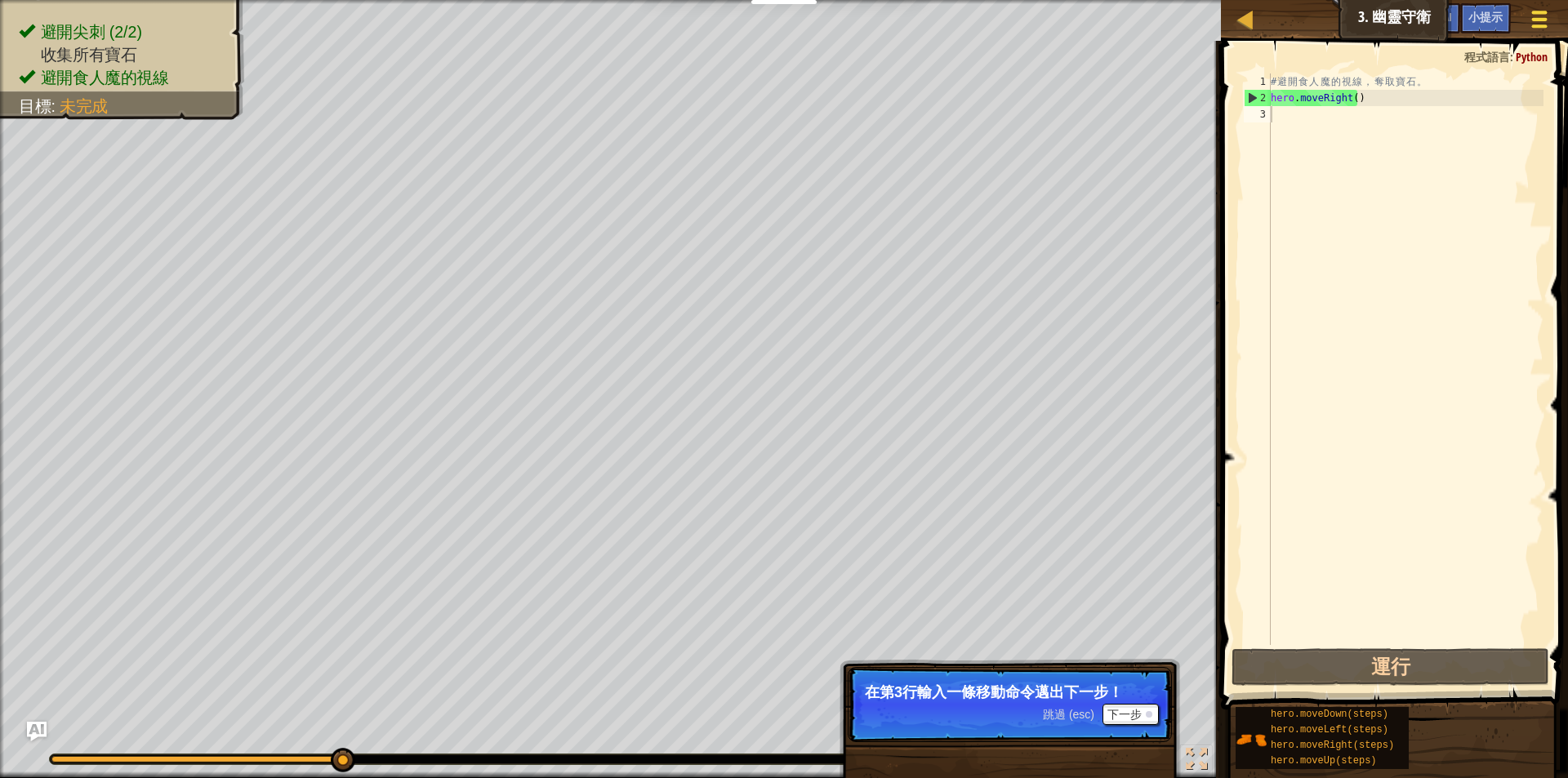
click at [1527, 14] on button "遊戲選單" at bounding box center [1539, 23] width 43 height 40
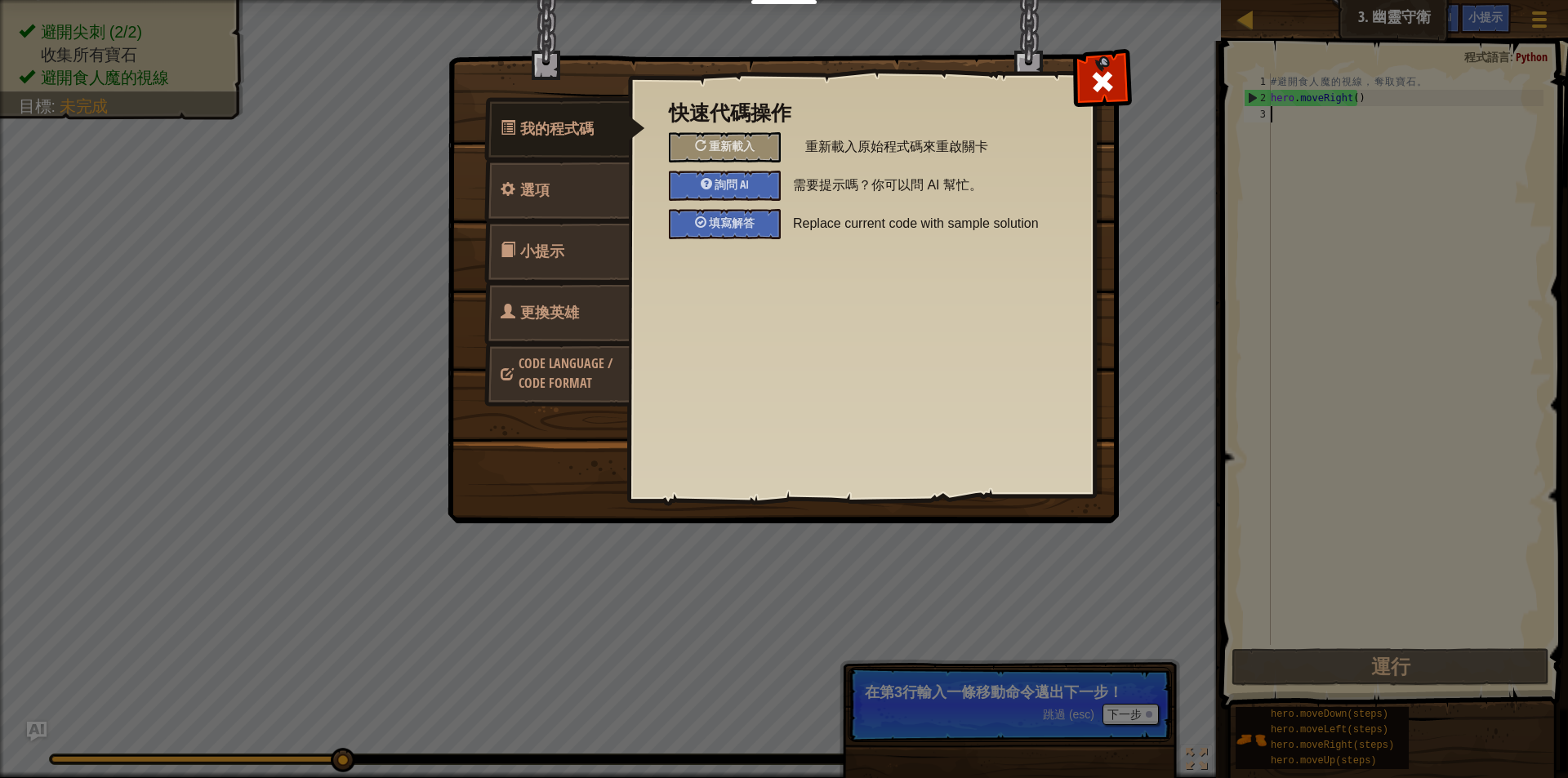
click at [572, 322] on span "更換英雄" at bounding box center [549, 312] width 58 height 20
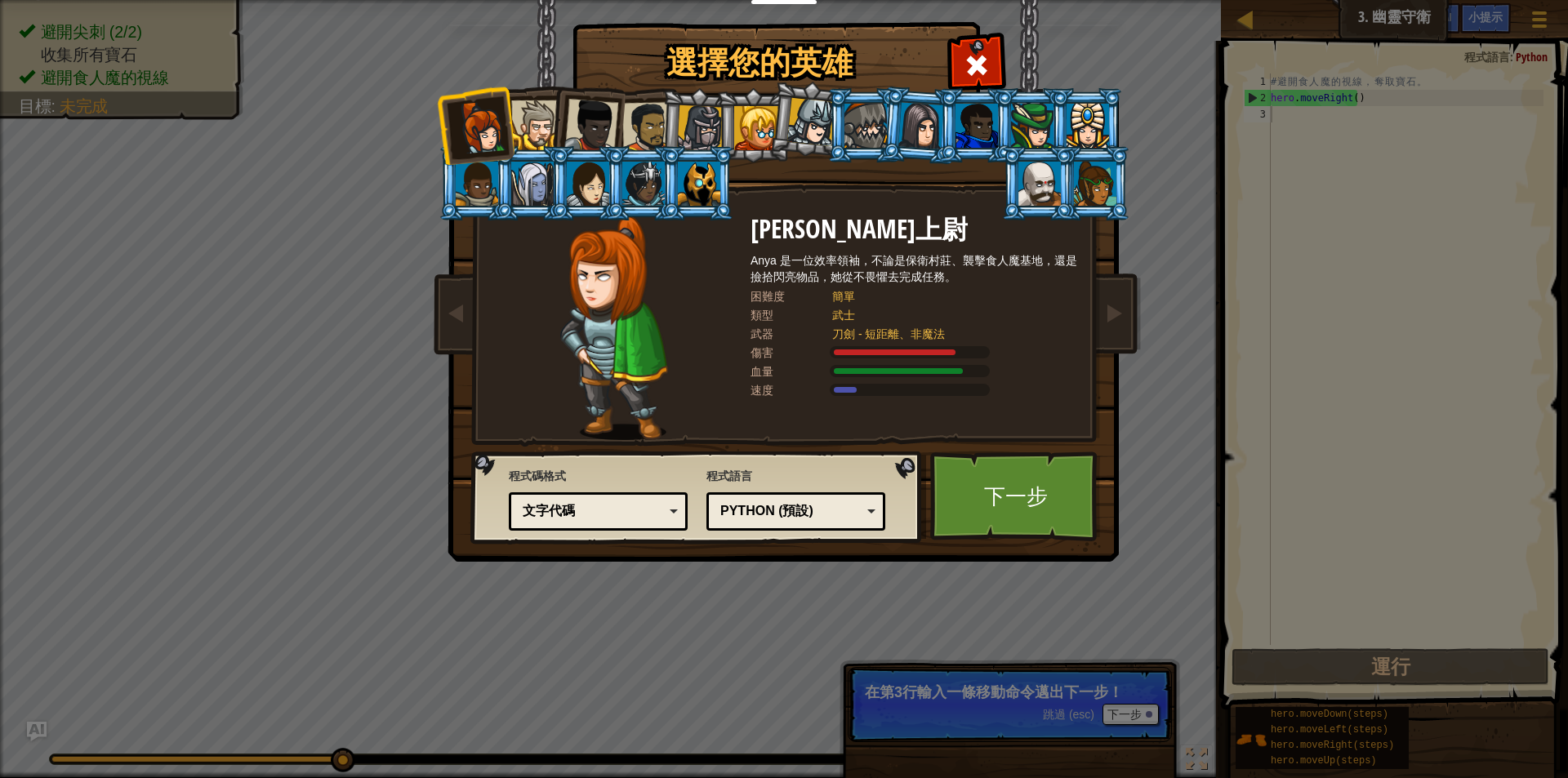
click at [1025, 181] on div at bounding box center [1040, 184] width 42 height 44
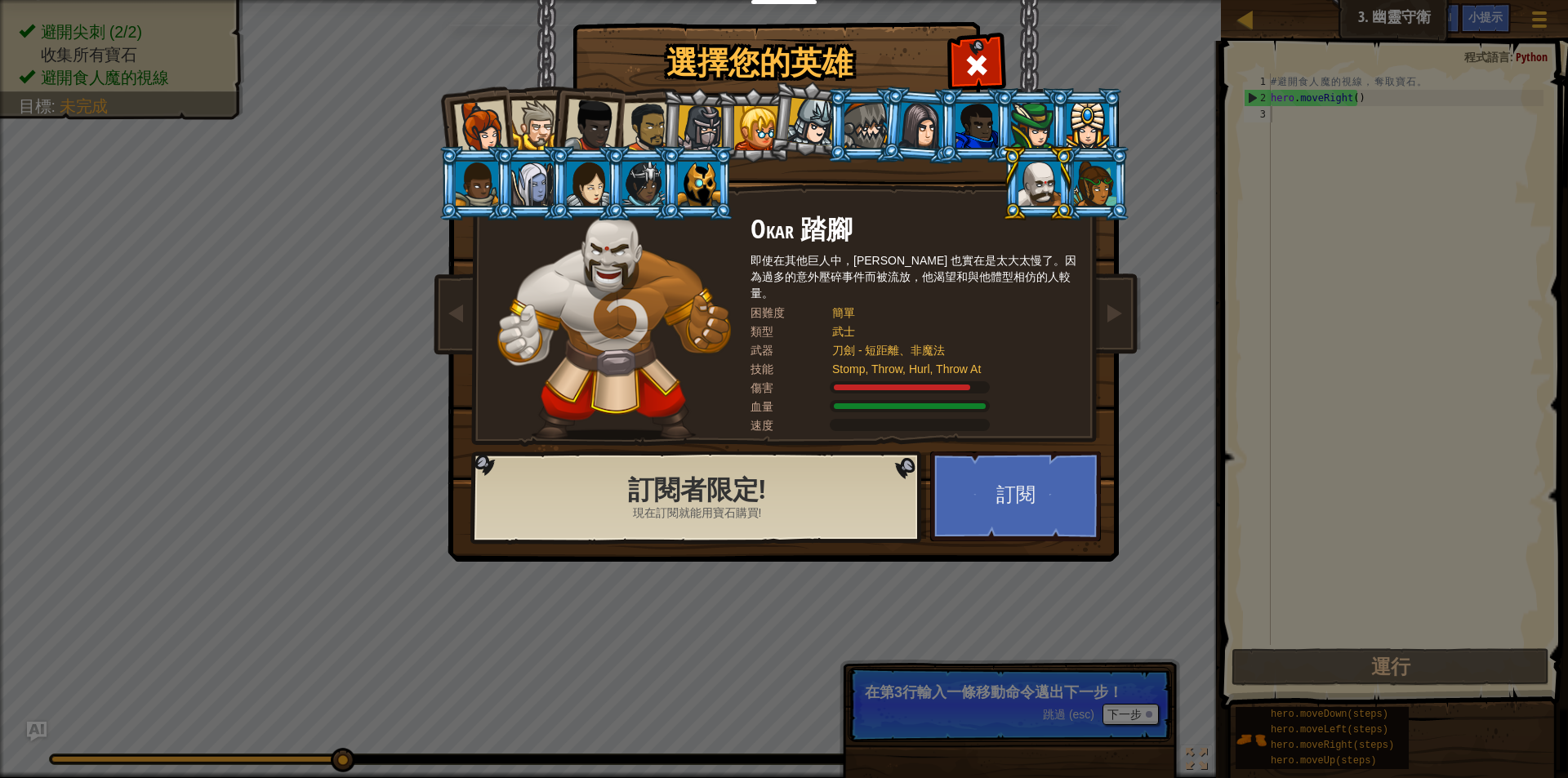
click at [537, 123] on div at bounding box center [536, 125] width 50 height 50
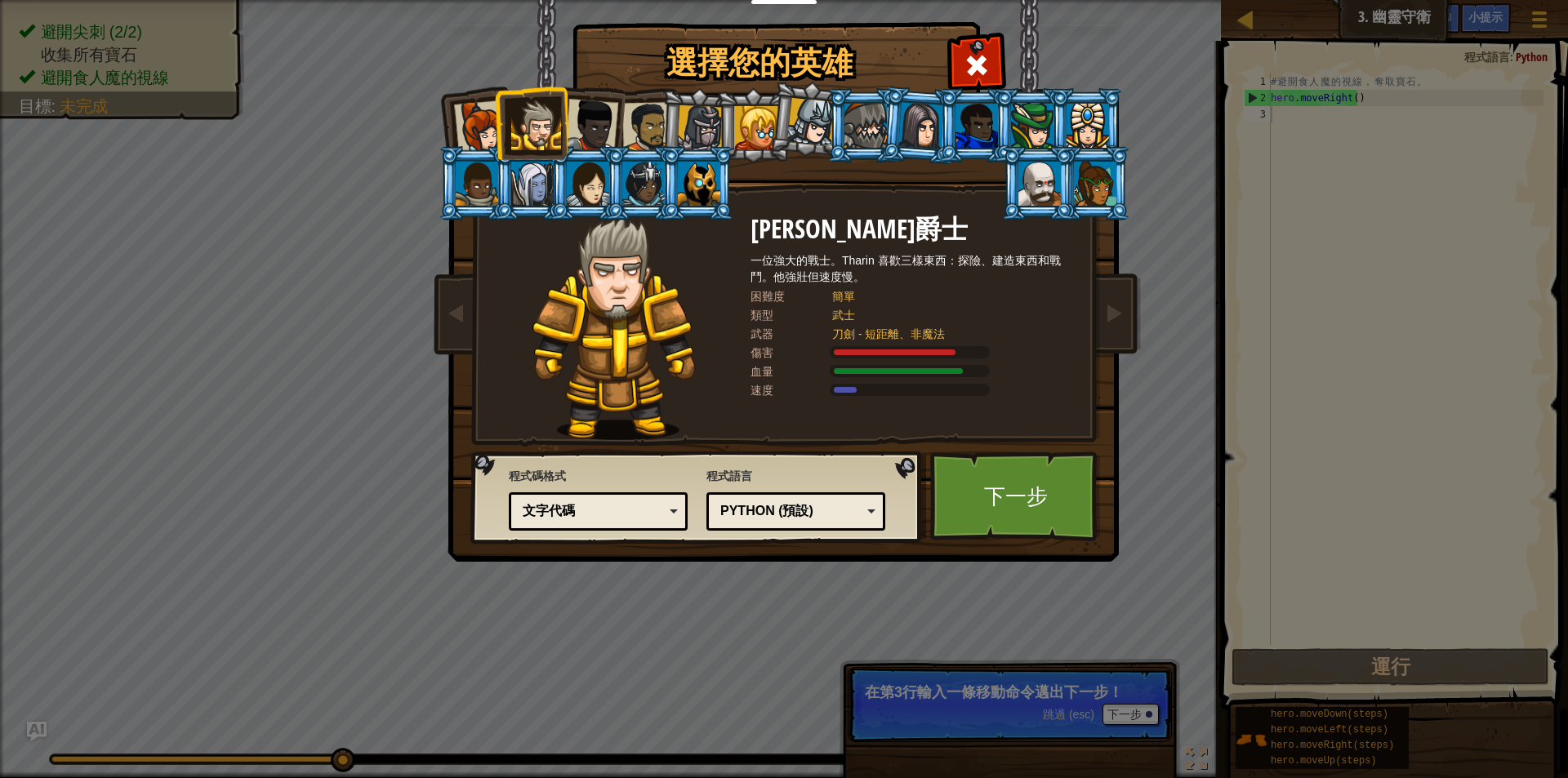
click at [610, 113] on div at bounding box center [592, 125] width 54 height 54
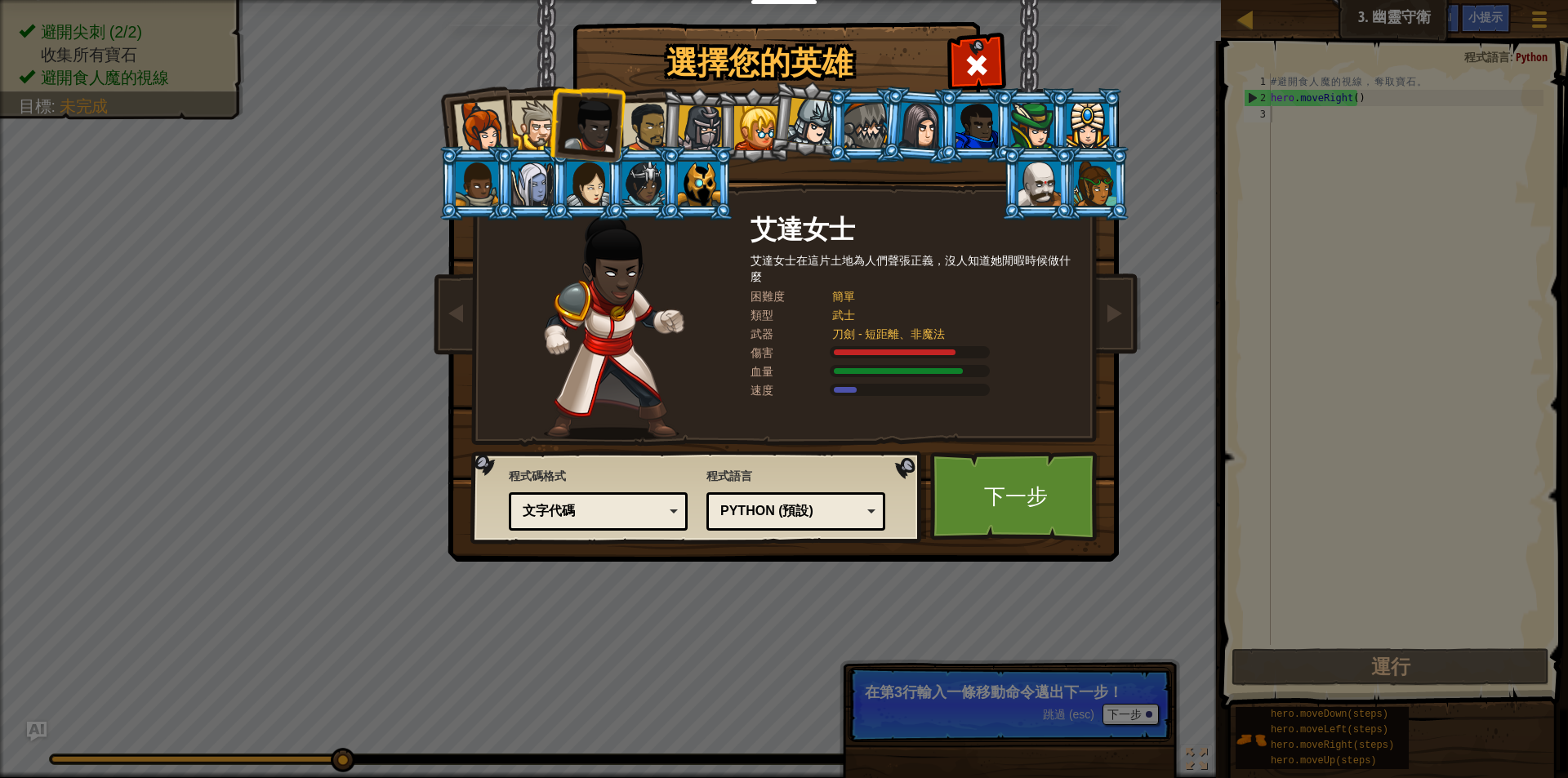
click at [641, 114] on div at bounding box center [647, 127] width 51 height 51
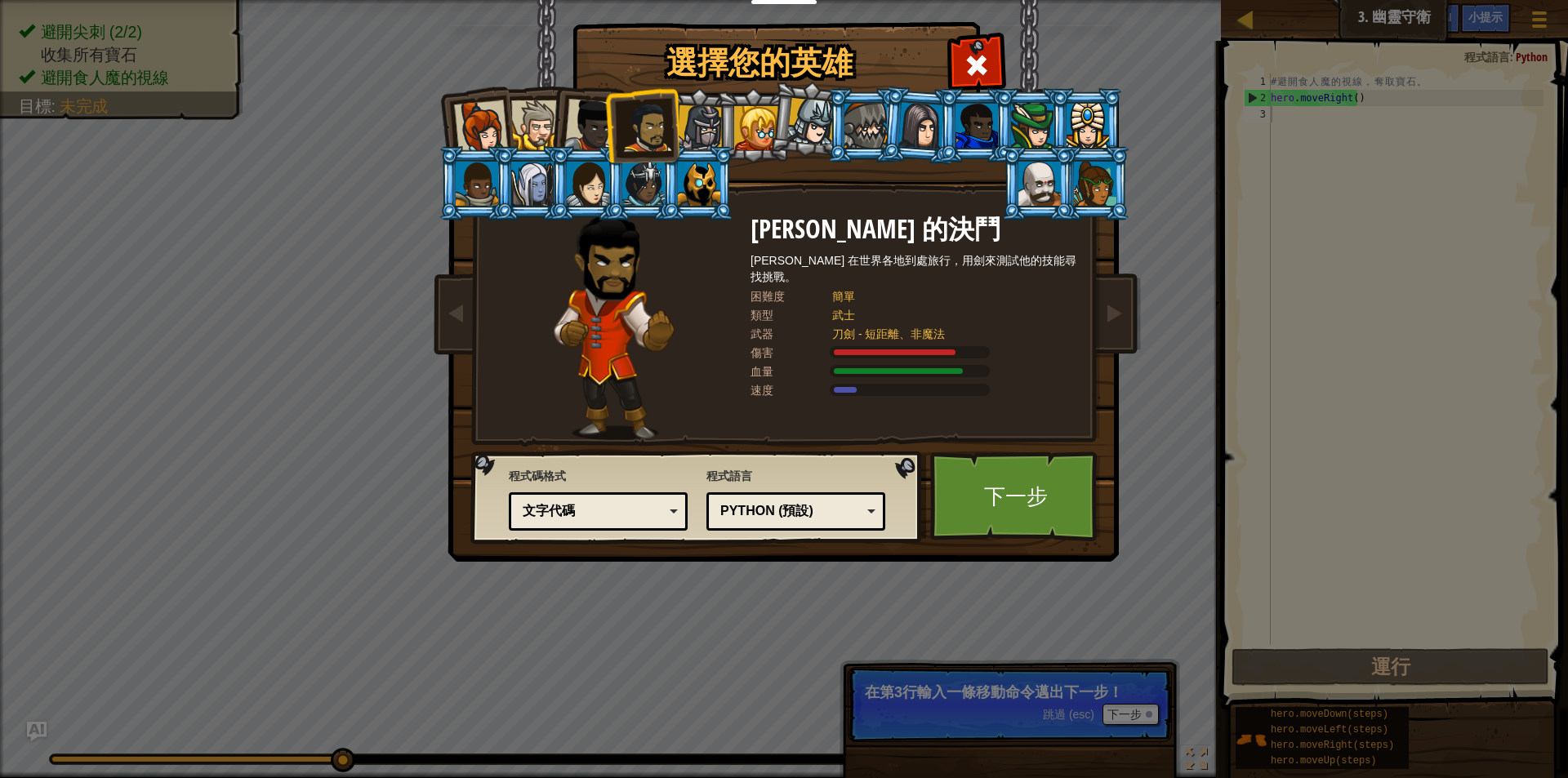
click at [724, 124] on li at bounding box center [752, 125] width 74 height 75
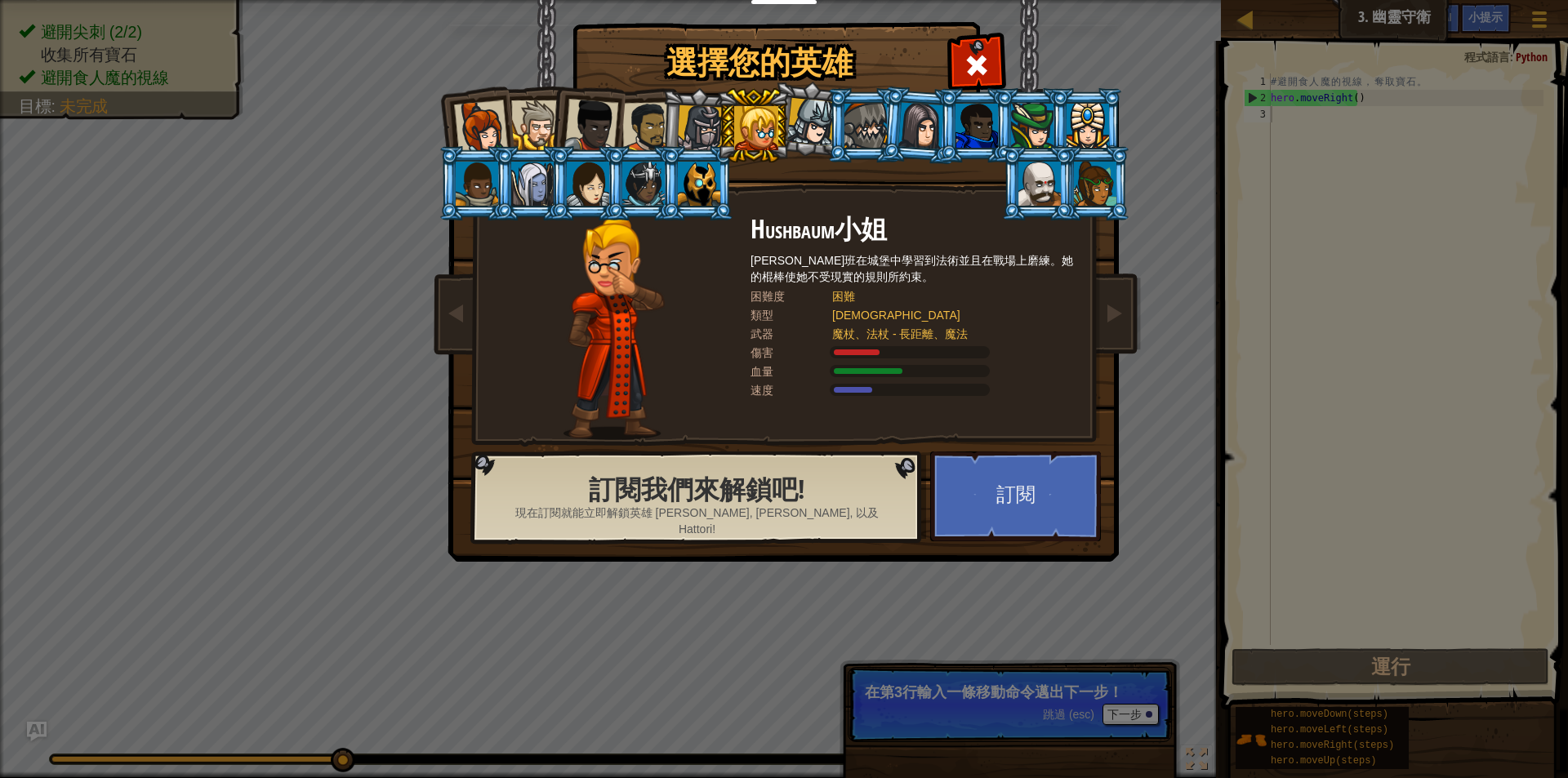
click at [703, 128] on div at bounding box center [700, 128] width 47 height 47
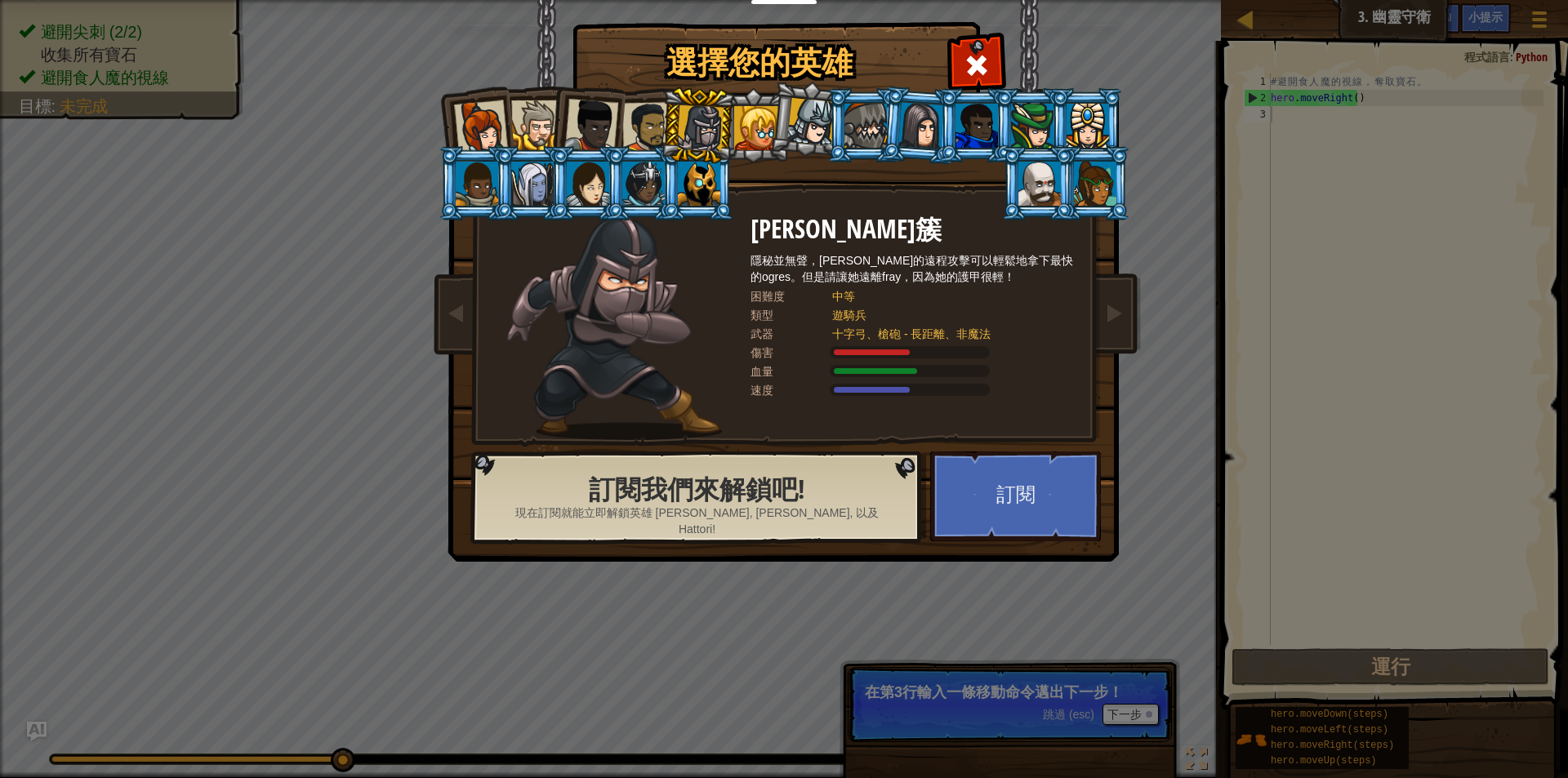
click at [660, 133] on li at bounding box center [697, 125] width 78 height 78
click at [651, 137] on div at bounding box center [647, 127] width 51 height 51
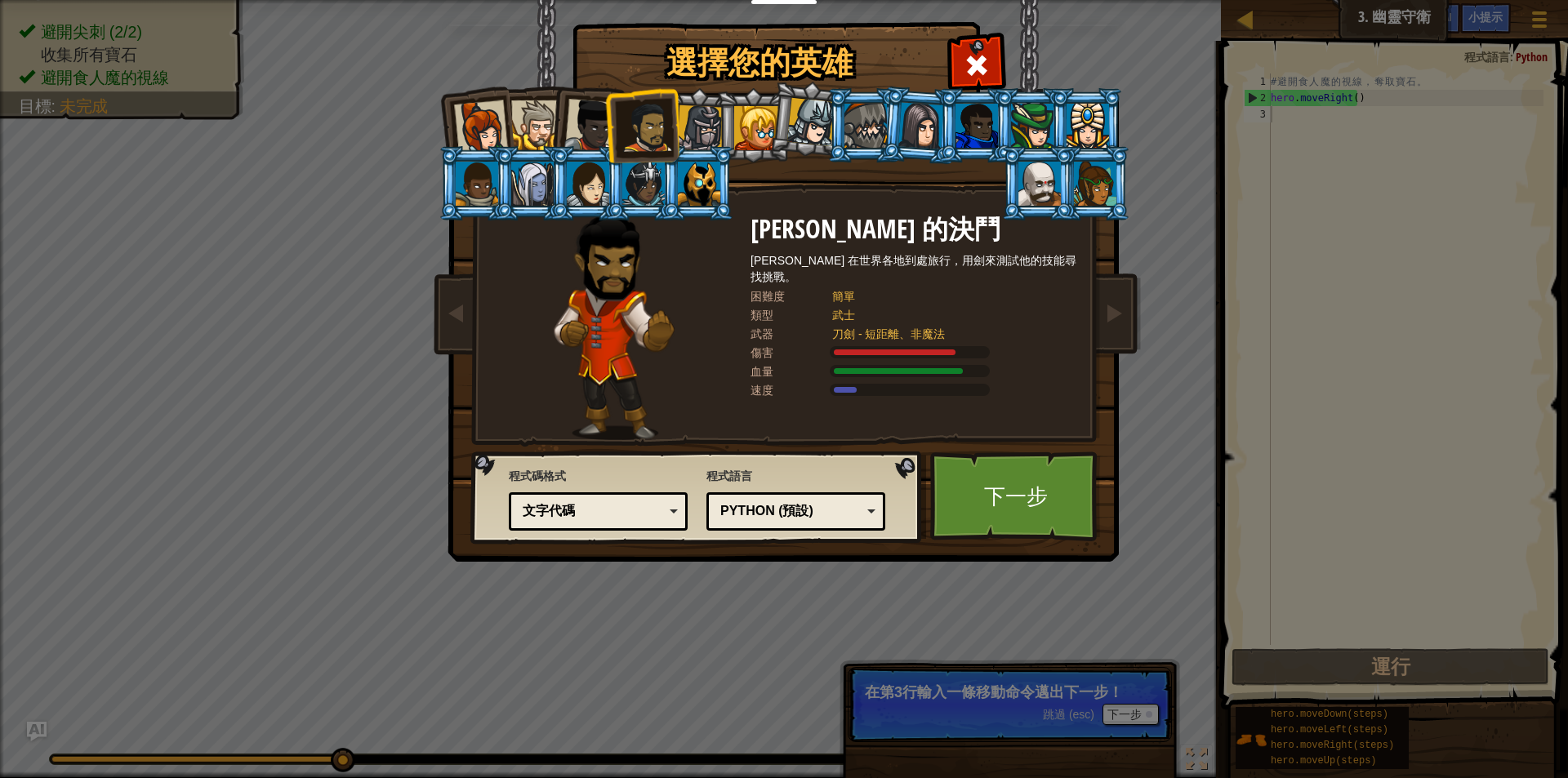
click at [1044, 175] on div at bounding box center [1040, 184] width 42 height 44
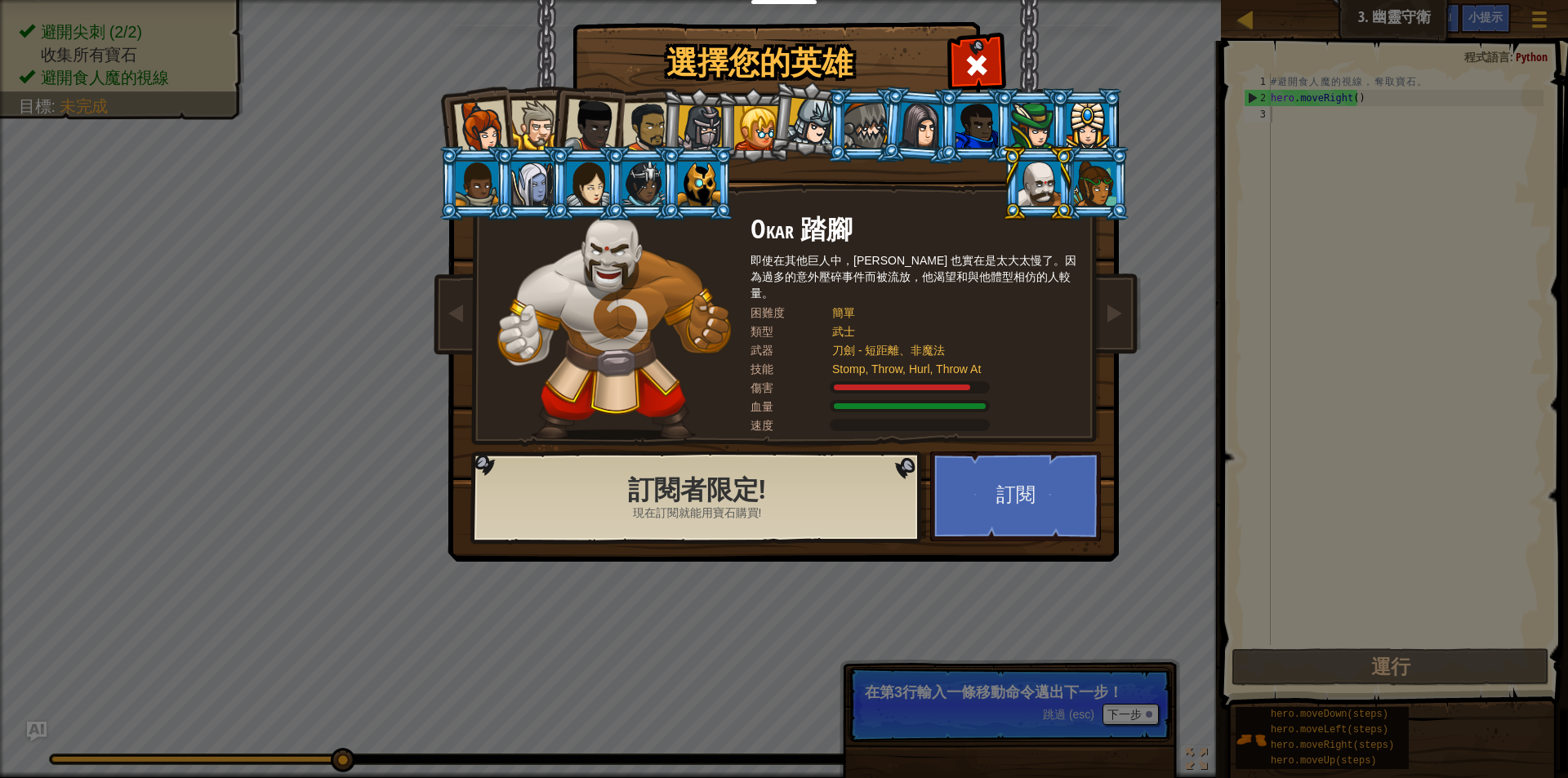
click at [630, 114] on div at bounding box center [647, 127] width 51 height 51
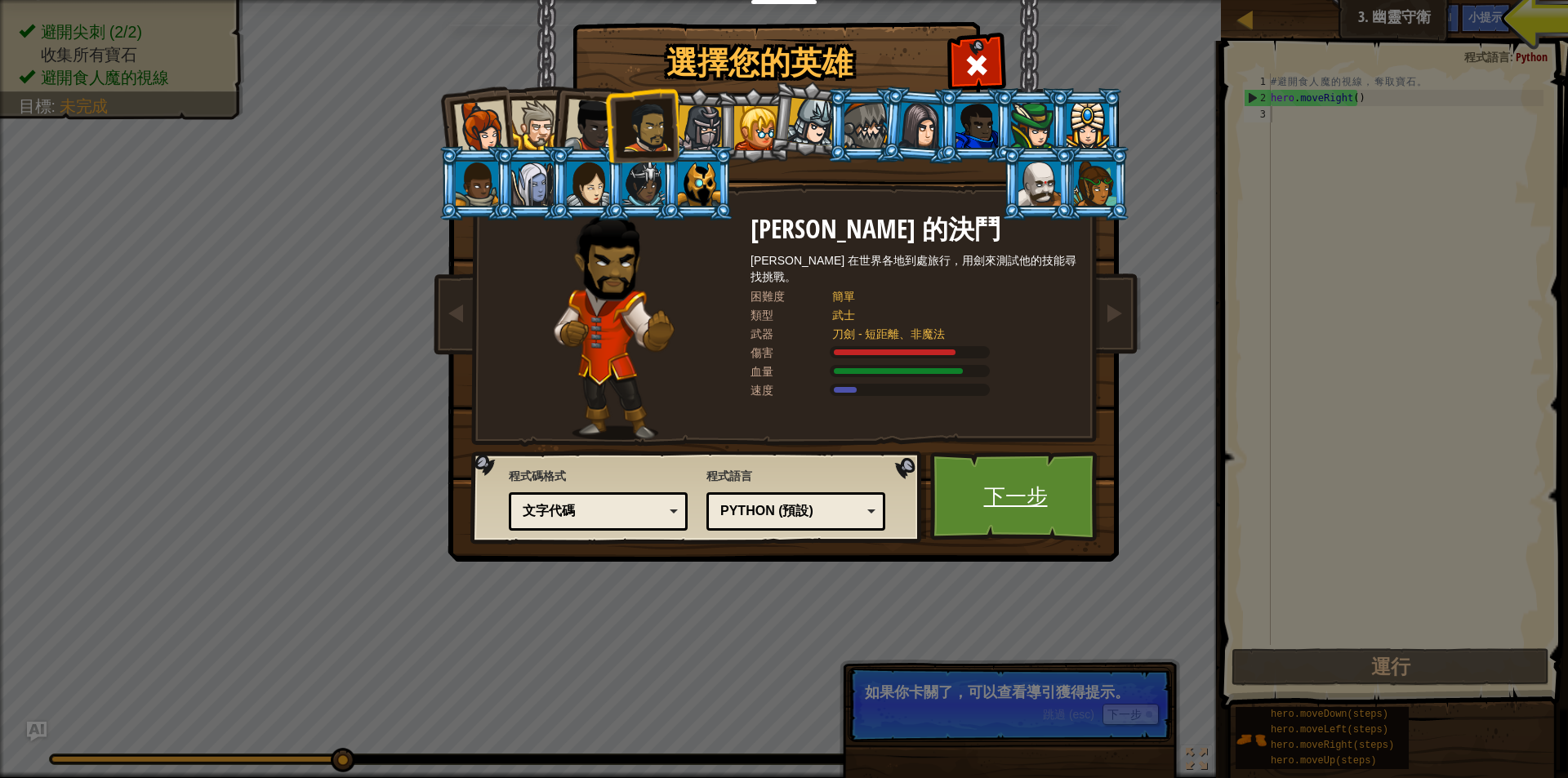
click at [1006, 504] on link "下一步" at bounding box center [1016, 497] width 170 height 90
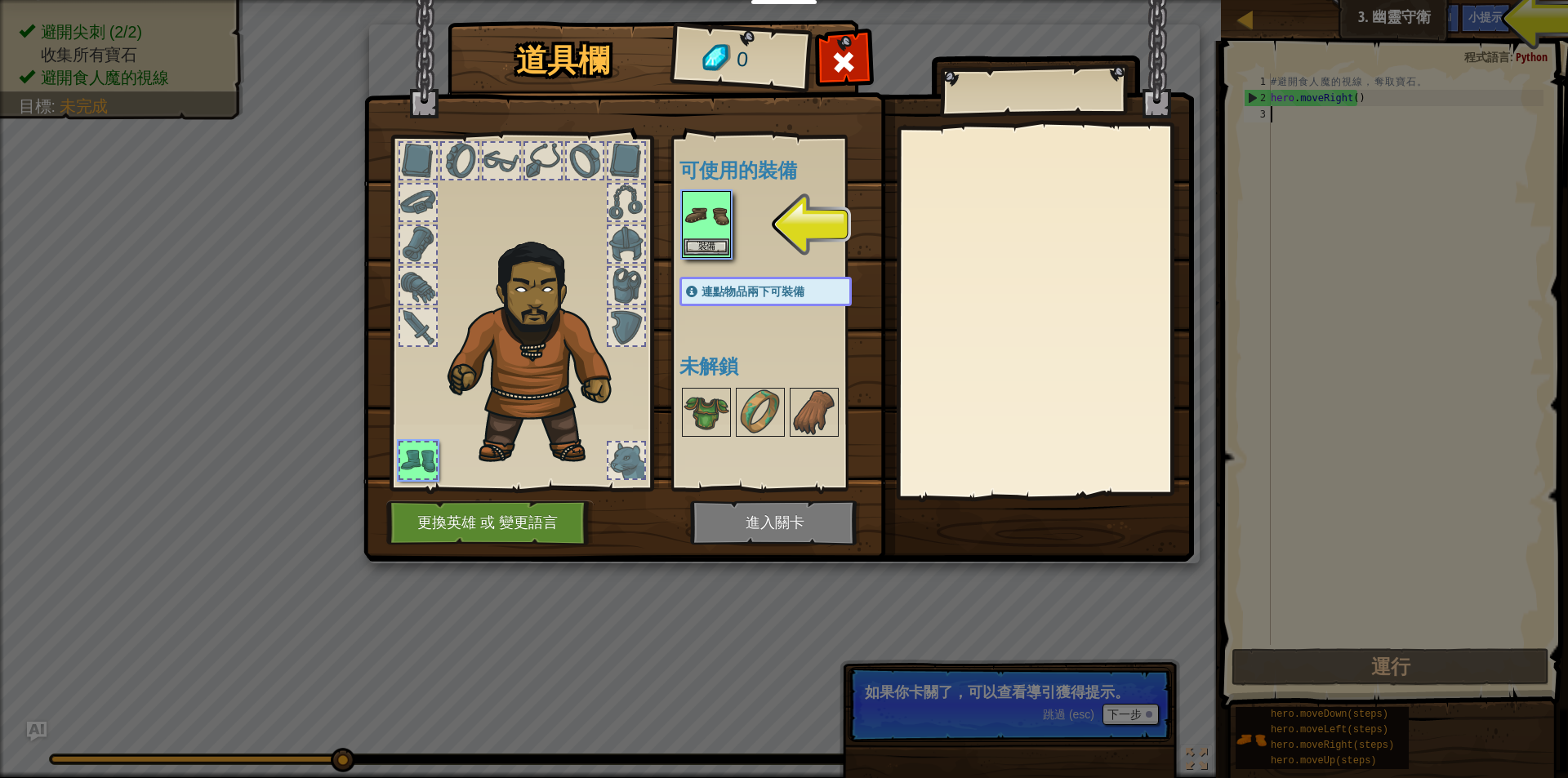
click at [721, 237] on img at bounding box center [706, 215] width 46 height 46
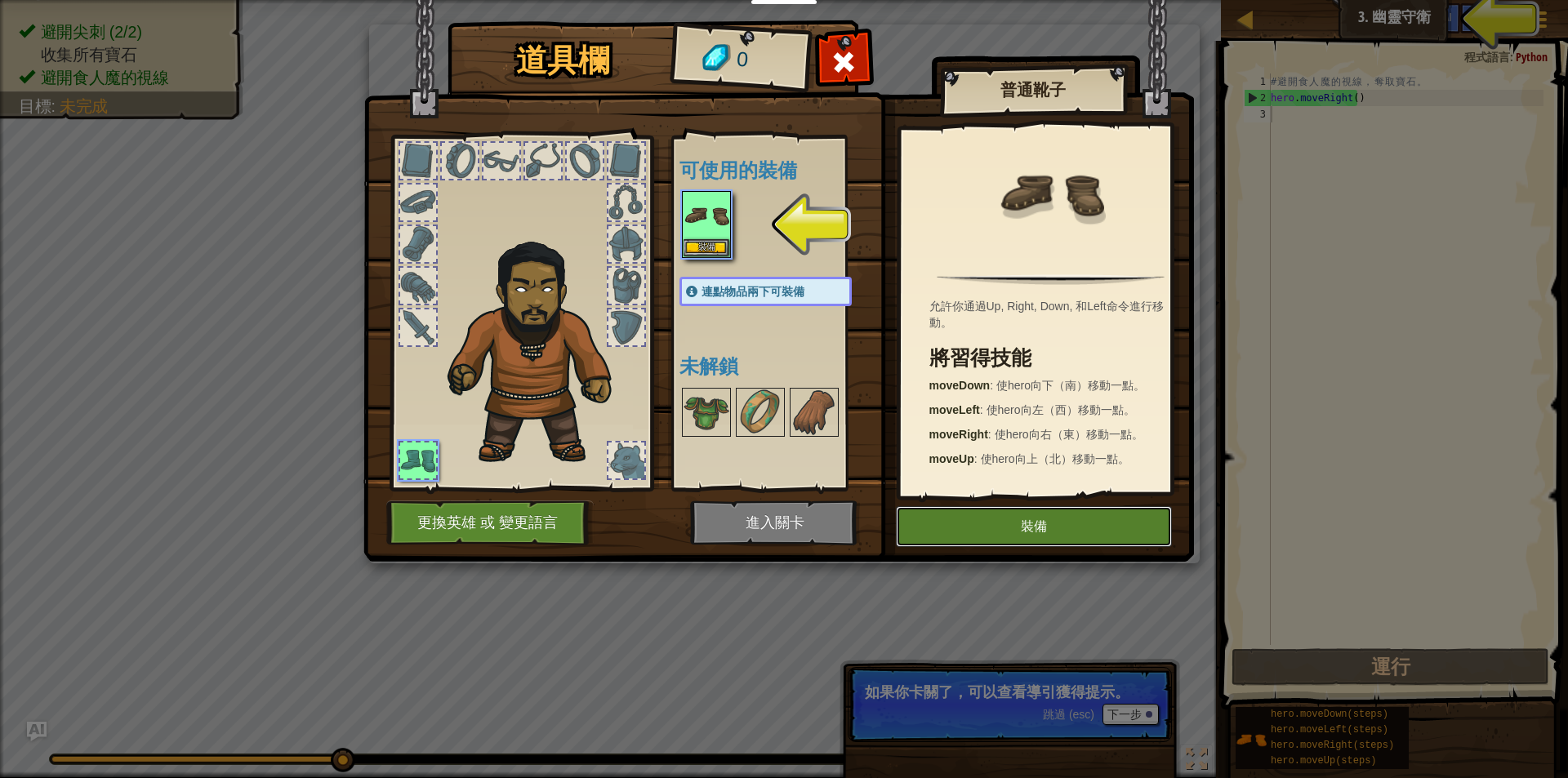
click at [1027, 539] on button "裝備" at bounding box center [1034, 526] width 276 height 41
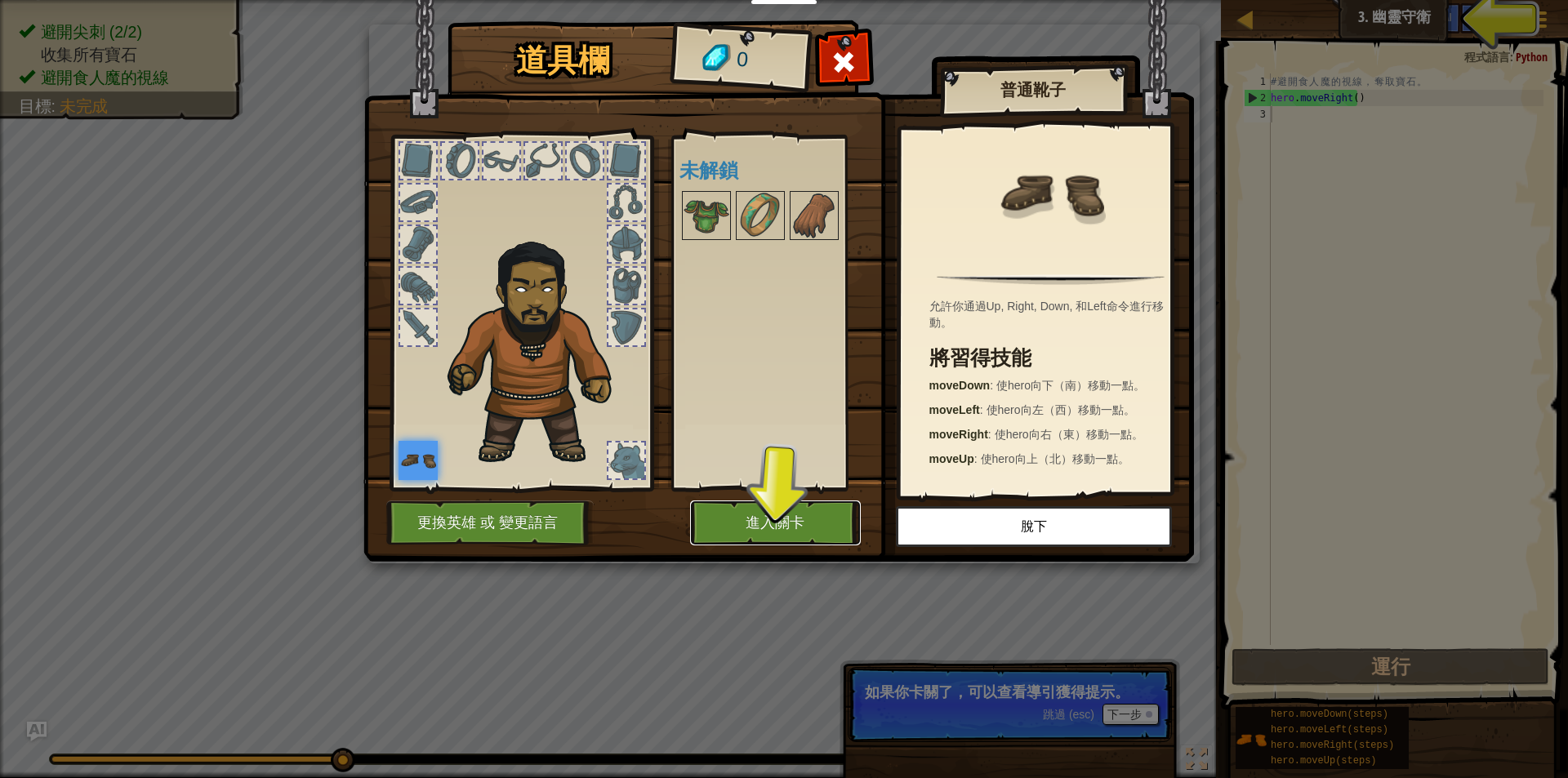
click at [775, 526] on button "進入關卡" at bounding box center [775, 522] width 170 height 45
click at [776, 523] on button "進入關卡" at bounding box center [775, 522] width 170 height 45
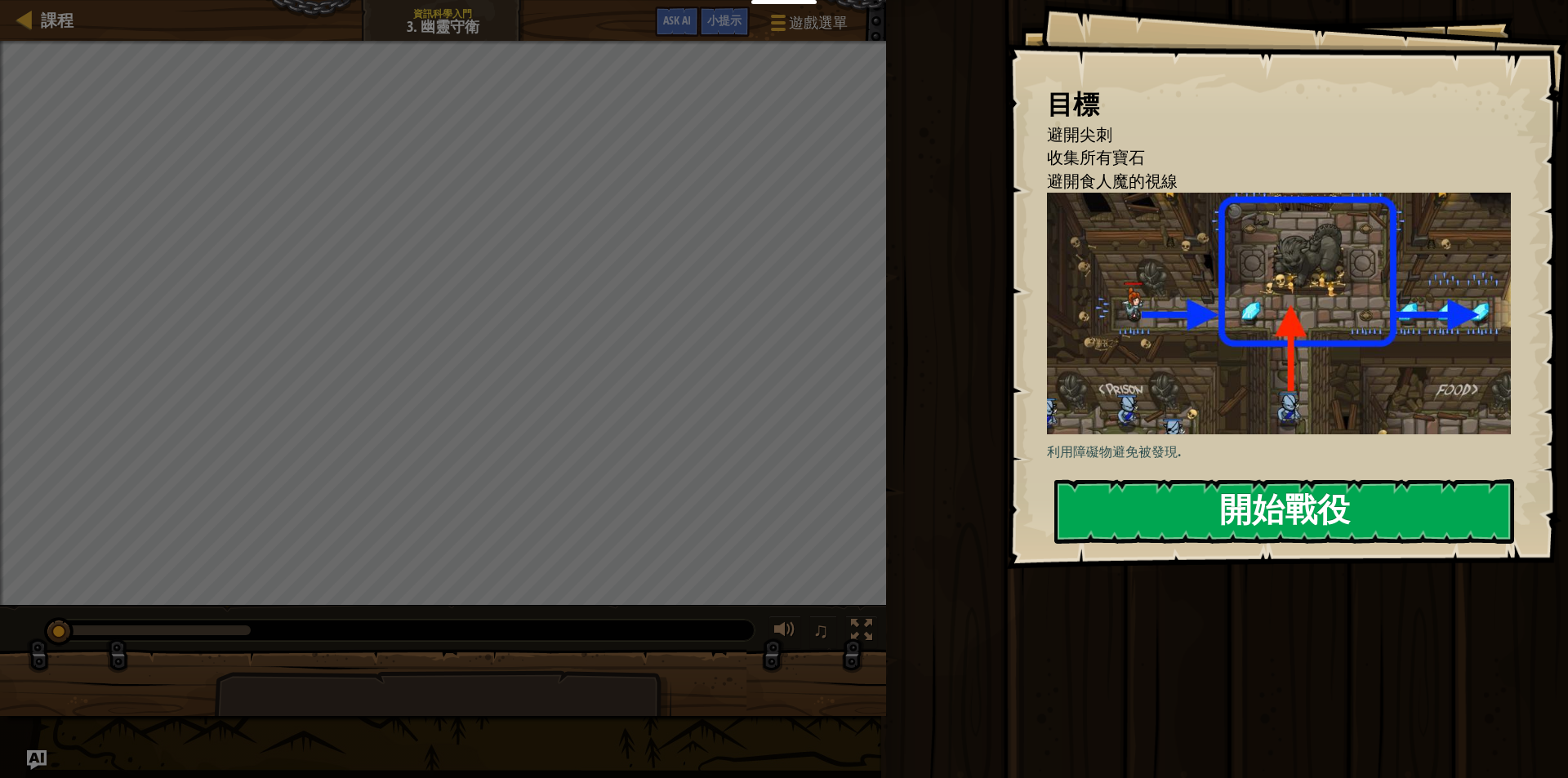
click at [1338, 525] on button "開始戰役" at bounding box center [1284, 511] width 459 height 64
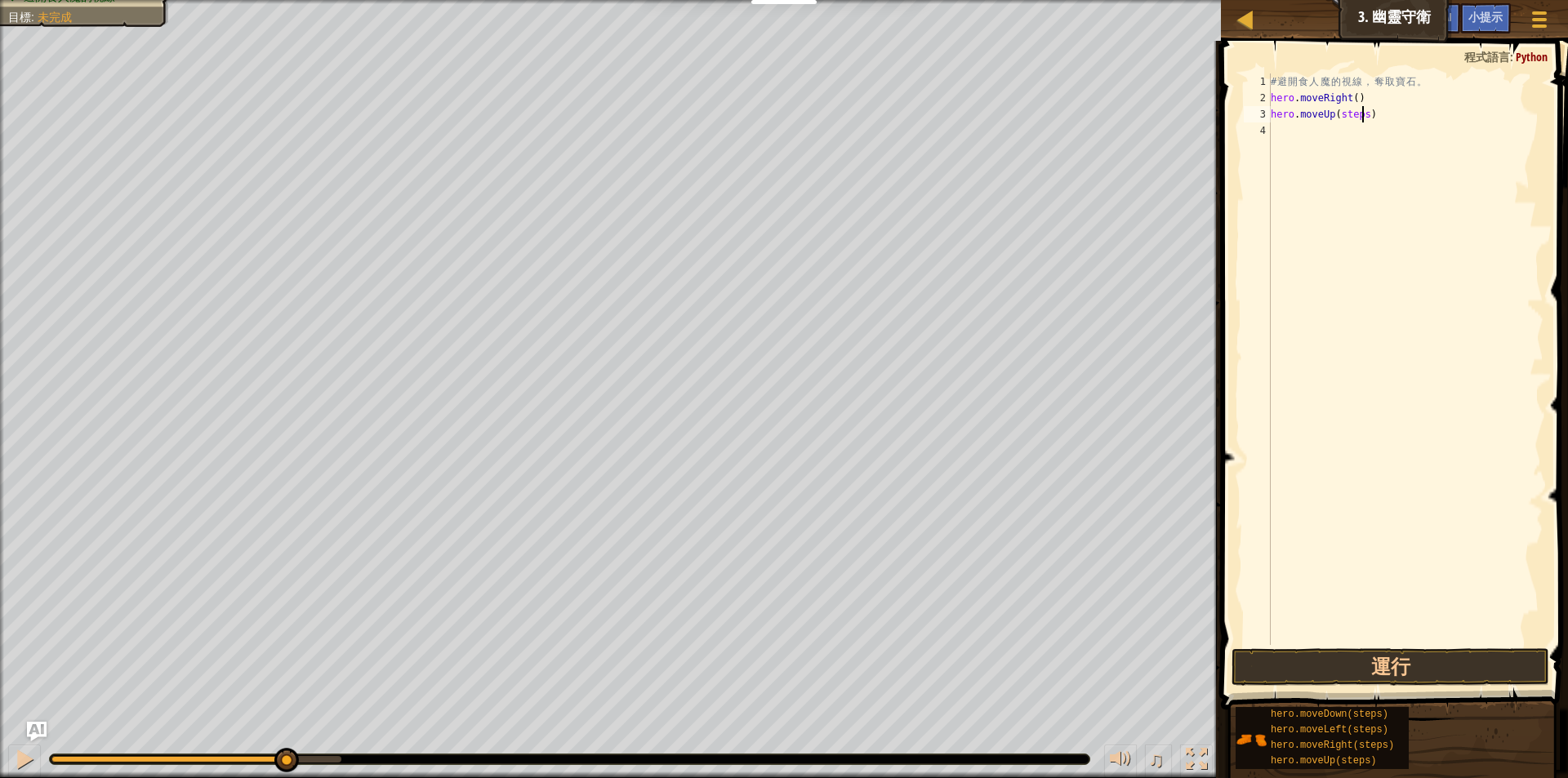
click at [1364, 114] on div "# 避 開 食 人 魔 的 視 線 ， 奪 取 寶 石 。 hero . moveRight ( ) hero . moveUp ( steps )" at bounding box center [1405, 375] width 276 height 604
click at [1377, 128] on div "# 避 開 食 人 魔 的 視 線 ， 奪 取 寶 石 。 hero . moveRight ( ) hero . moveUp ( ) hero . mov…" at bounding box center [1405, 375] width 276 height 604
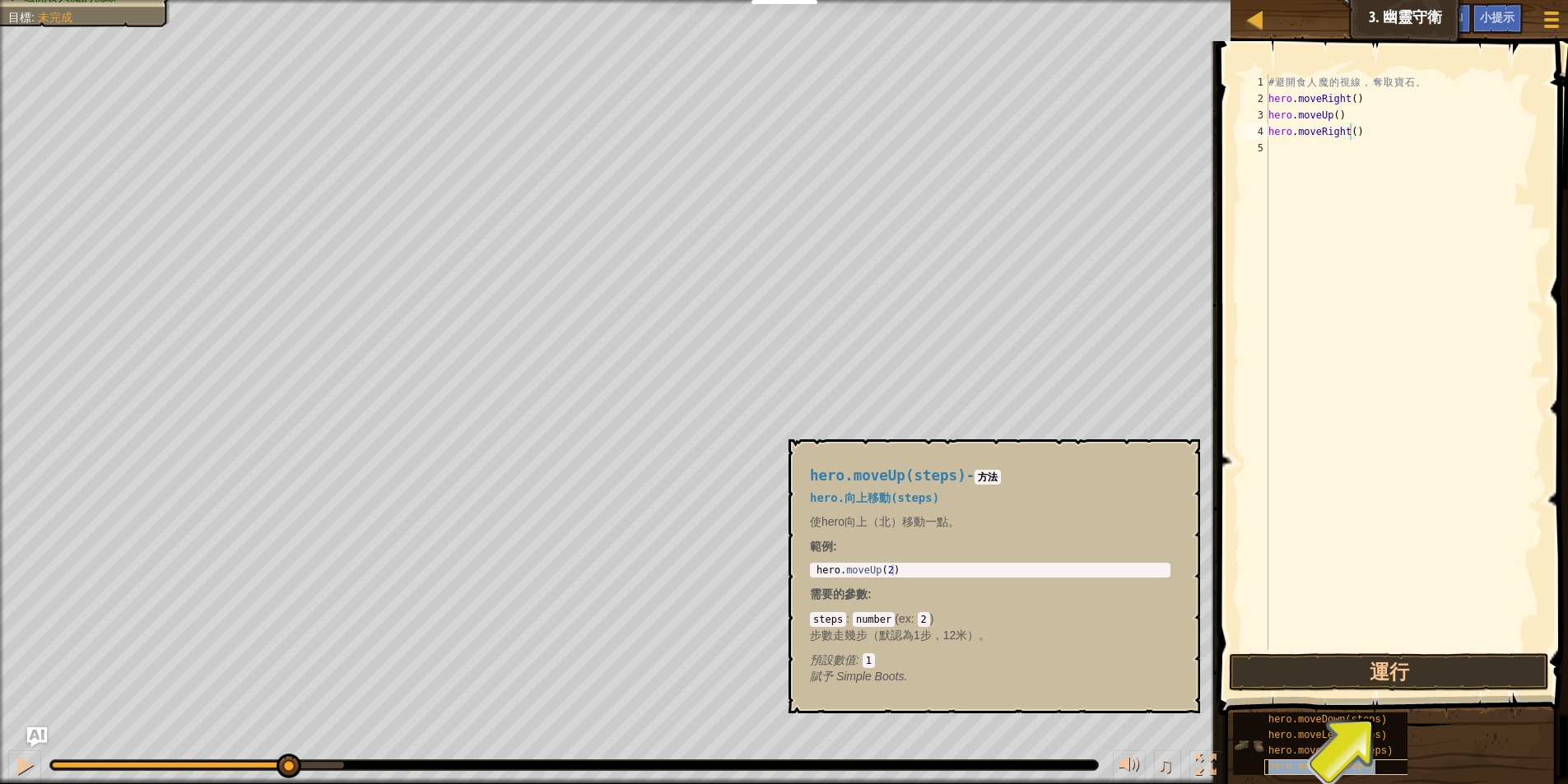
click at [1349, 765] on span "hero.moveUp(steps)" at bounding box center [1322, 767] width 107 height 12
click at [1374, 145] on div "# 避 開 食 人 魔 的 視 線 ， 奪 取 寶 石 。 hero . moveRight ( ) hero . moveUp ( ) hero . mov…" at bounding box center [1404, 378] width 278 height 608
click at [1376, 160] on div "# 避 開 食 人 魔 的 視 線 ， 奪 取 寶 石 。 hero . moveRight ( ) hero . moveUp ( ) hero . mov…" at bounding box center [1404, 378] width 278 height 608
click at [1379, 164] on div "# 避 開 食 人 魔 的 視 線 ， 奪 取 寶 石 。 hero . moveRight ( ) hero . moveUp ( ) hero . mov…" at bounding box center [1404, 378] width 278 height 608
type textarea "hero.moveRight()"
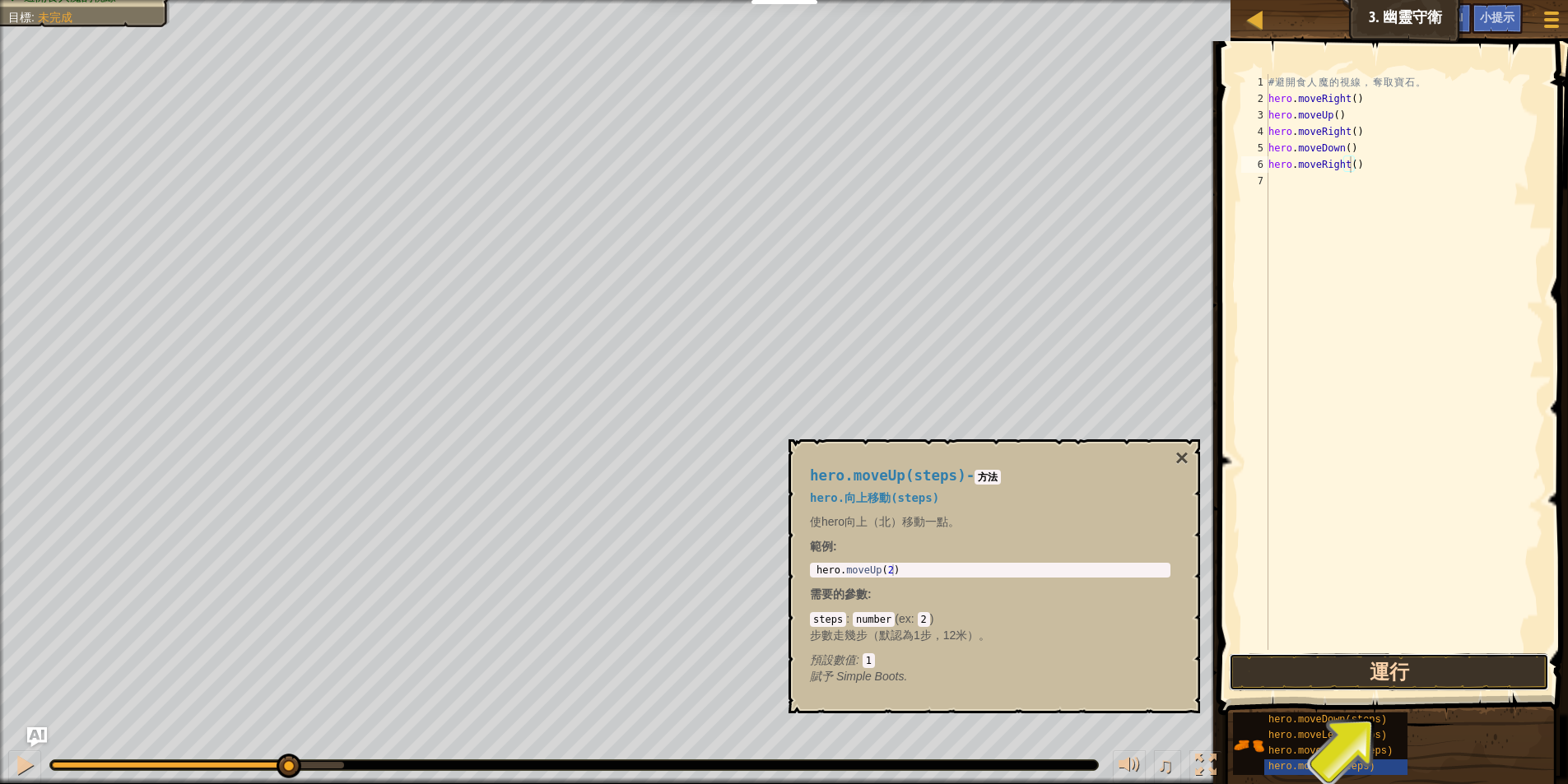
click at [1349, 676] on button "運行" at bounding box center [1389, 671] width 320 height 38
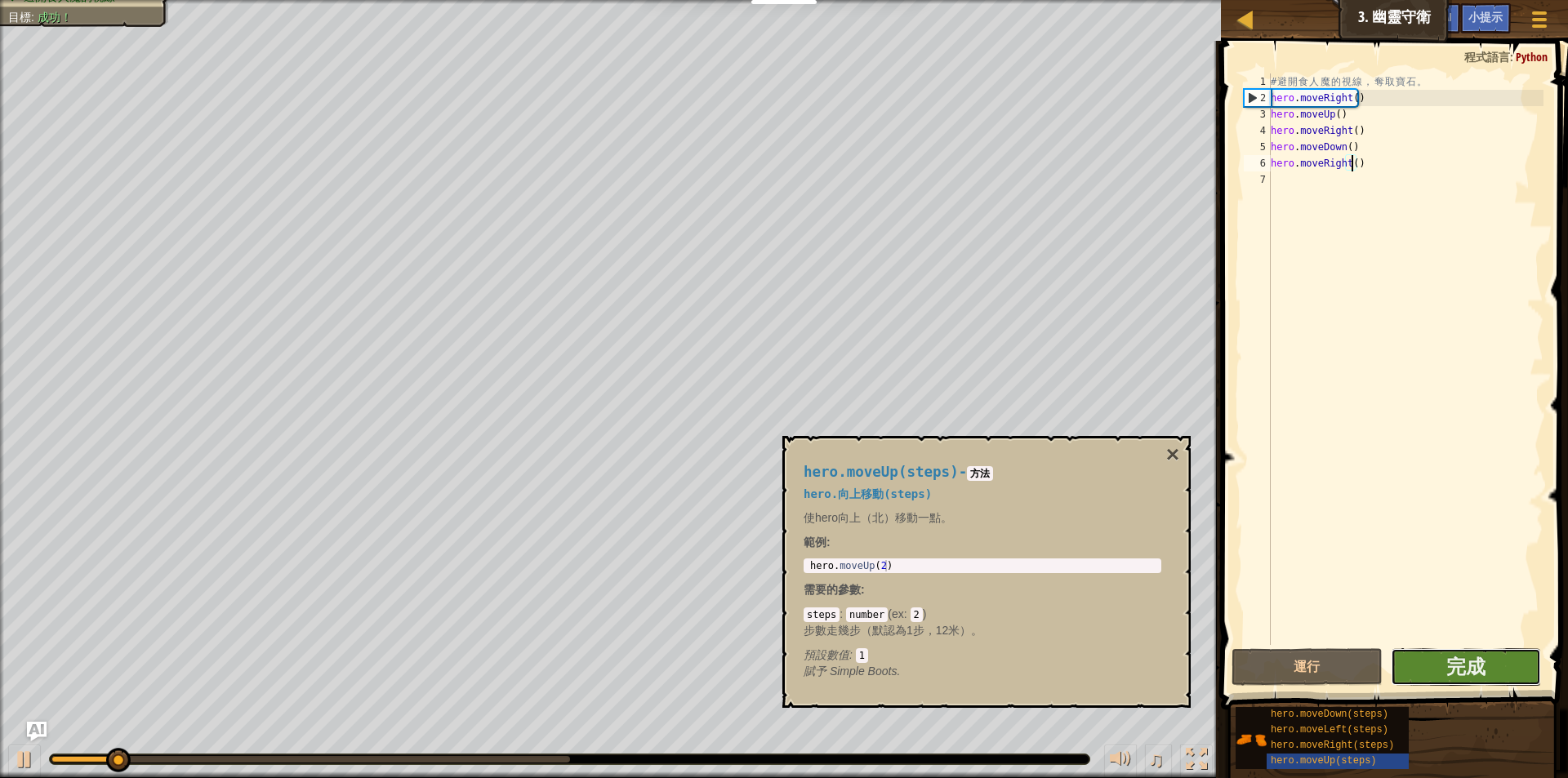
click at [1438, 676] on button "完成" at bounding box center [1466, 666] width 150 height 37
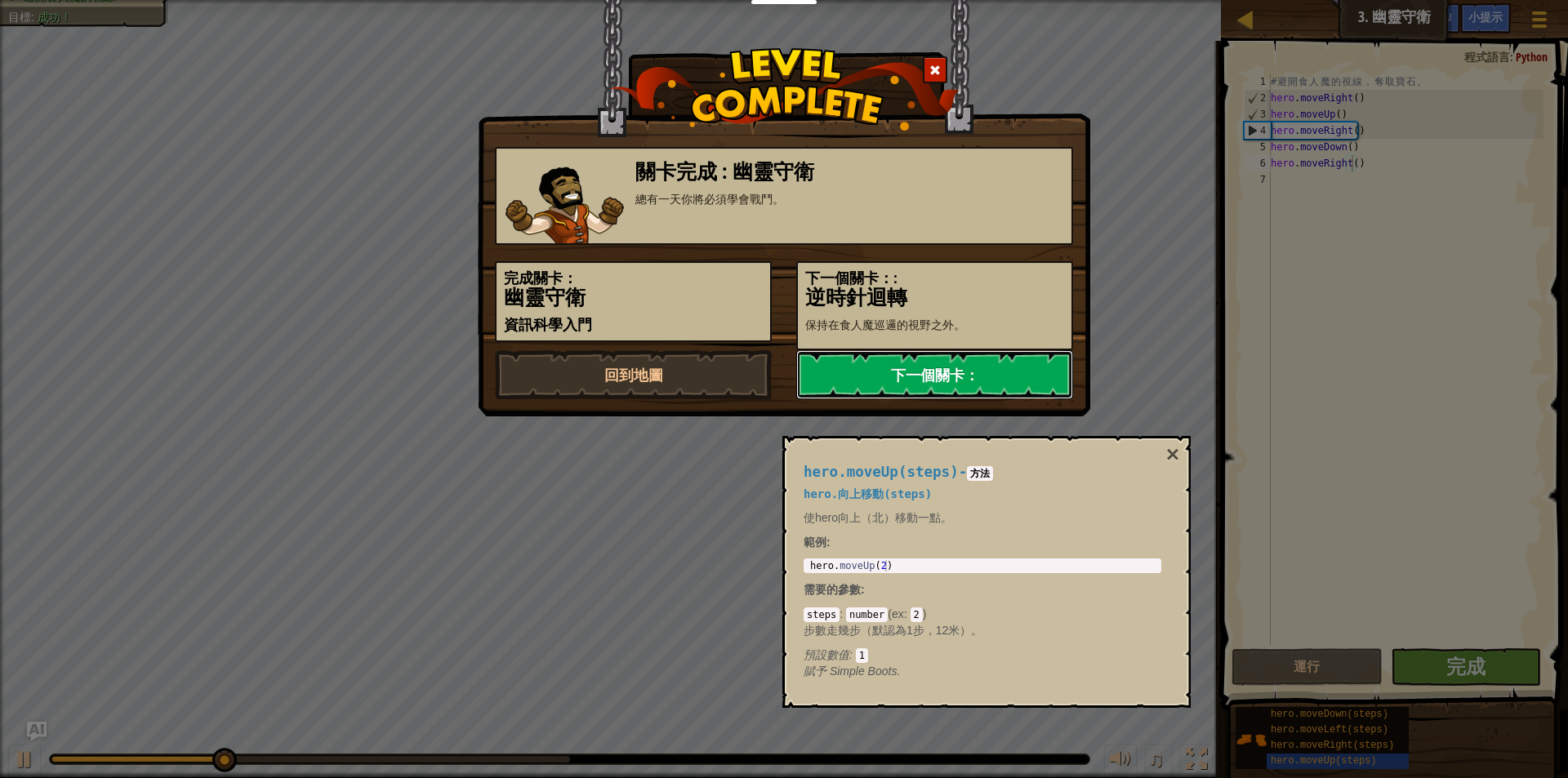
click at [1013, 369] on link "下一個關卡：" at bounding box center [934, 374] width 277 height 49
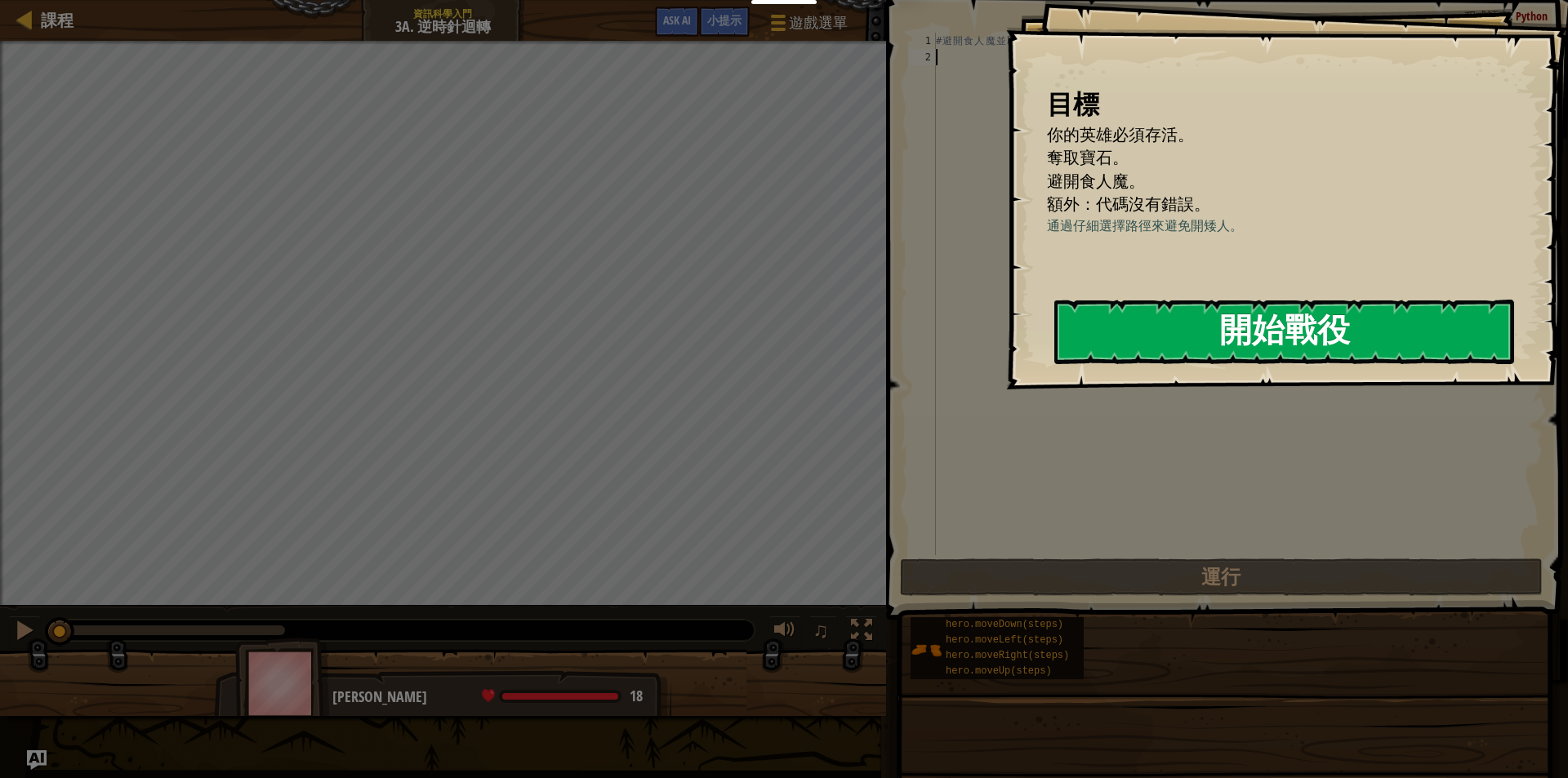
click at [1394, 338] on button "開始戰役" at bounding box center [1284, 331] width 459 height 64
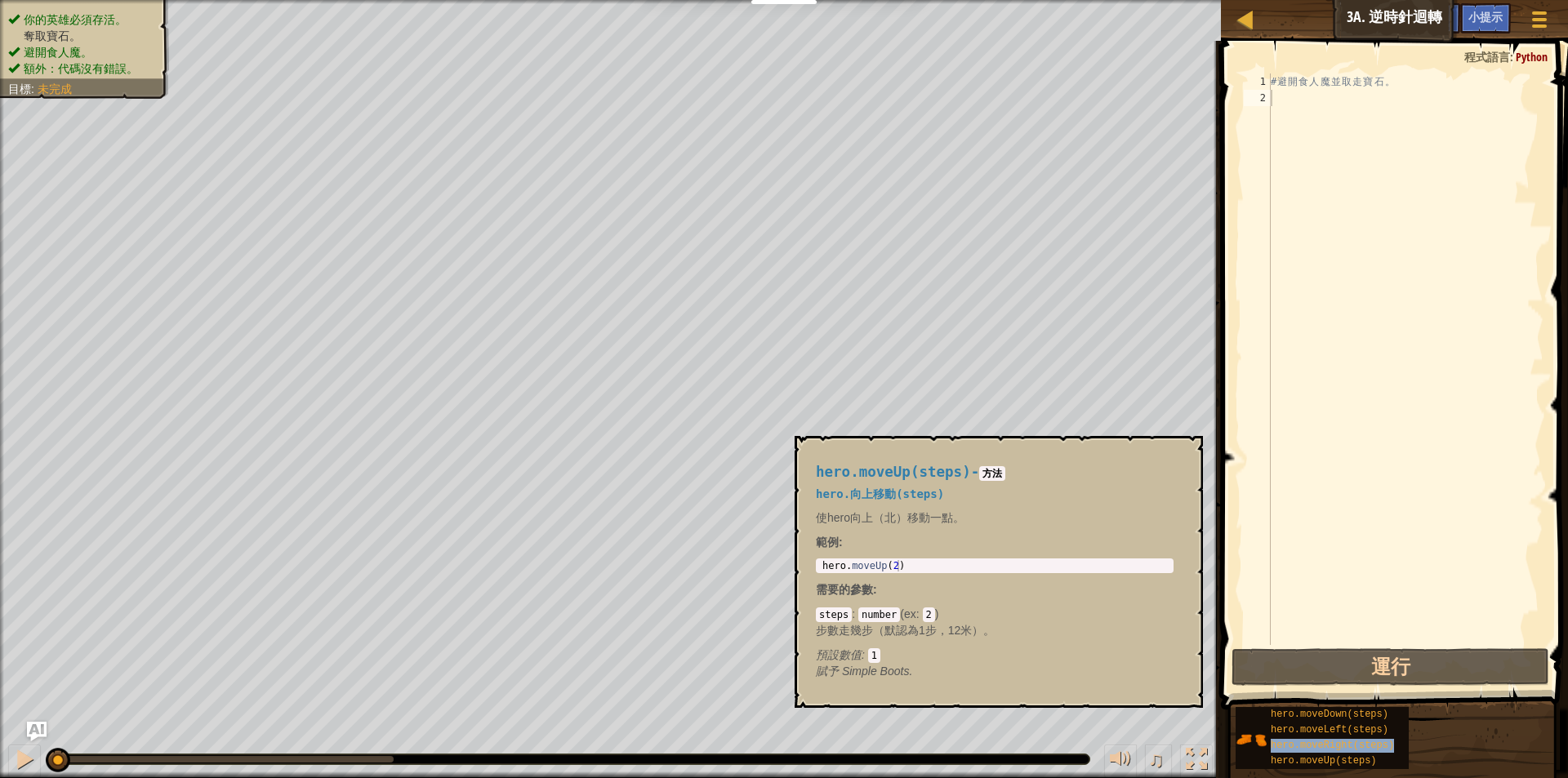
drag, startPoint x: 1359, startPoint y: 754, endPoint x: 1349, endPoint y: 772, distance: 20.6
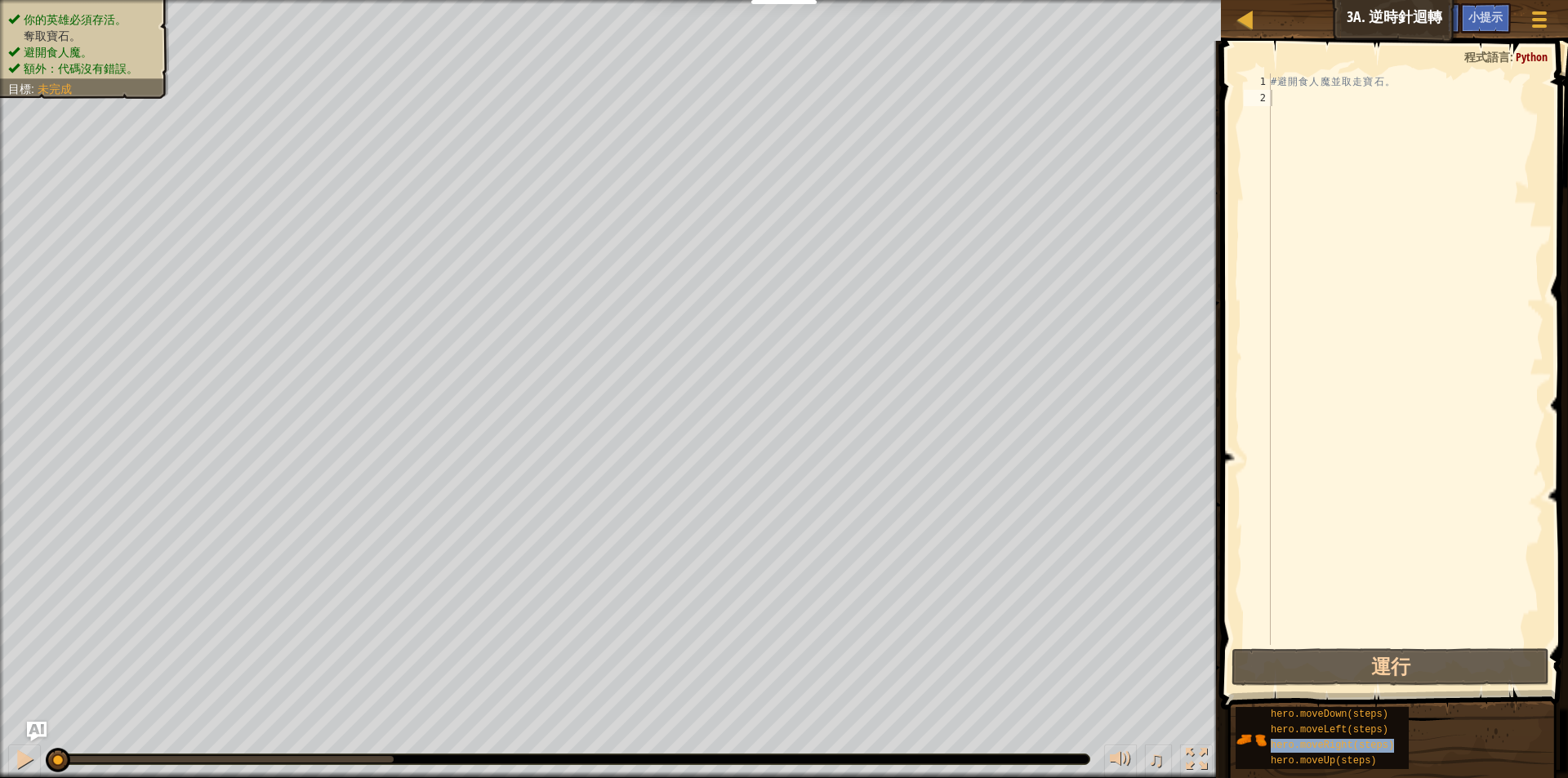
drag, startPoint x: 1349, startPoint y: 772, endPoint x: 1396, endPoint y: 706, distance: 81.0
click at [1396, 706] on div "hero.moveDown(steps) hero.moveLeft(steps) hero.moveRight(steps) hero.moveUp(ste…" at bounding box center [1396, 738] width 322 height 64
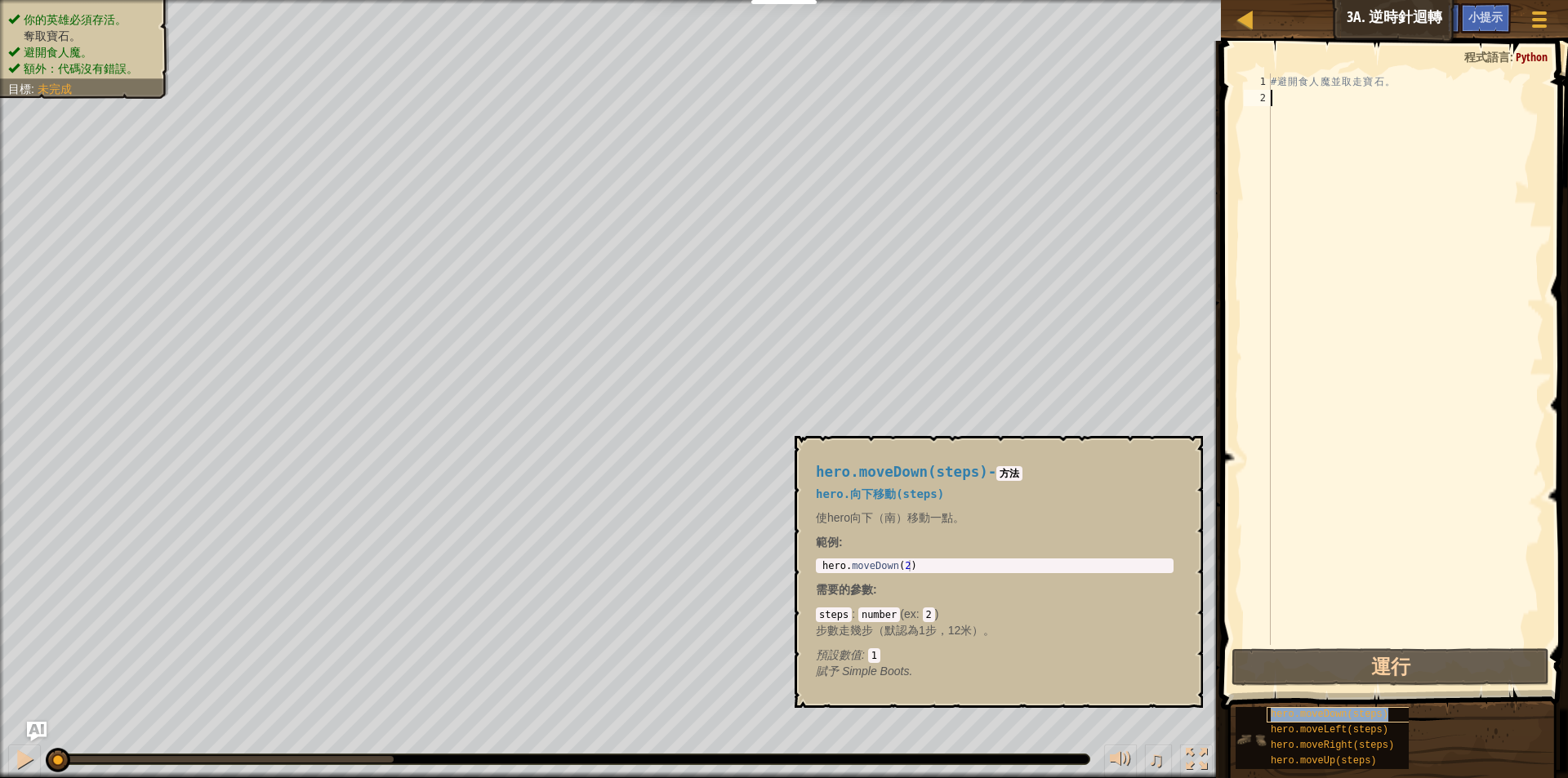
click at [1359, 709] on span "hero.moveDown(steps)" at bounding box center [1329, 715] width 118 height 11
click at [1303, 102] on div "# 避 開 食 人 魔 並 取 走 寶 石 。" at bounding box center [1405, 375] width 276 height 604
click at [1280, 103] on div "# 避 開 食 人 魔 並 取 走 寶 石 。" at bounding box center [1405, 375] width 276 height 604
